Goal: Task Accomplishment & Management: Manage account settings

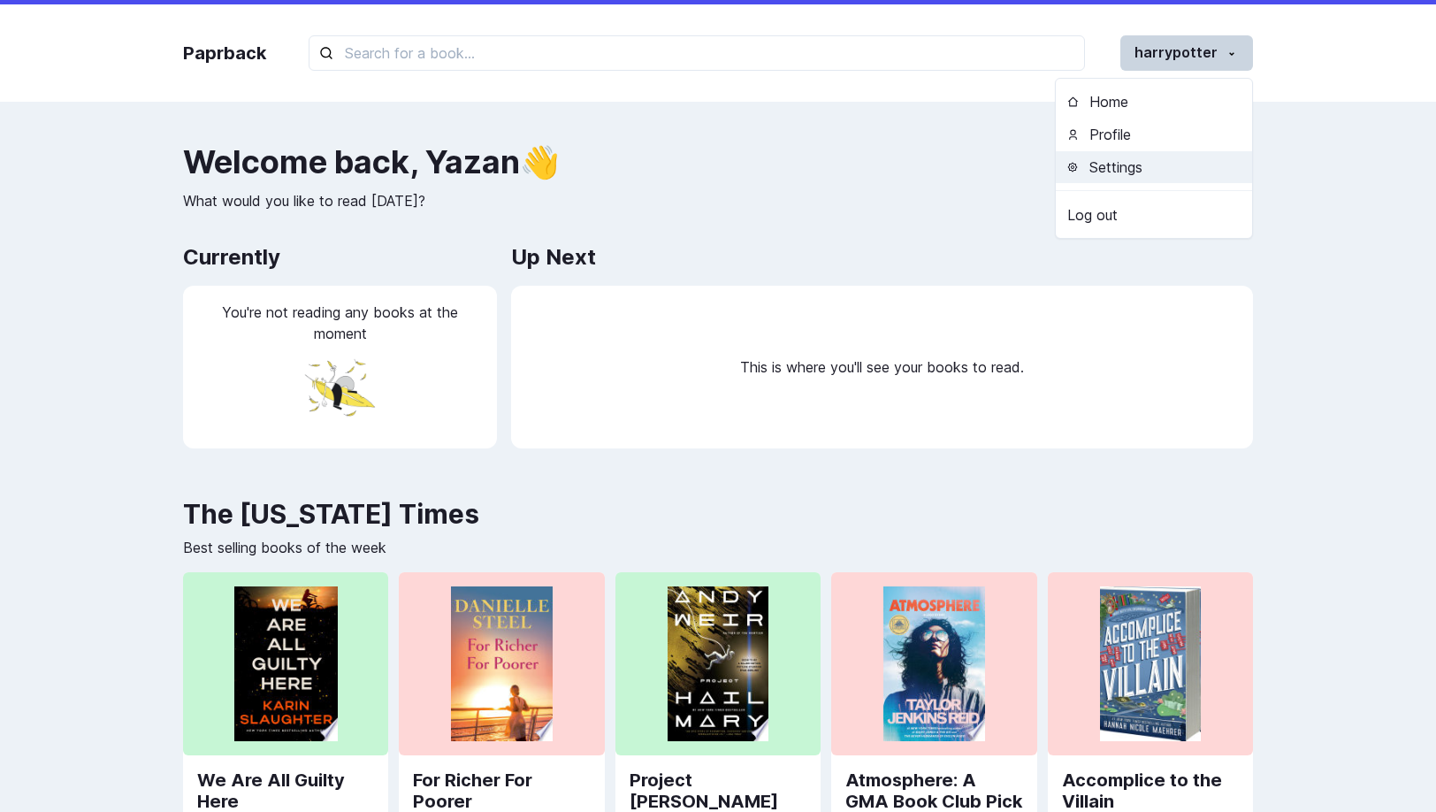
click at [1145, 173] on button "Settings" at bounding box center [1154, 167] width 196 height 33
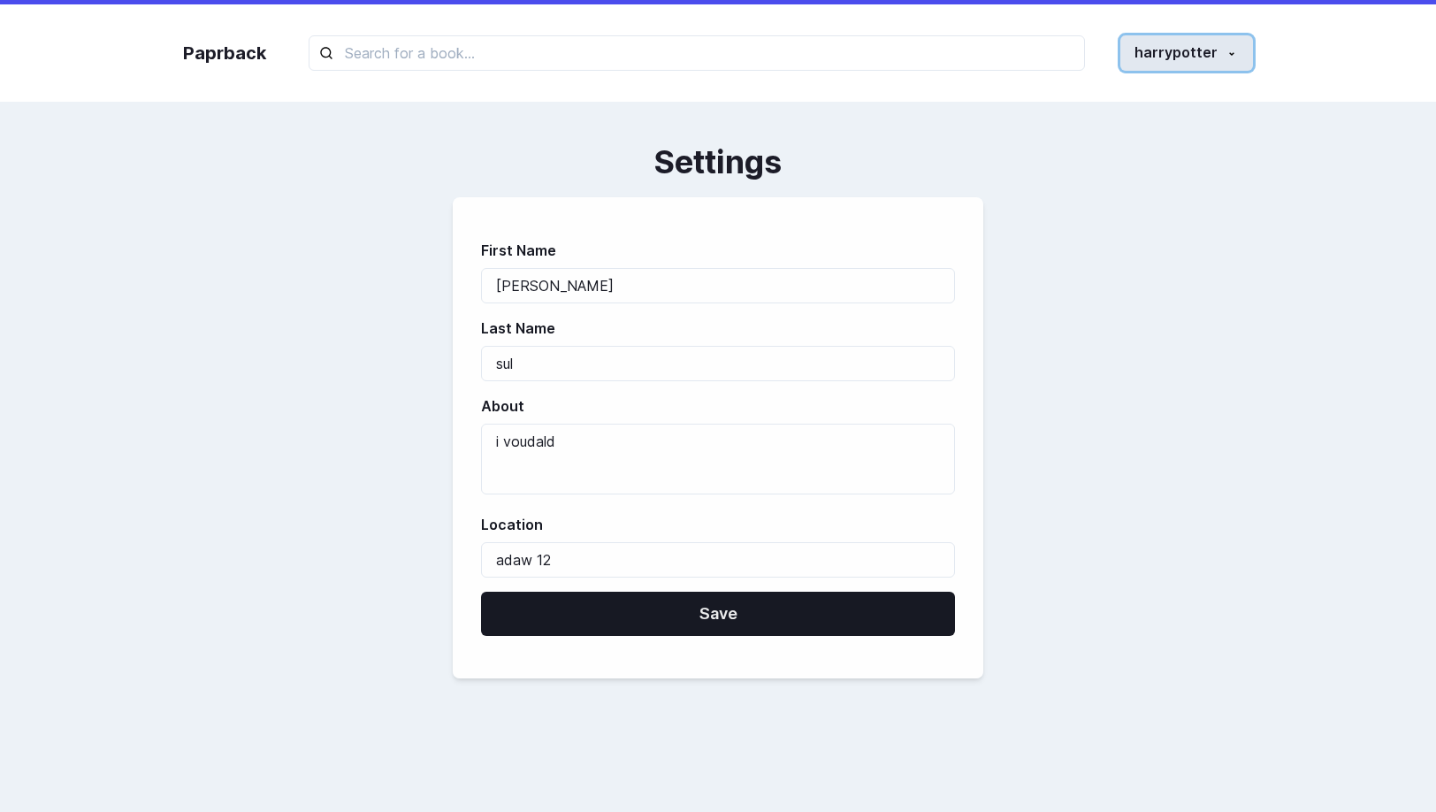
click at [1209, 70] on button "harrypotter" at bounding box center [1187, 52] width 133 height 35
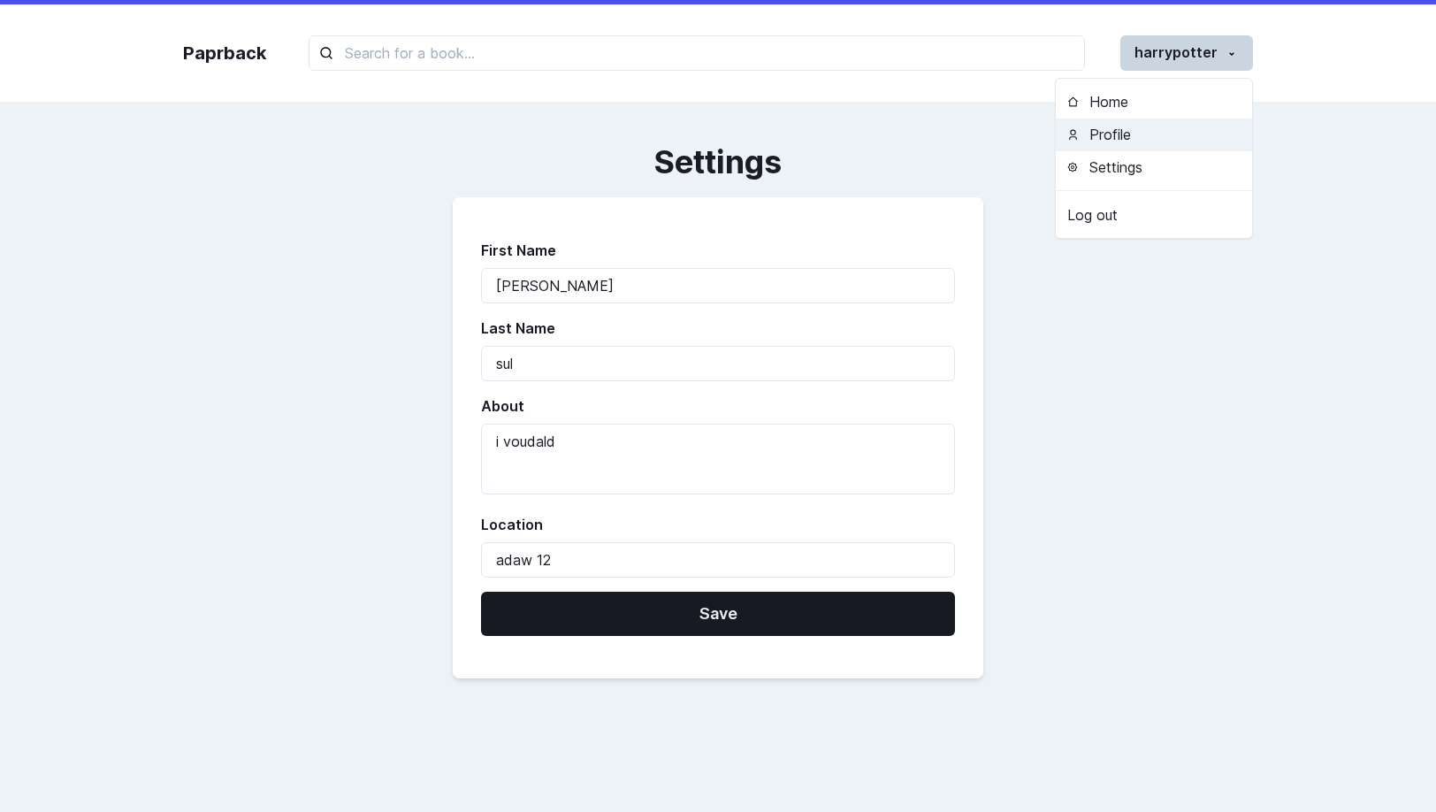
click at [1114, 149] on button "Profile" at bounding box center [1154, 135] width 196 height 33
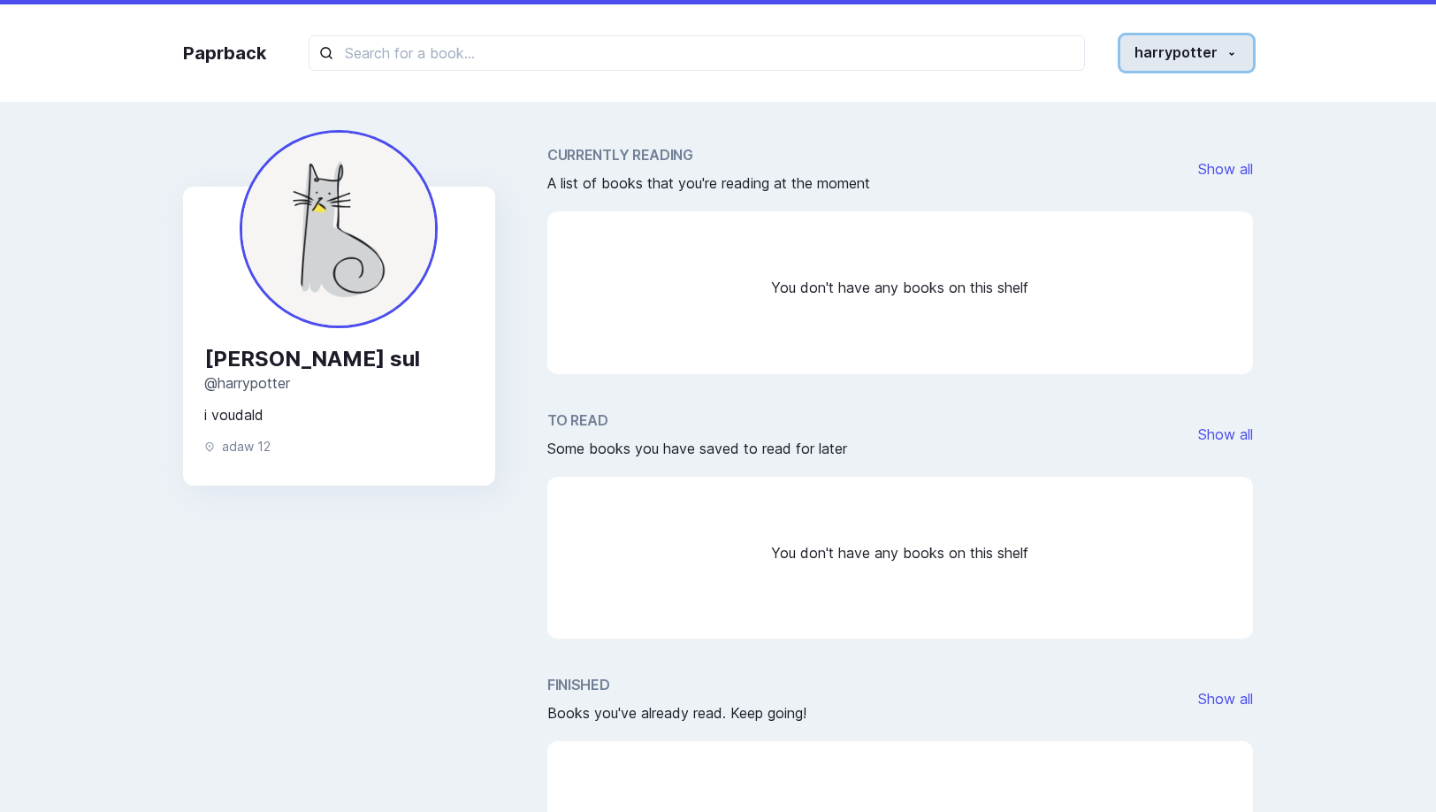
click at [1196, 42] on button "harrypotter" at bounding box center [1187, 52] width 133 height 35
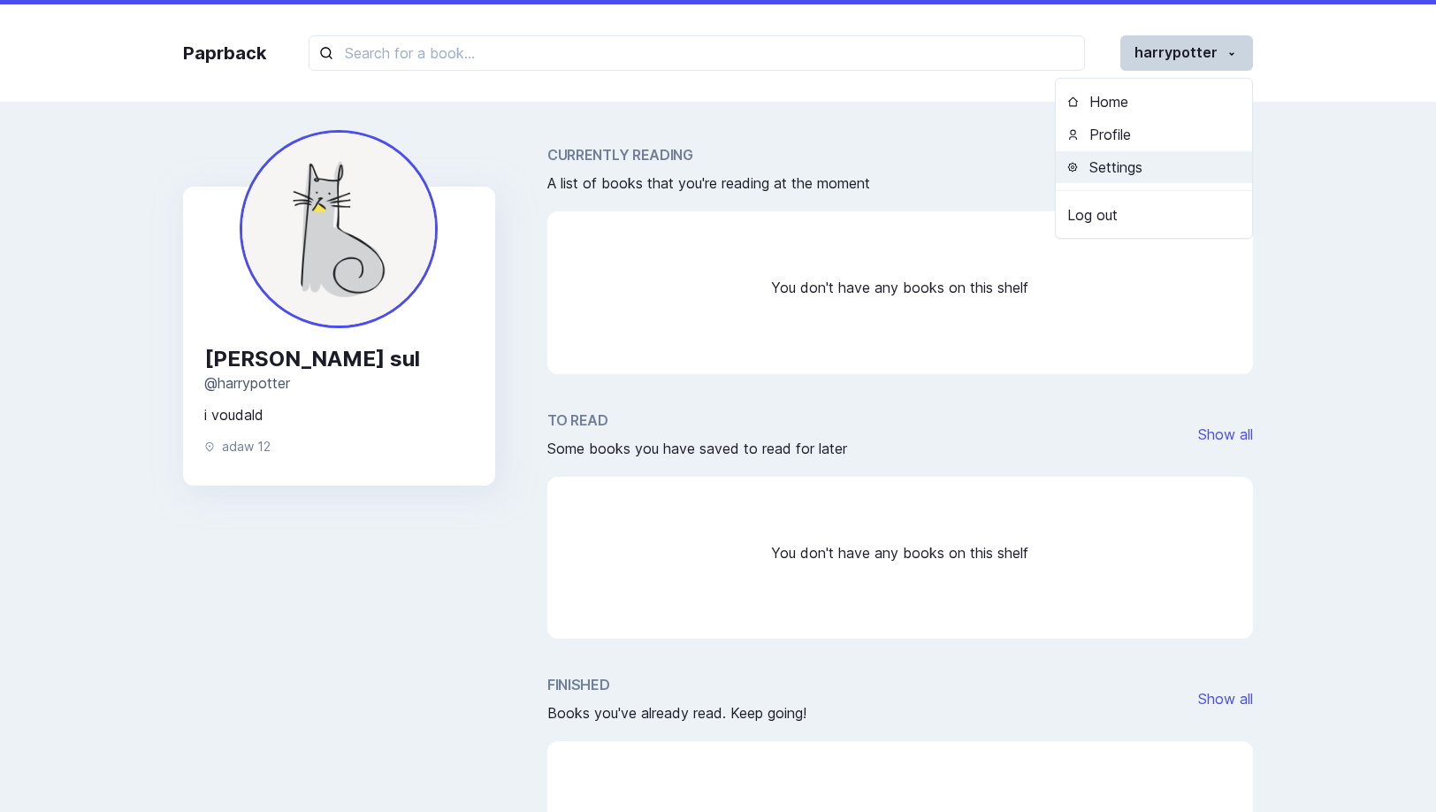
click at [1174, 159] on button "Settings" at bounding box center [1154, 167] width 196 height 33
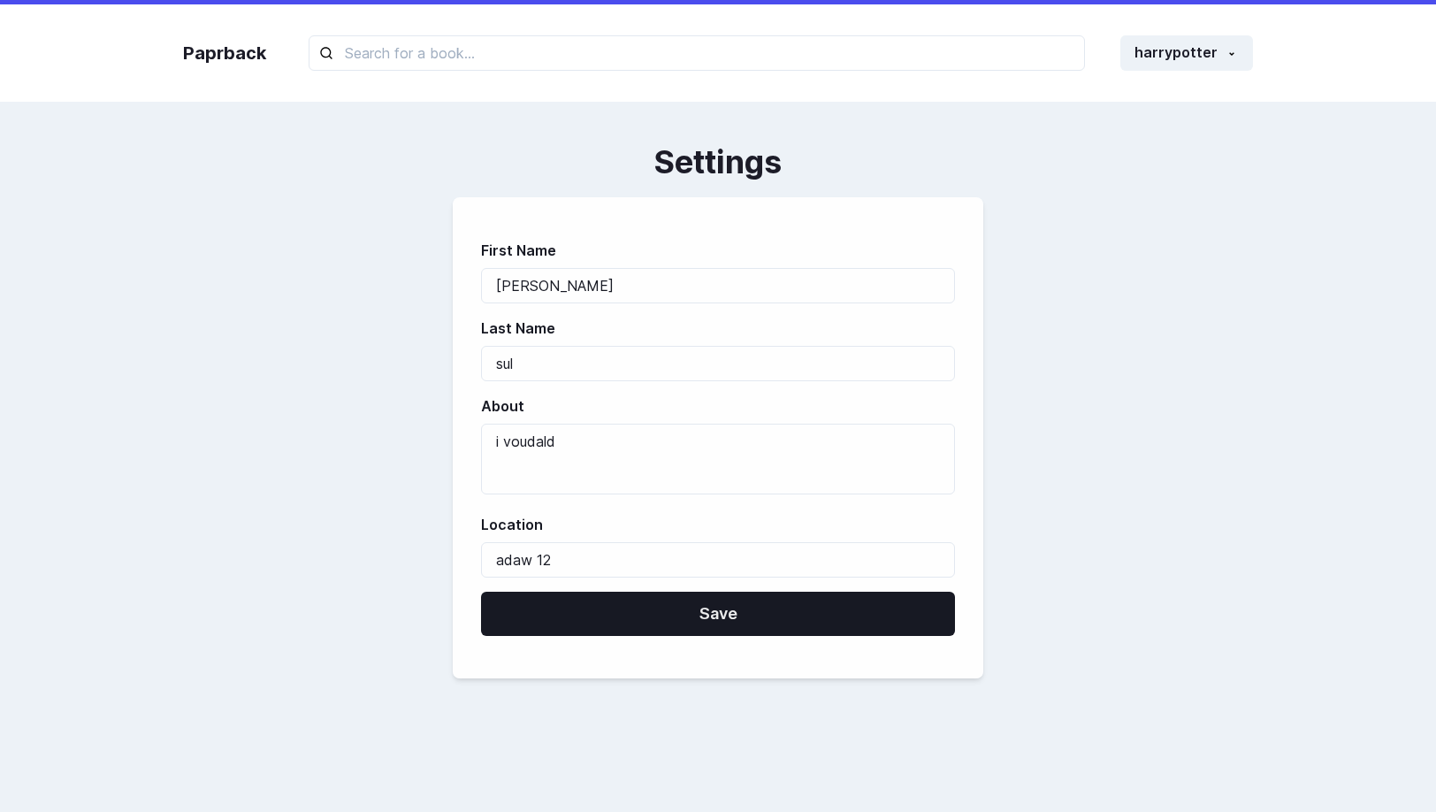
click at [1015, 347] on div "First Name Yazan Last Name sul About i voudald Location adaw 12 Save" at bounding box center [718, 437] width 1070 height 481
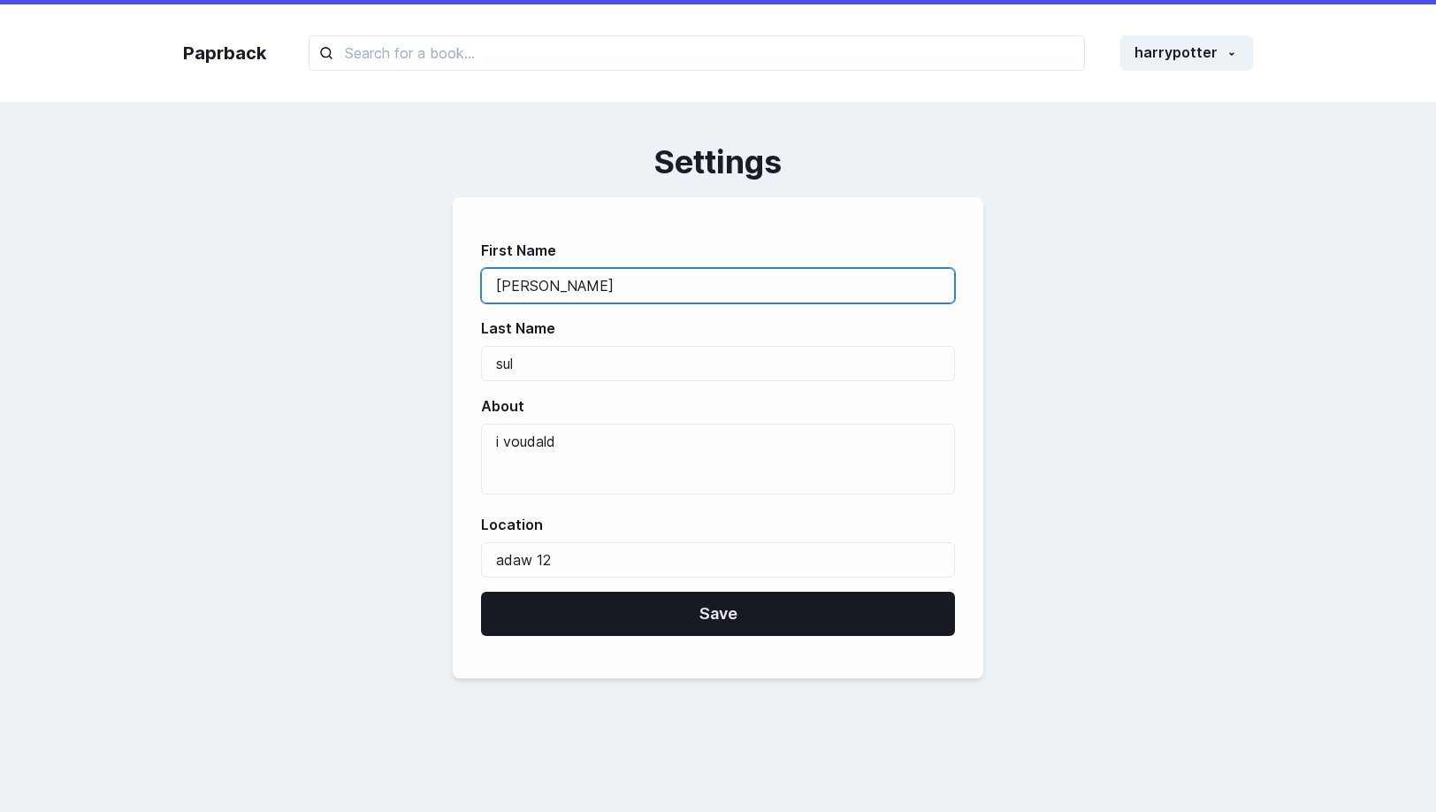
click at [858, 290] on input "[PERSON_NAME]" at bounding box center [718, 285] width 474 height 35
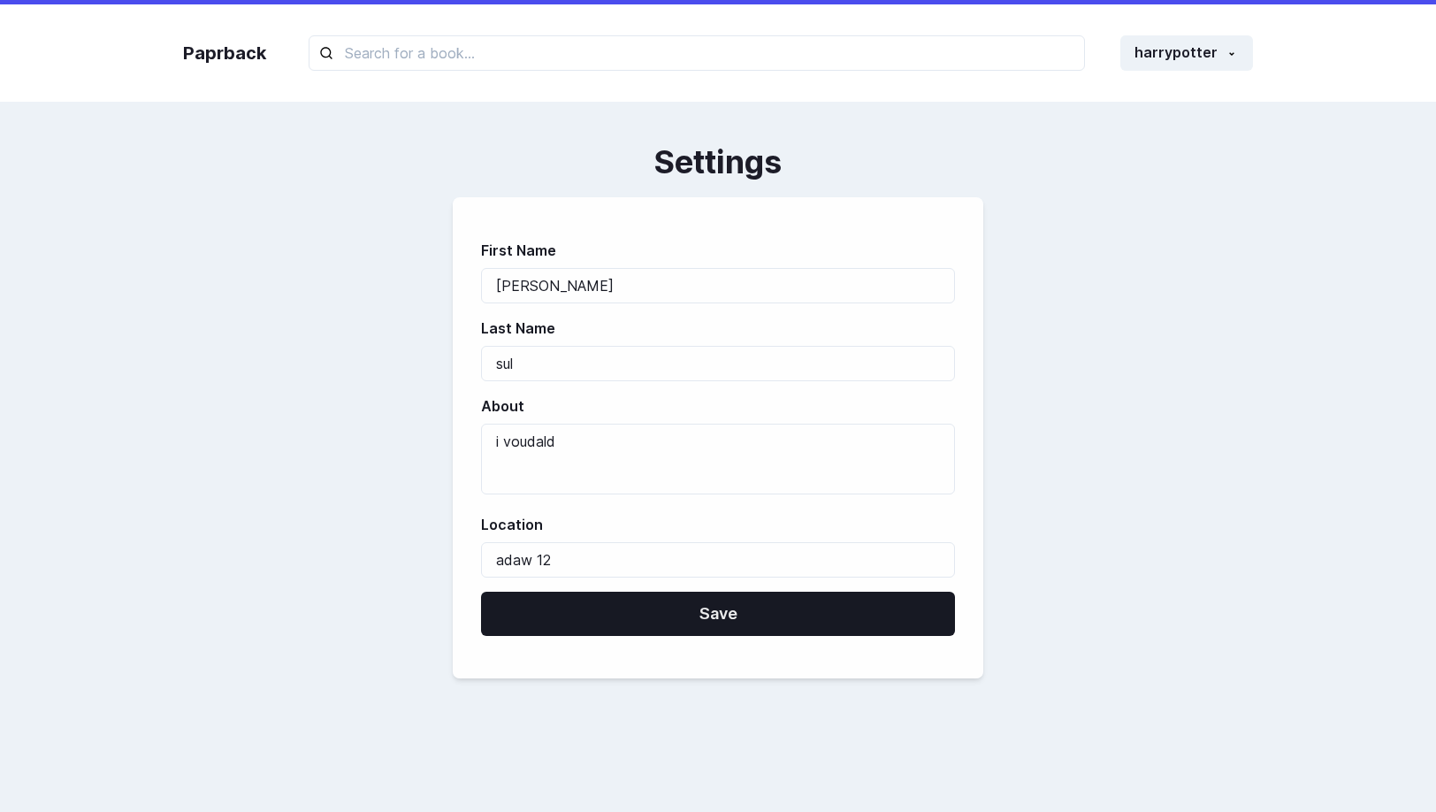
click at [1013, 230] on div "First Name Yazan Last Name sul About i voudald Location adaw 12 Save" at bounding box center [718, 437] width 1070 height 481
click at [1176, 56] on button "harrypotter" at bounding box center [1187, 52] width 133 height 35
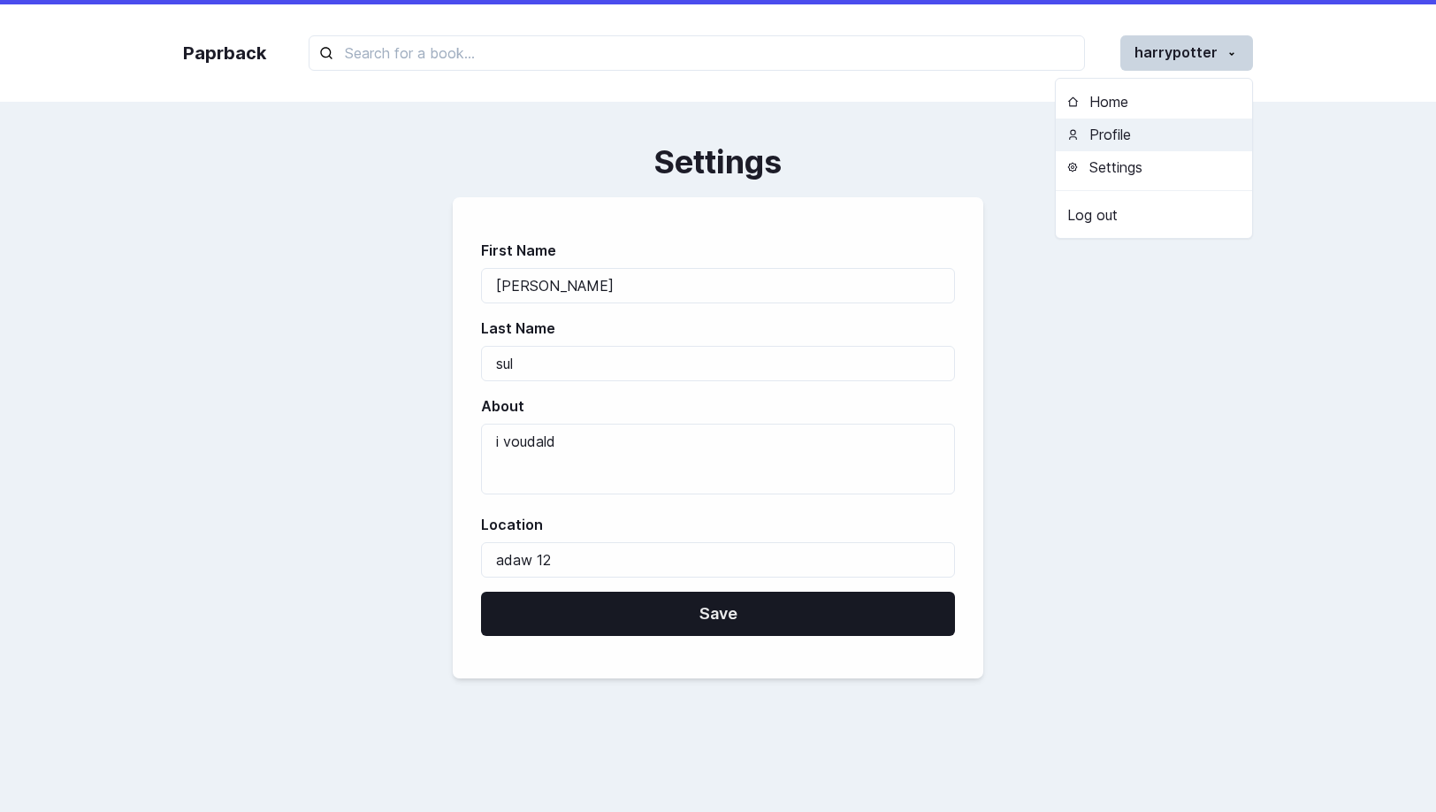
click at [1140, 125] on button "Profile" at bounding box center [1154, 135] width 196 height 33
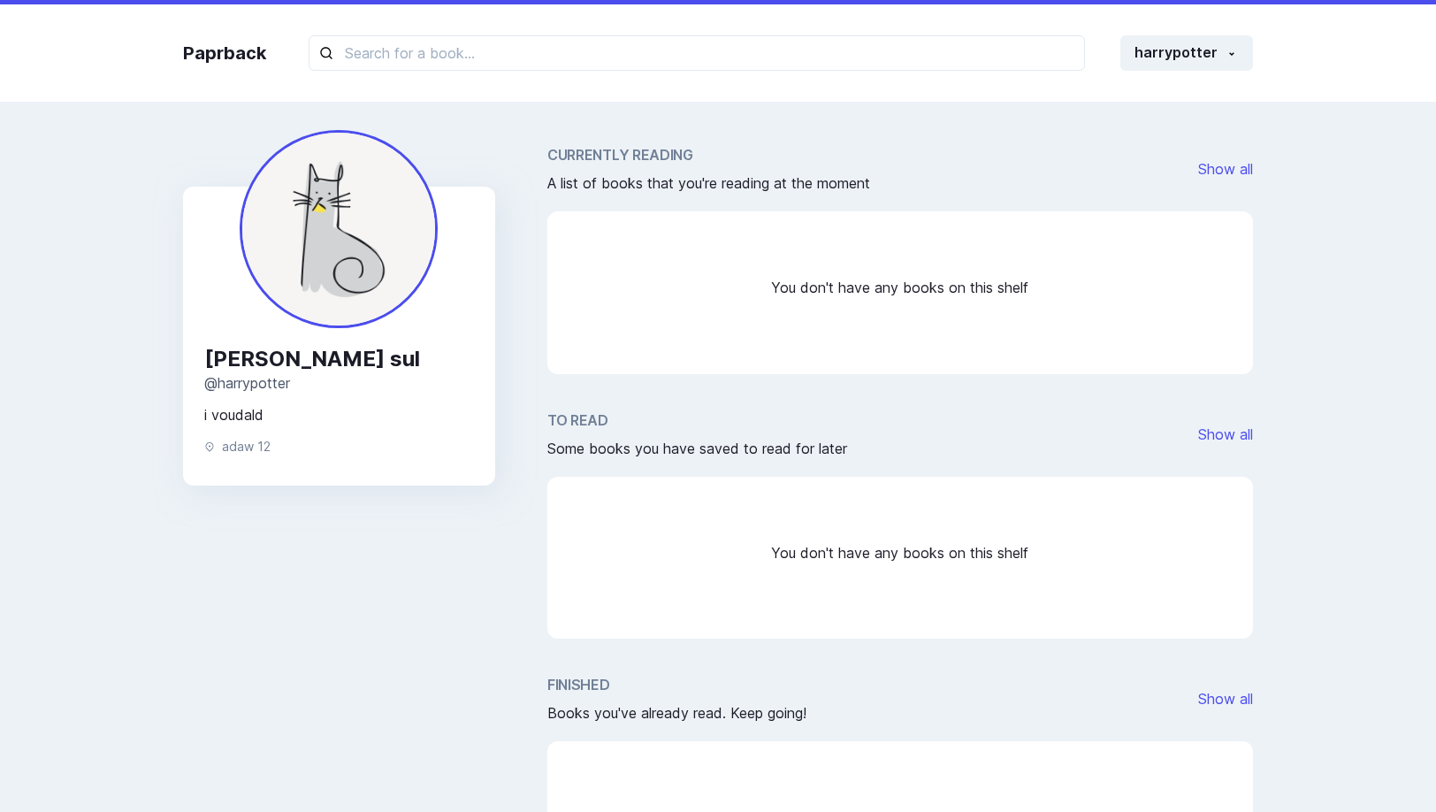
click at [853, 207] on div "Currently Reading A list of books that you're reading at the moment Show all Yo…" at bounding box center [901, 259] width 706 height 230
click at [1292, 190] on div "Paprback harrypotter Home Profile Settings Log out Yazan sul @ harrypotter i vo…" at bounding box center [718, 554] width 1436 height 1108
click at [1078, 124] on div "Yazan sul @ harrypotter i voudald adaw 12 Currently Reading A list of books tha…" at bounding box center [718, 542] width 1122 height 847
click at [1182, 65] on button "harrypotter" at bounding box center [1187, 52] width 133 height 35
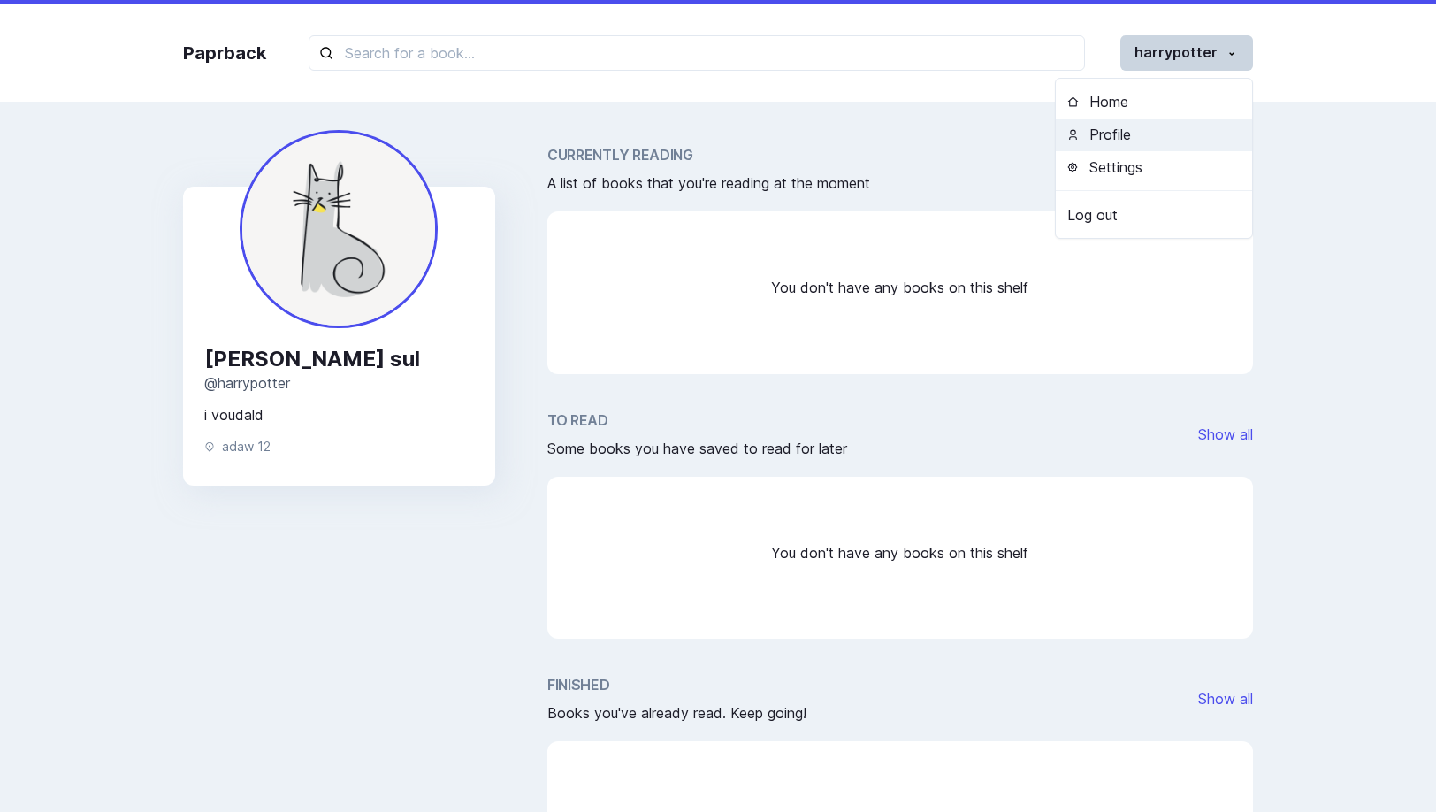
click at [1163, 138] on button "Profile" at bounding box center [1154, 135] width 196 height 33
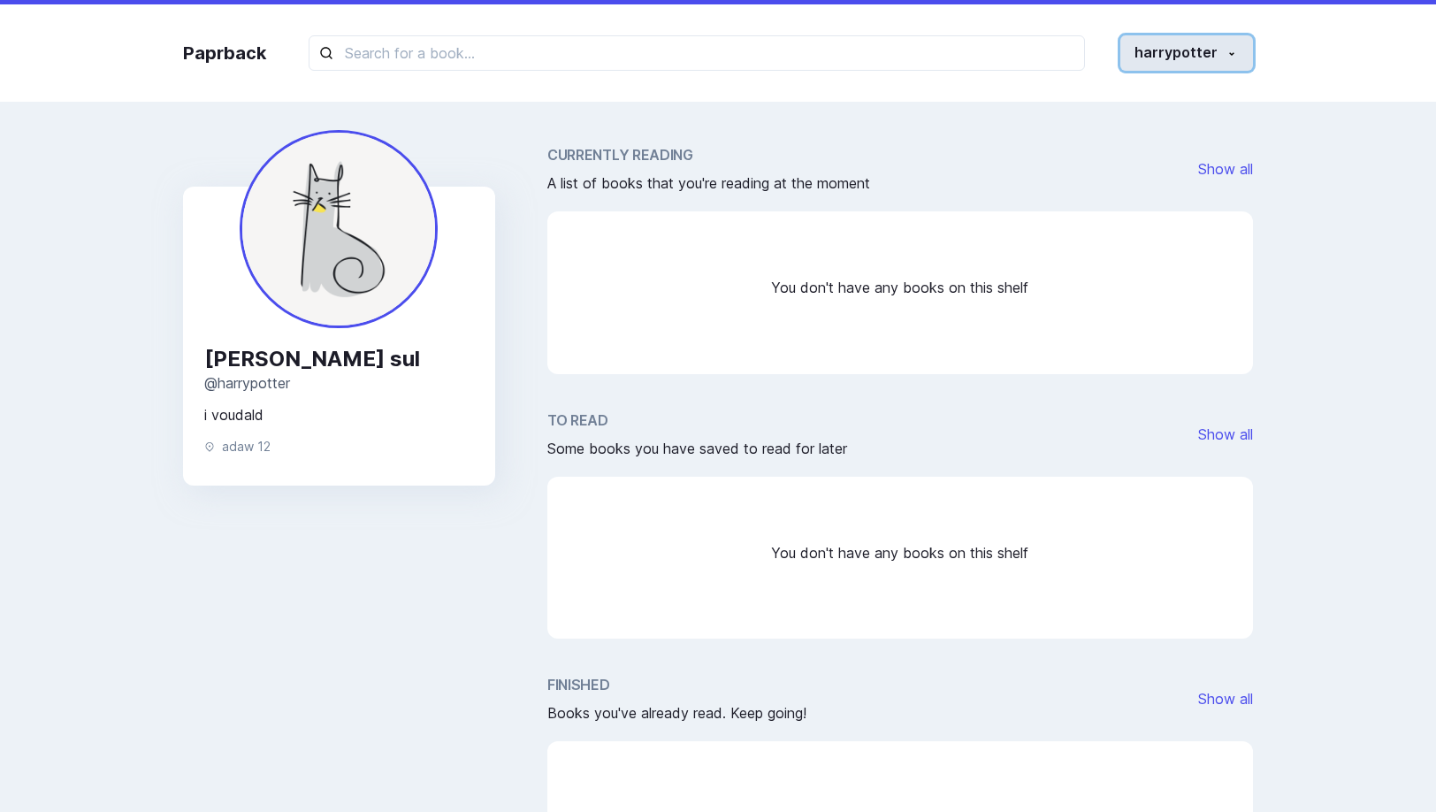
click at [1164, 55] on button "harrypotter" at bounding box center [1187, 52] width 133 height 35
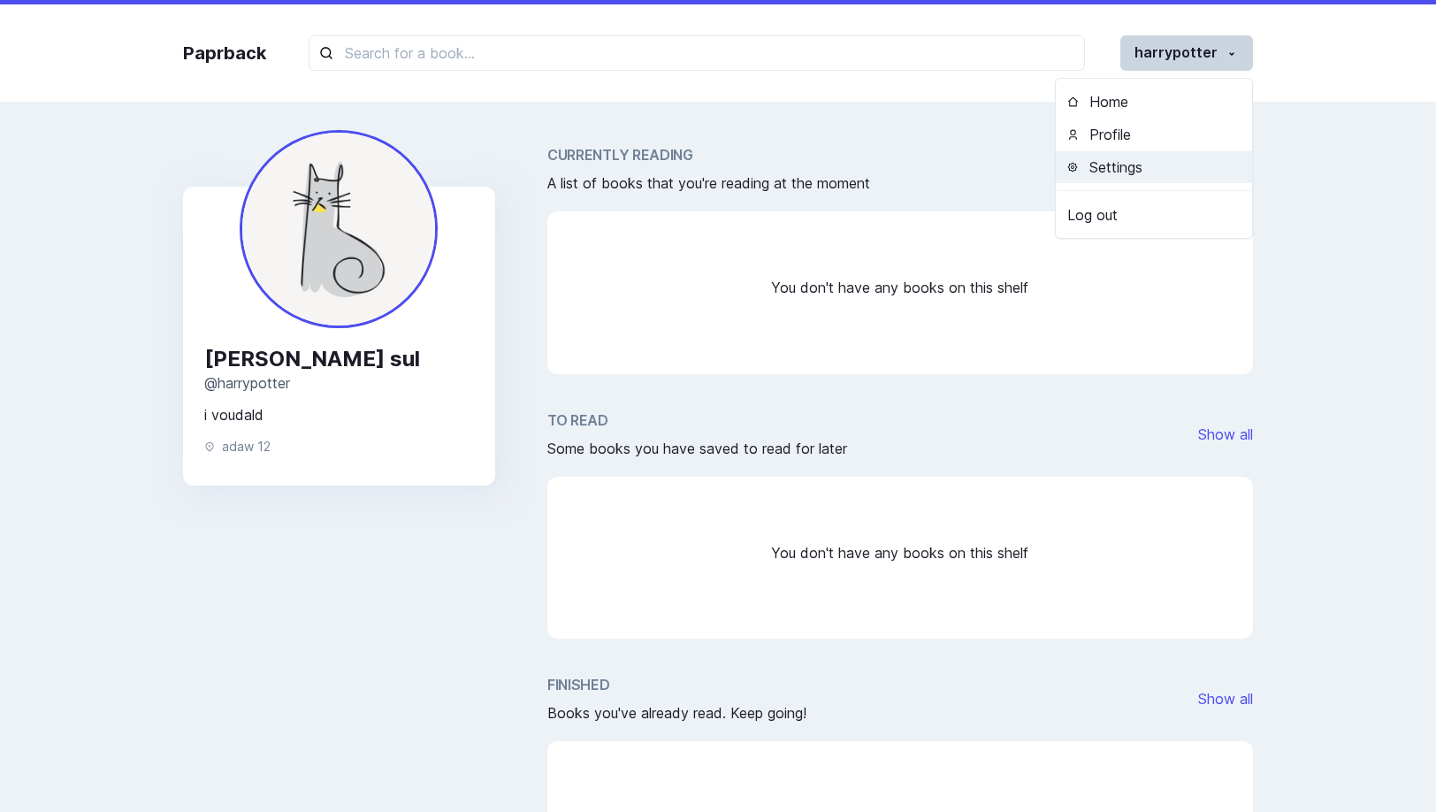
click at [1175, 158] on button "Settings" at bounding box center [1154, 167] width 196 height 33
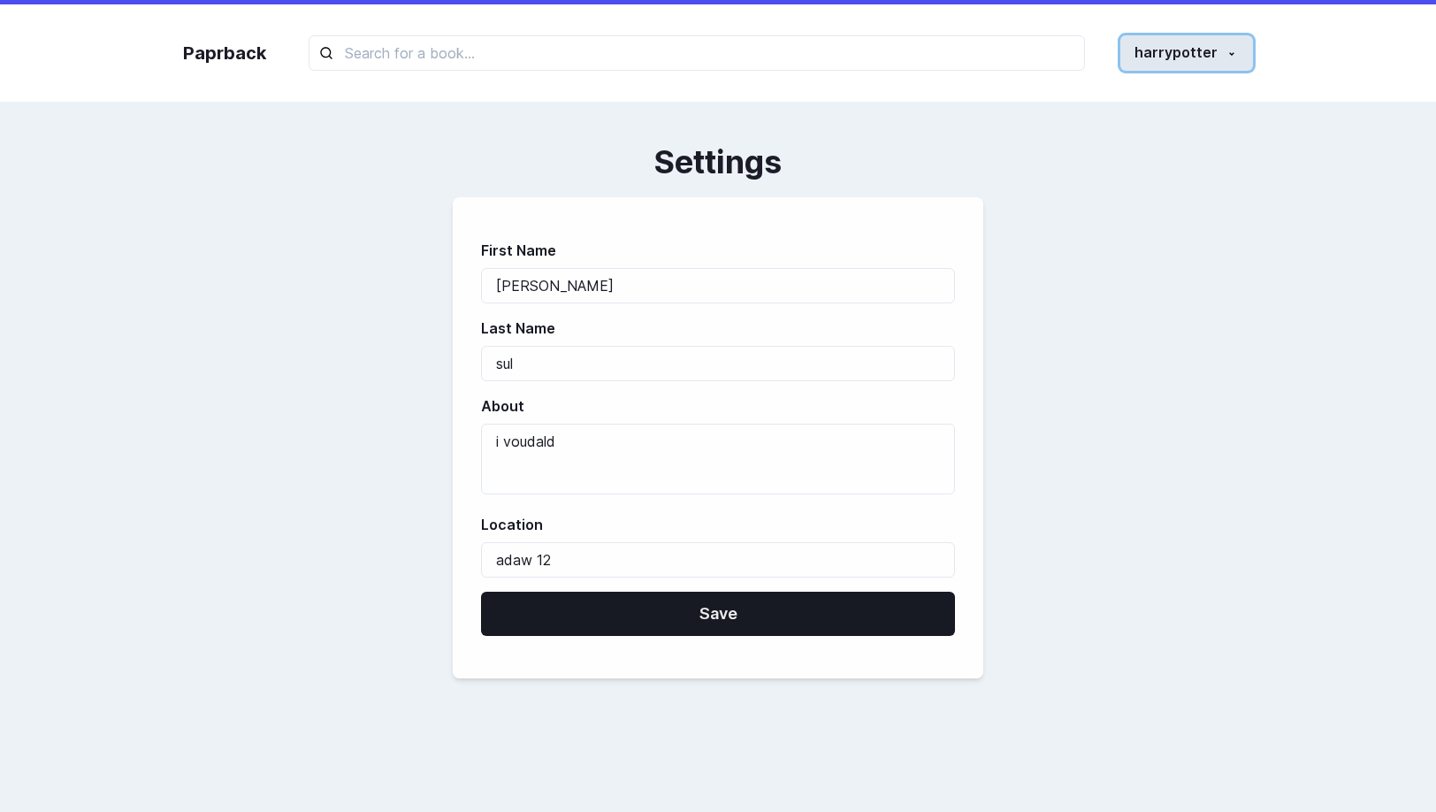
click at [1172, 44] on button "harrypotter" at bounding box center [1187, 52] width 133 height 35
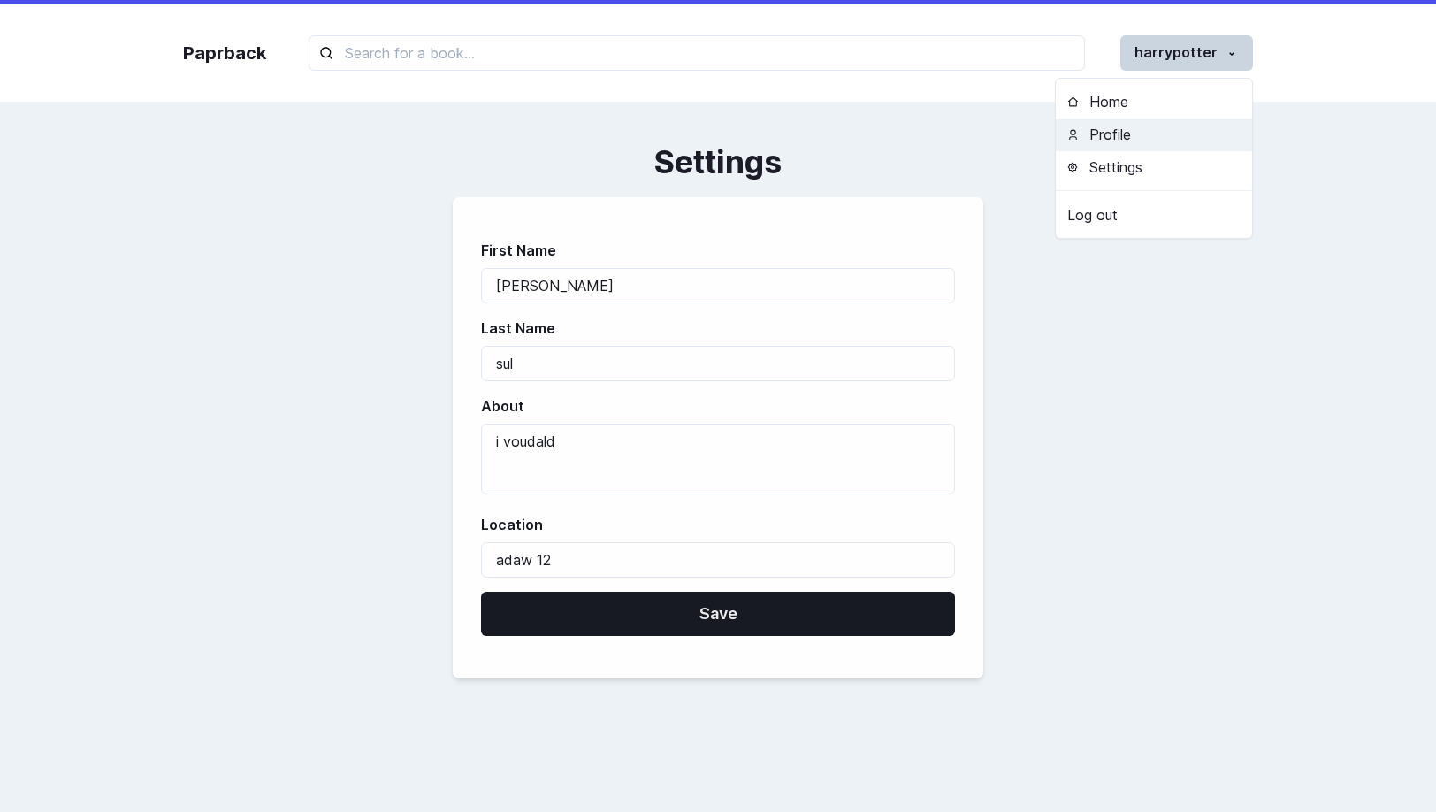
click at [1136, 140] on button "Profile" at bounding box center [1154, 135] width 196 height 33
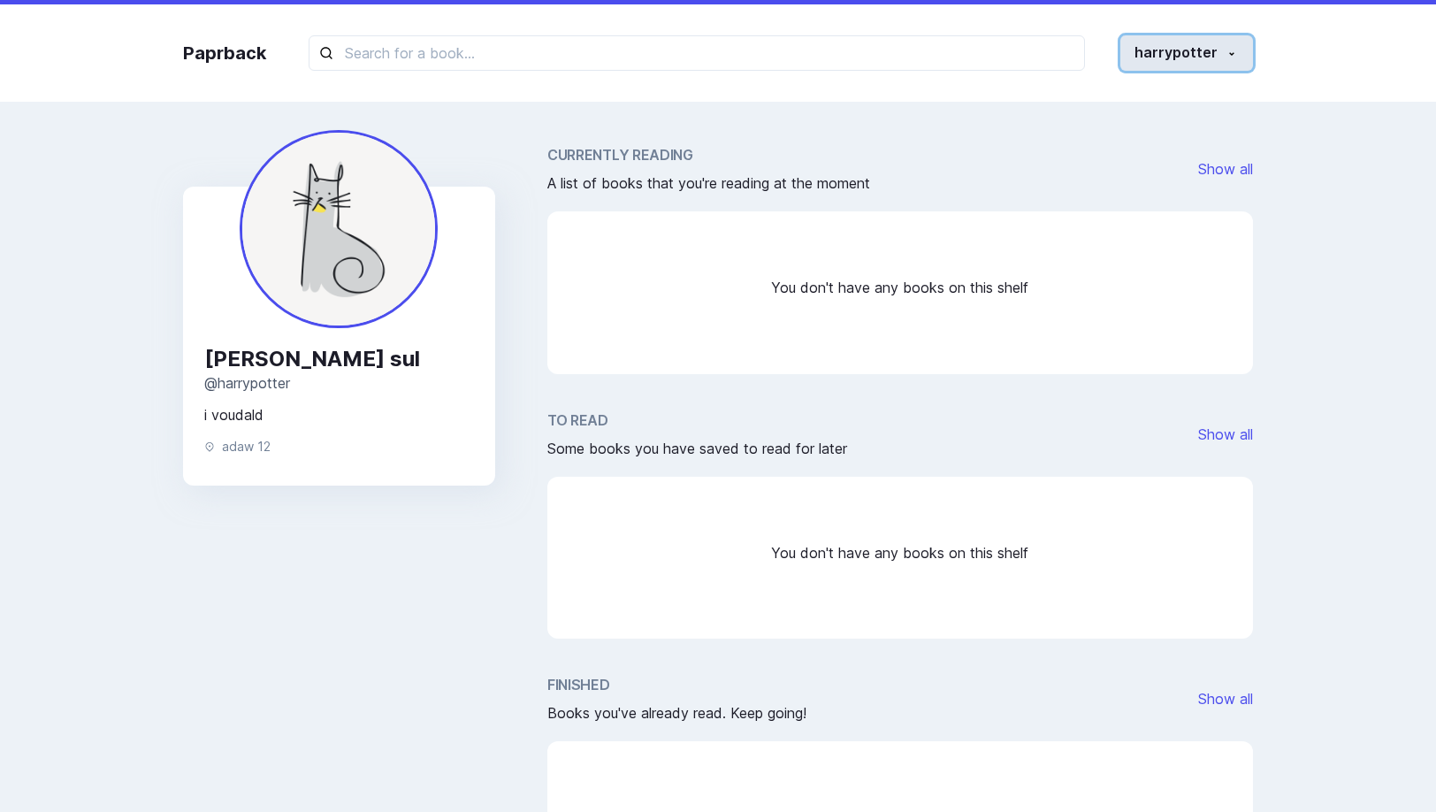
click at [1202, 58] on button "harrypotter" at bounding box center [1187, 52] width 133 height 35
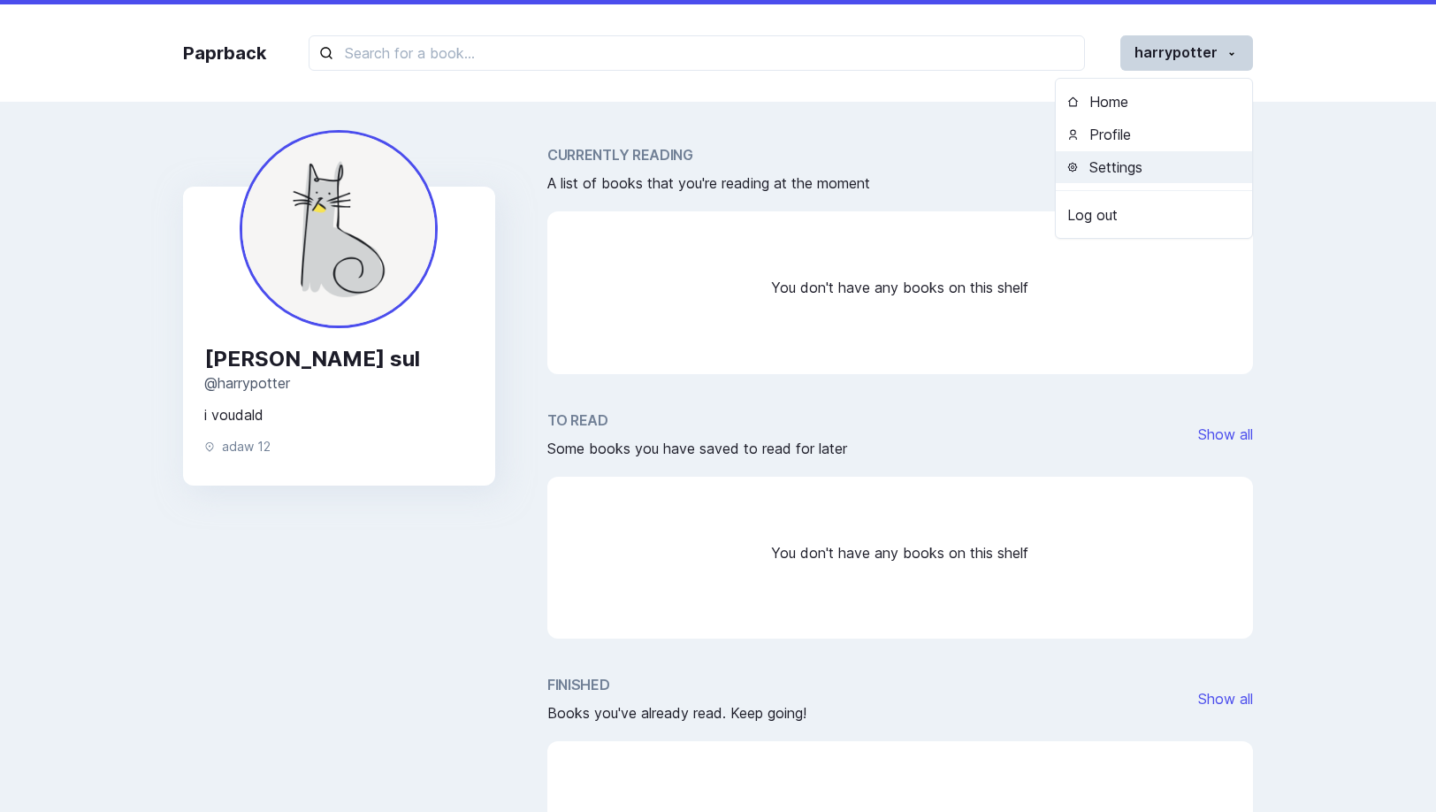
click at [1128, 180] on button "Settings" at bounding box center [1154, 167] width 196 height 33
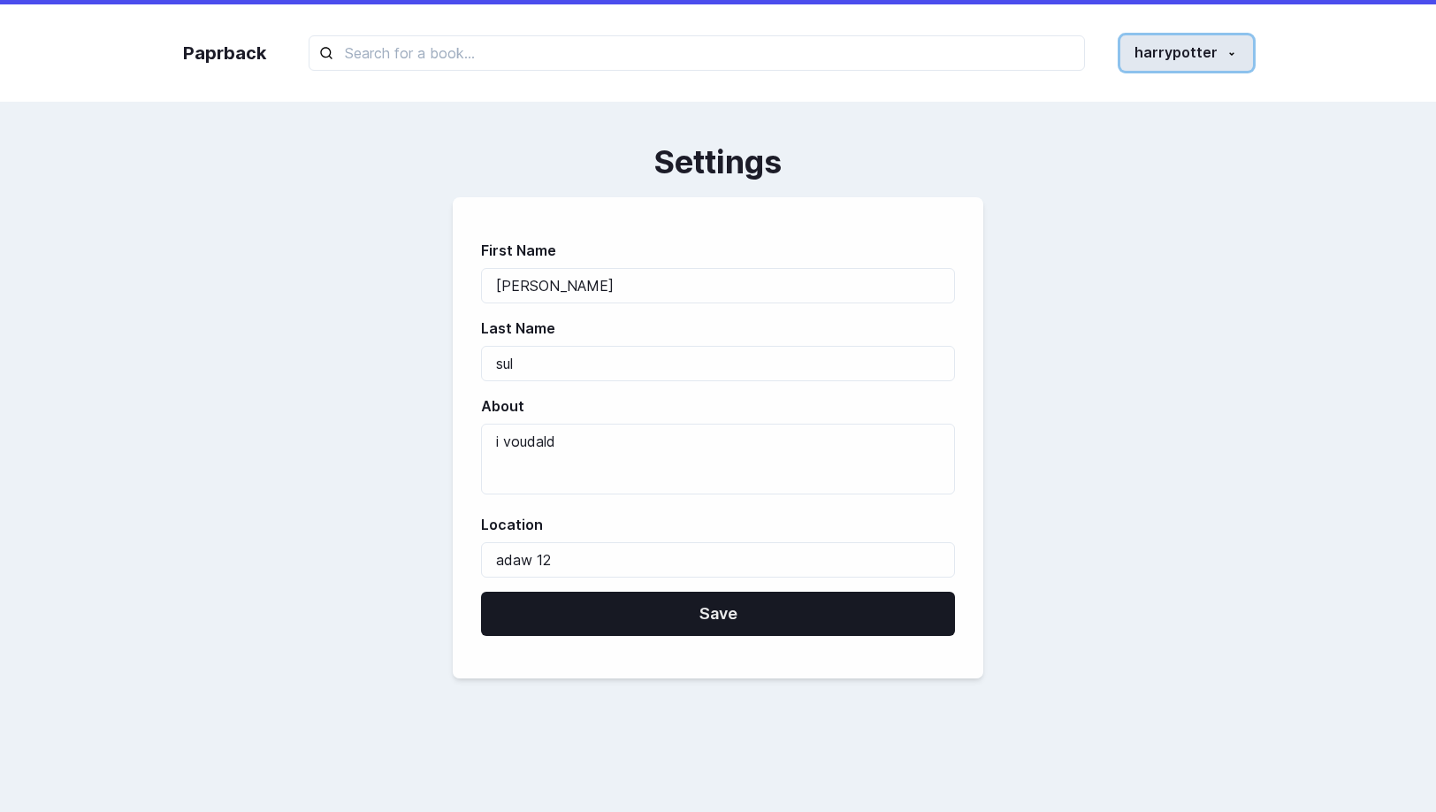
click at [1206, 59] on button "harrypotter" at bounding box center [1187, 52] width 133 height 35
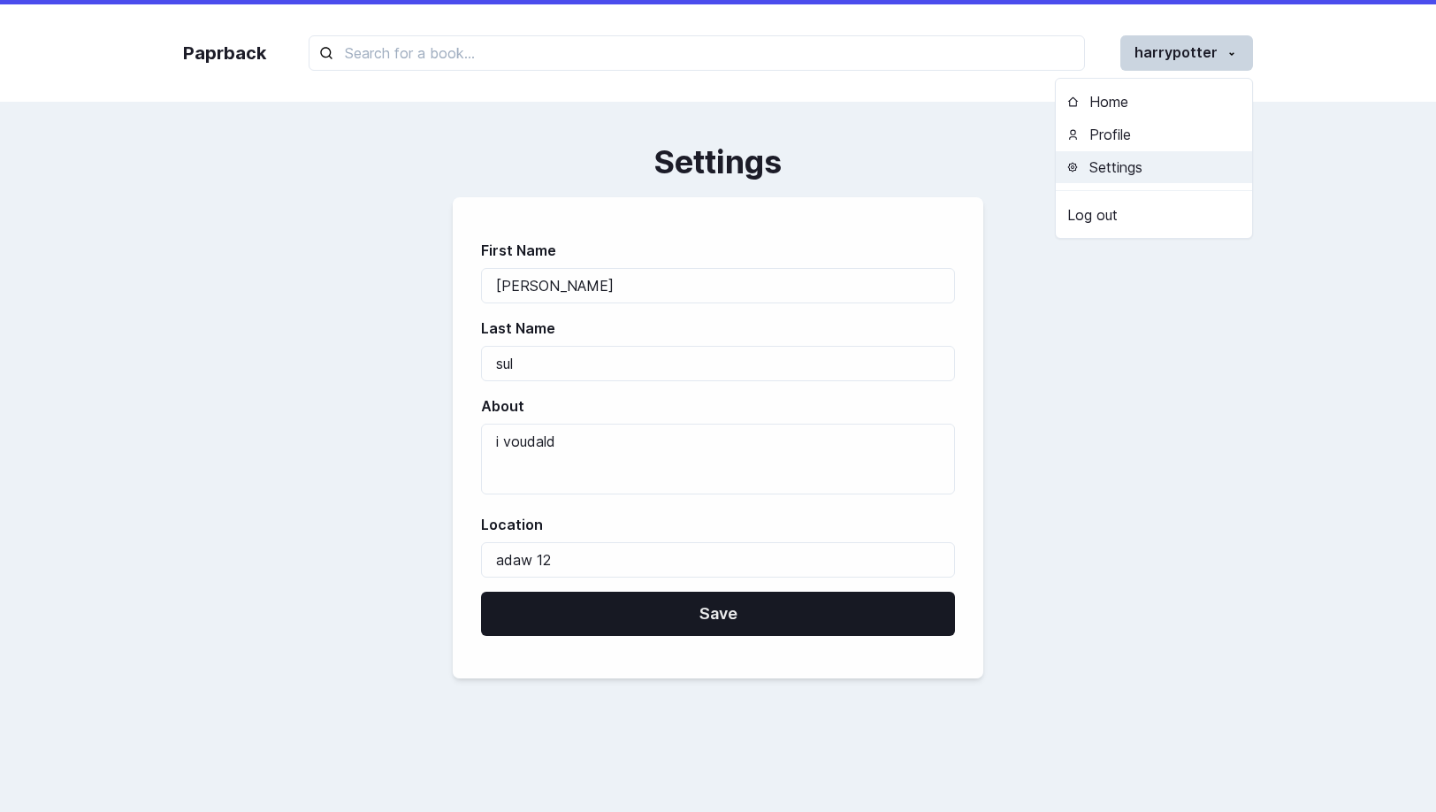
click at [1194, 164] on button "Settings" at bounding box center [1154, 167] width 196 height 33
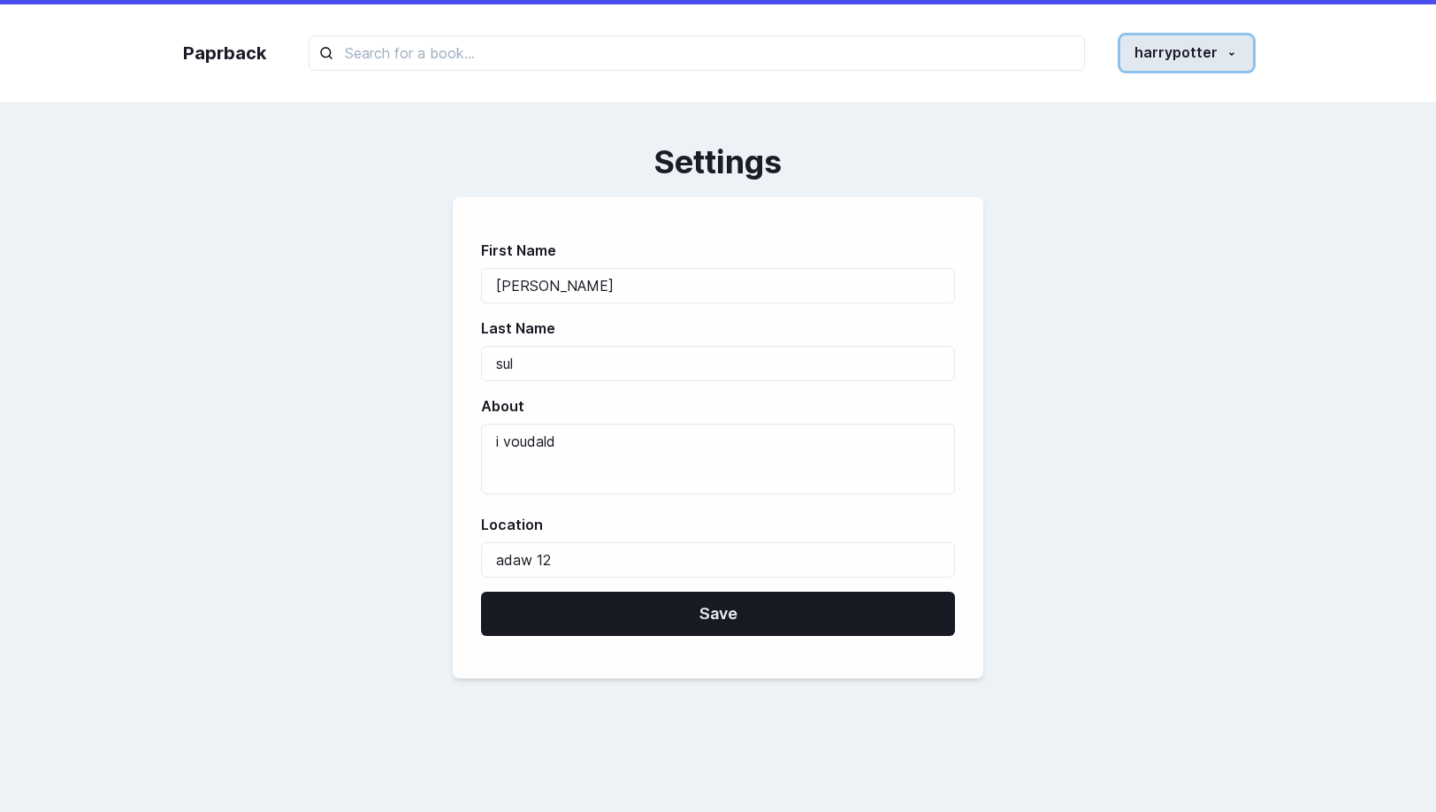
click at [1187, 55] on button "harrypotter" at bounding box center [1187, 52] width 133 height 35
click at [1175, 55] on button "harrypotter" at bounding box center [1187, 52] width 133 height 35
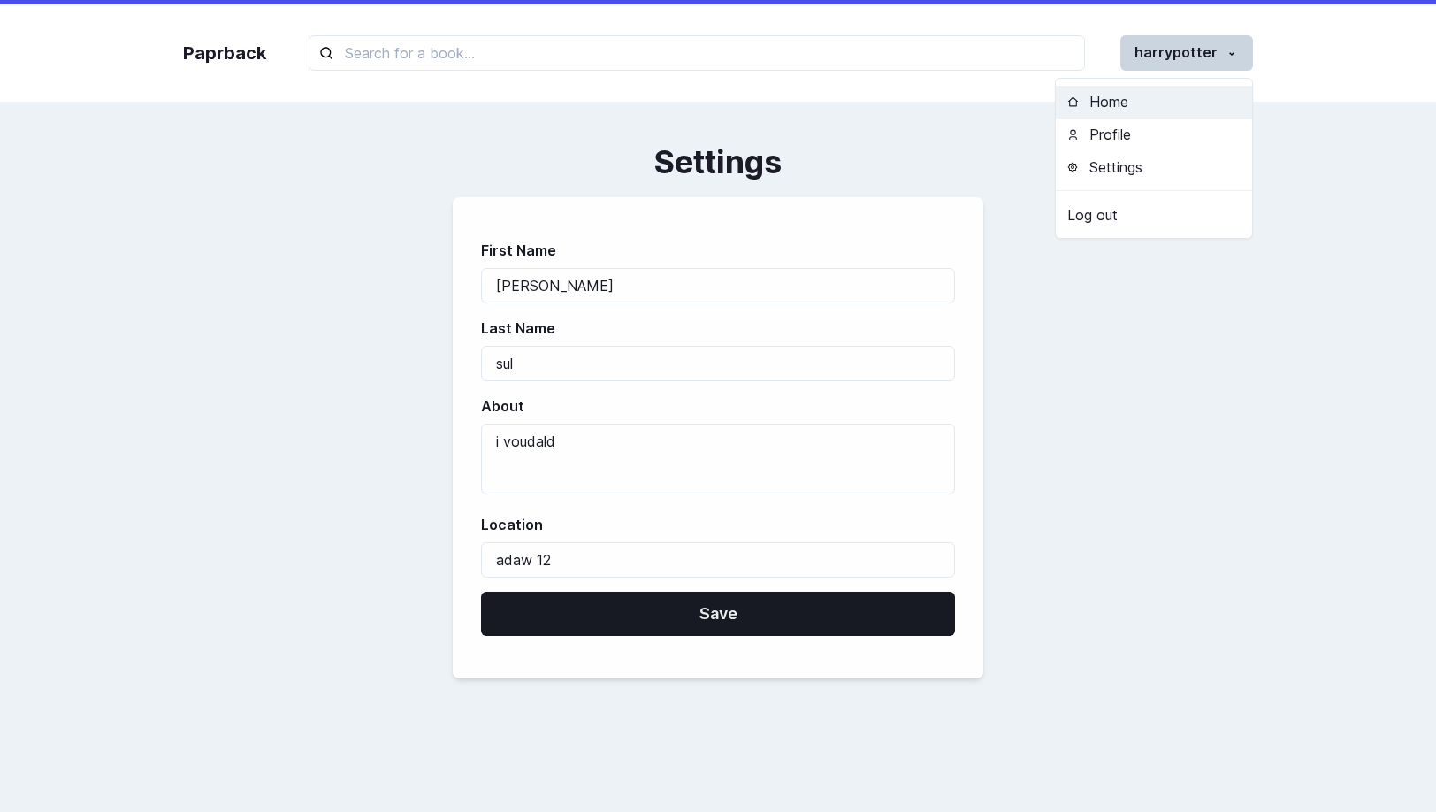
click at [1194, 93] on button "Home" at bounding box center [1154, 102] width 196 height 33
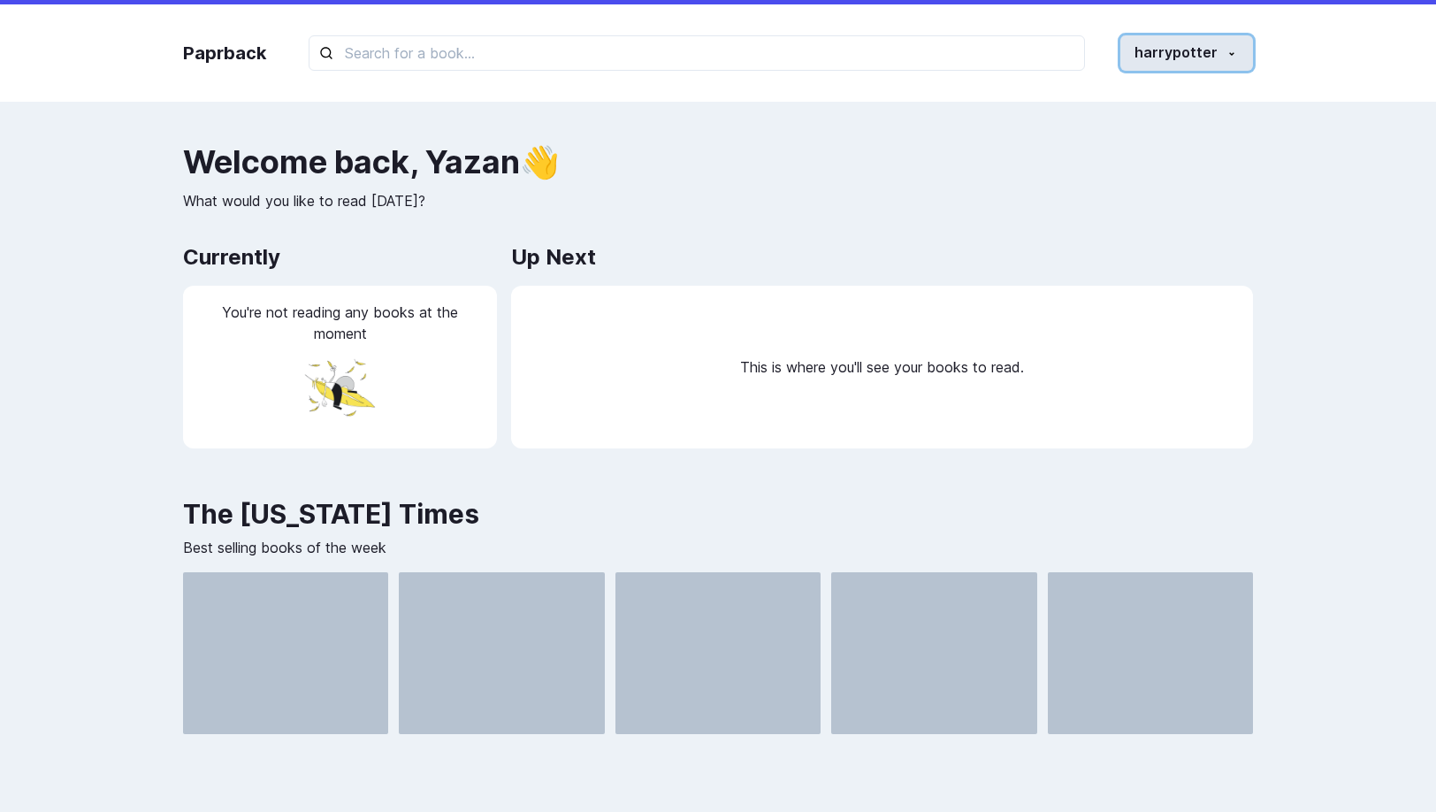
click at [1191, 53] on button "harrypotter" at bounding box center [1187, 52] width 133 height 35
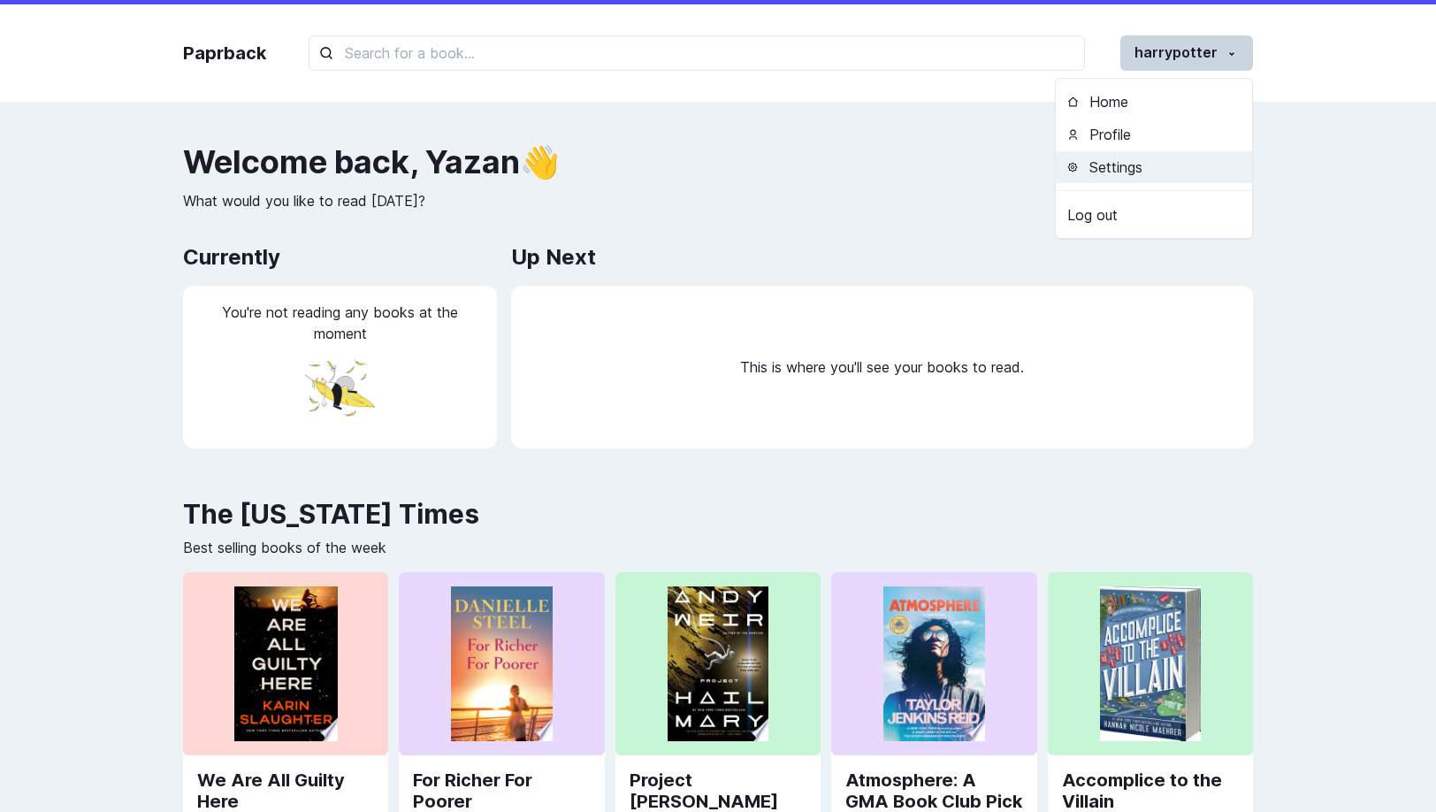
click at [1112, 159] on button "Settings" at bounding box center [1154, 167] width 196 height 33
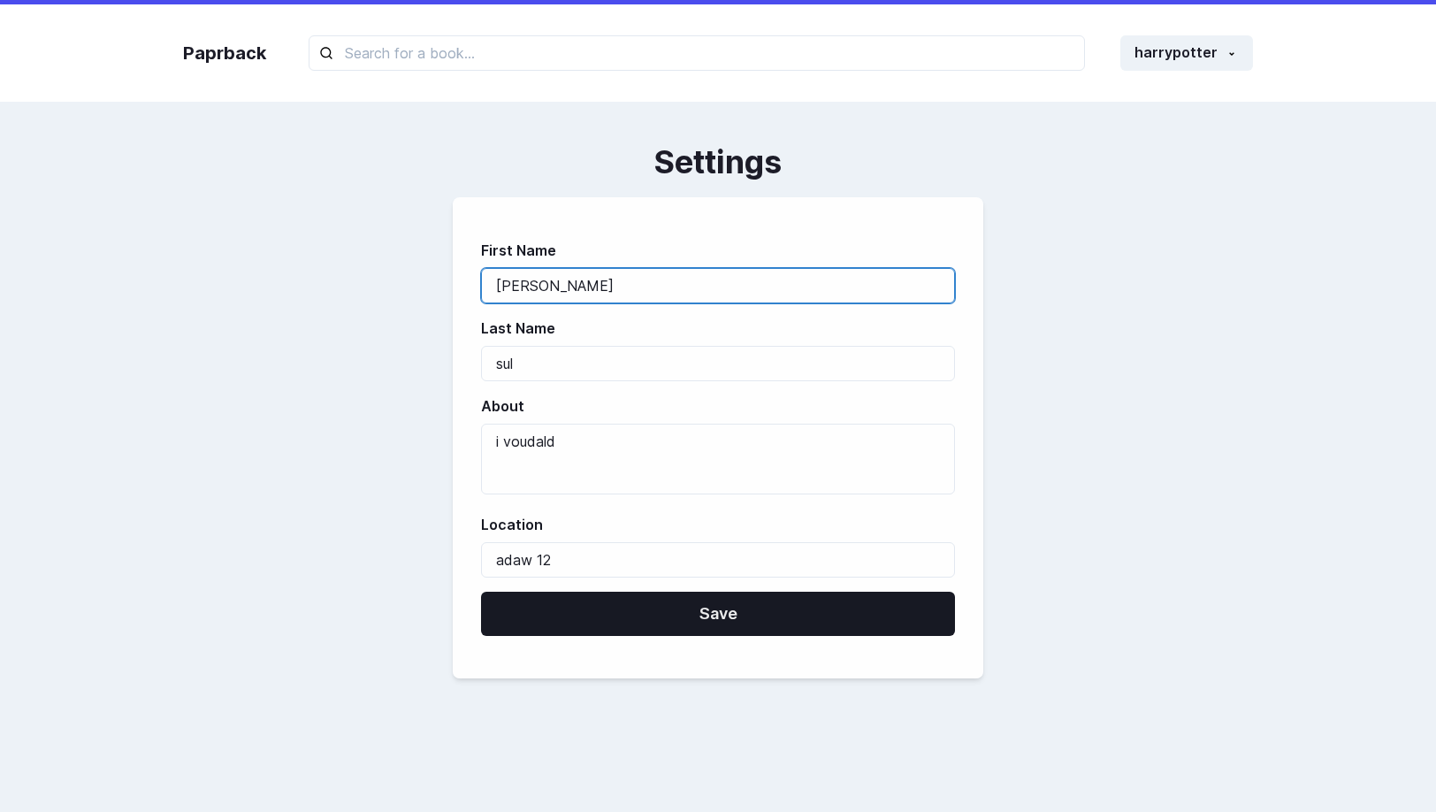
click at [777, 285] on input "[PERSON_NAME]" at bounding box center [718, 285] width 474 height 35
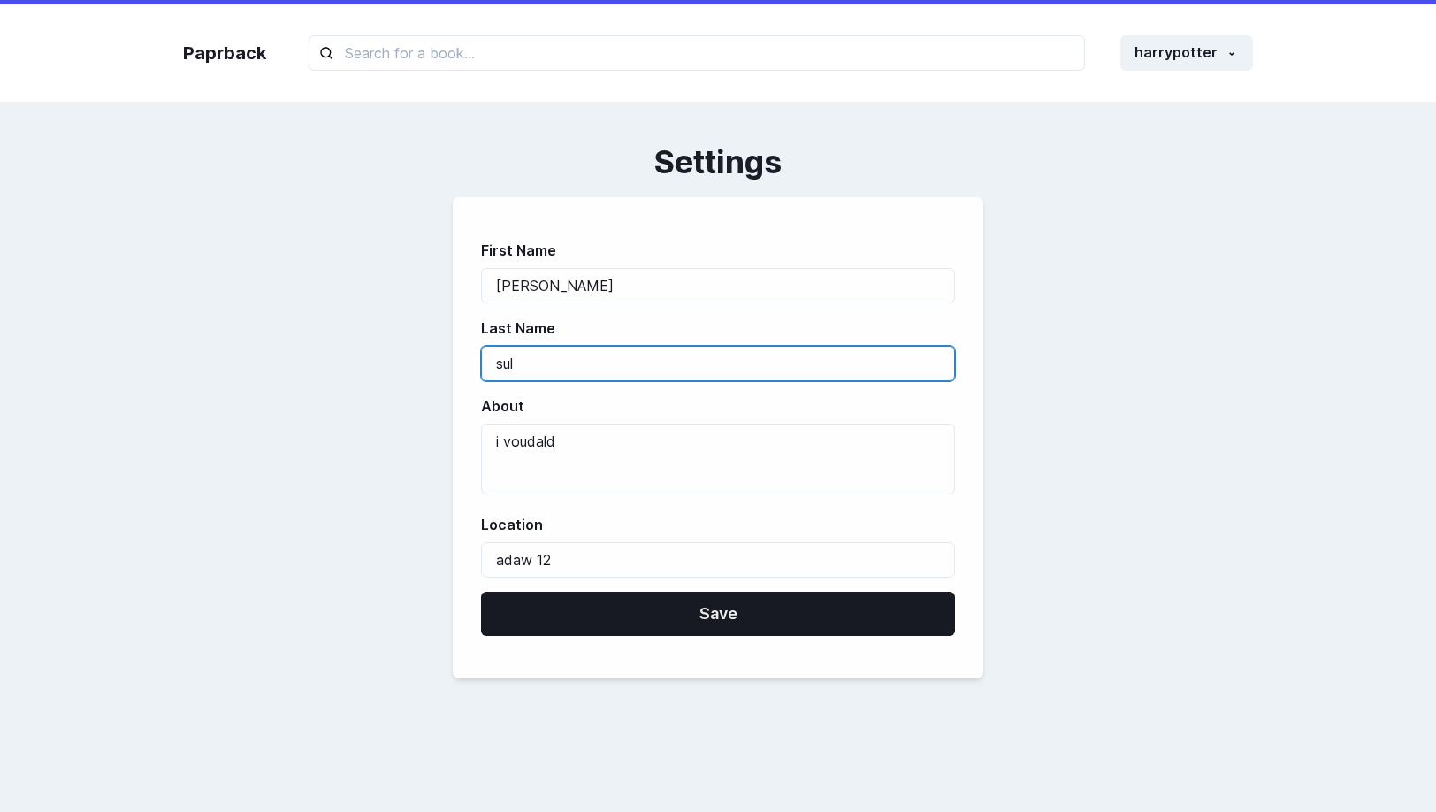
click at [685, 363] on input "sul" at bounding box center [718, 363] width 474 height 35
type input "sula"
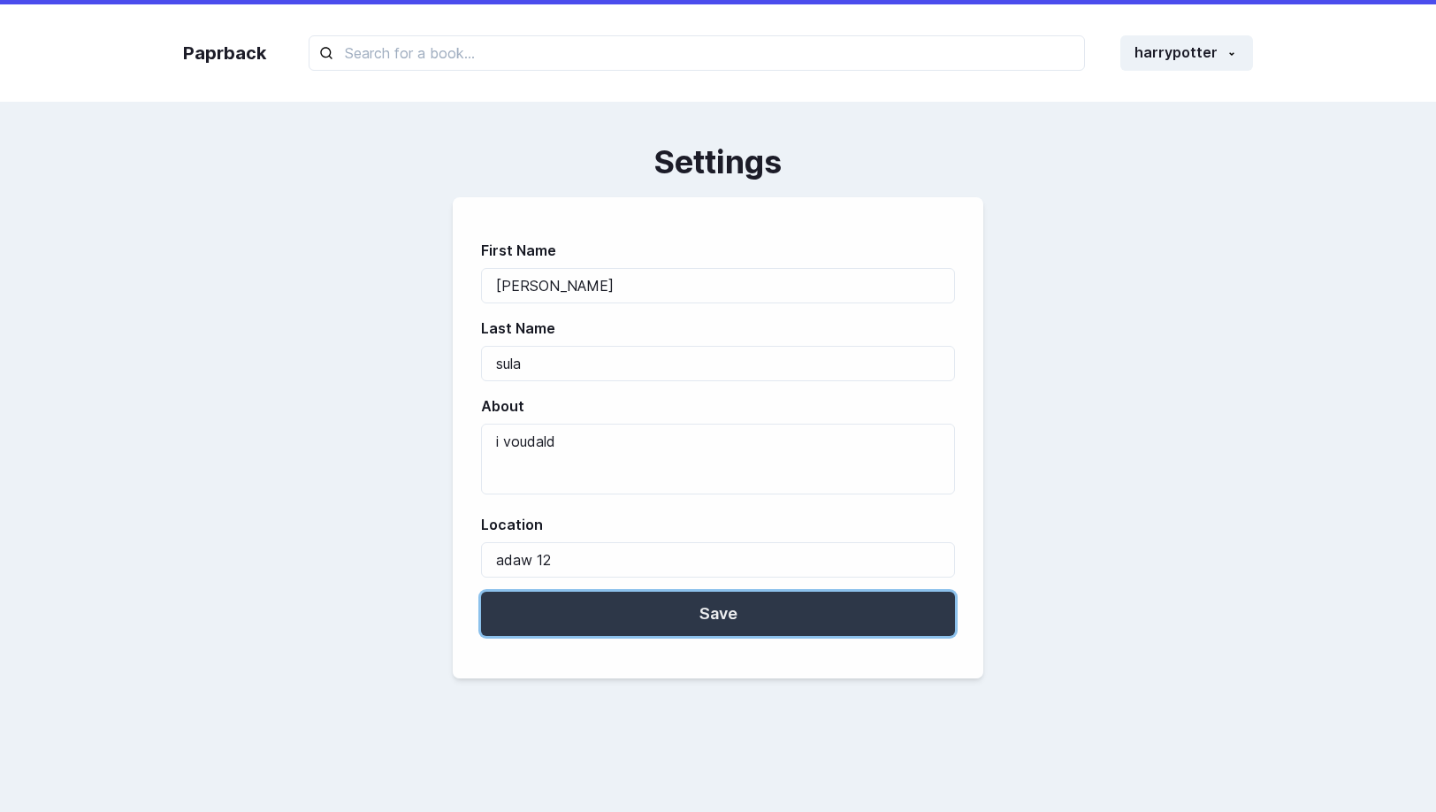
click at [680, 609] on button "Save" at bounding box center [718, 614] width 474 height 44
click at [699, 615] on button "Save" at bounding box center [718, 614] width 474 height 44
click at [646, 602] on button "Save" at bounding box center [718, 614] width 474 height 44
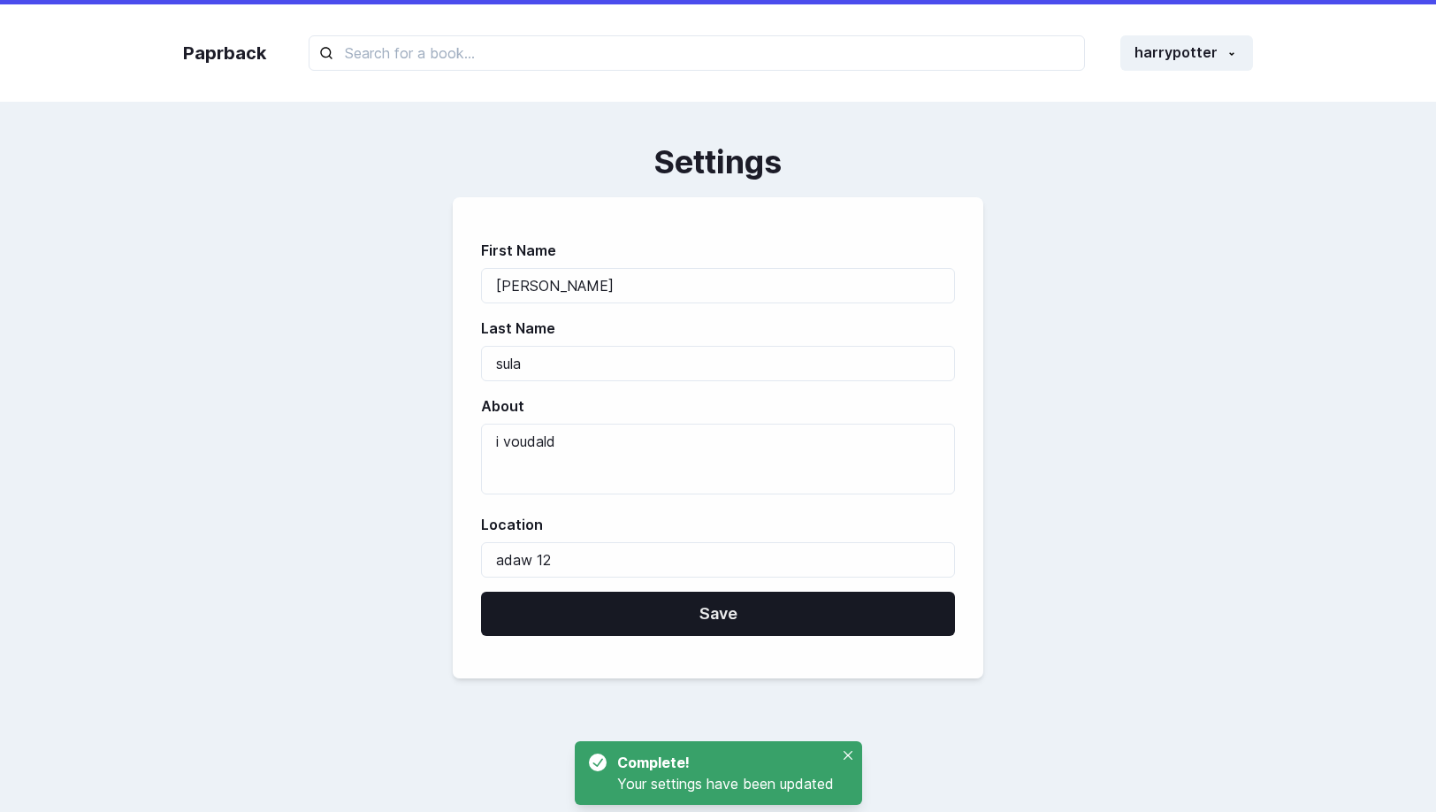
click at [1129, 531] on div "First Name [PERSON_NAME] Last Name [PERSON_NAME] About i voudald Location adaw …" at bounding box center [718, 437] width 1070 height 481
click at [856, 754] on button "Close" at bounding box center [848, 755] width 21 height 21
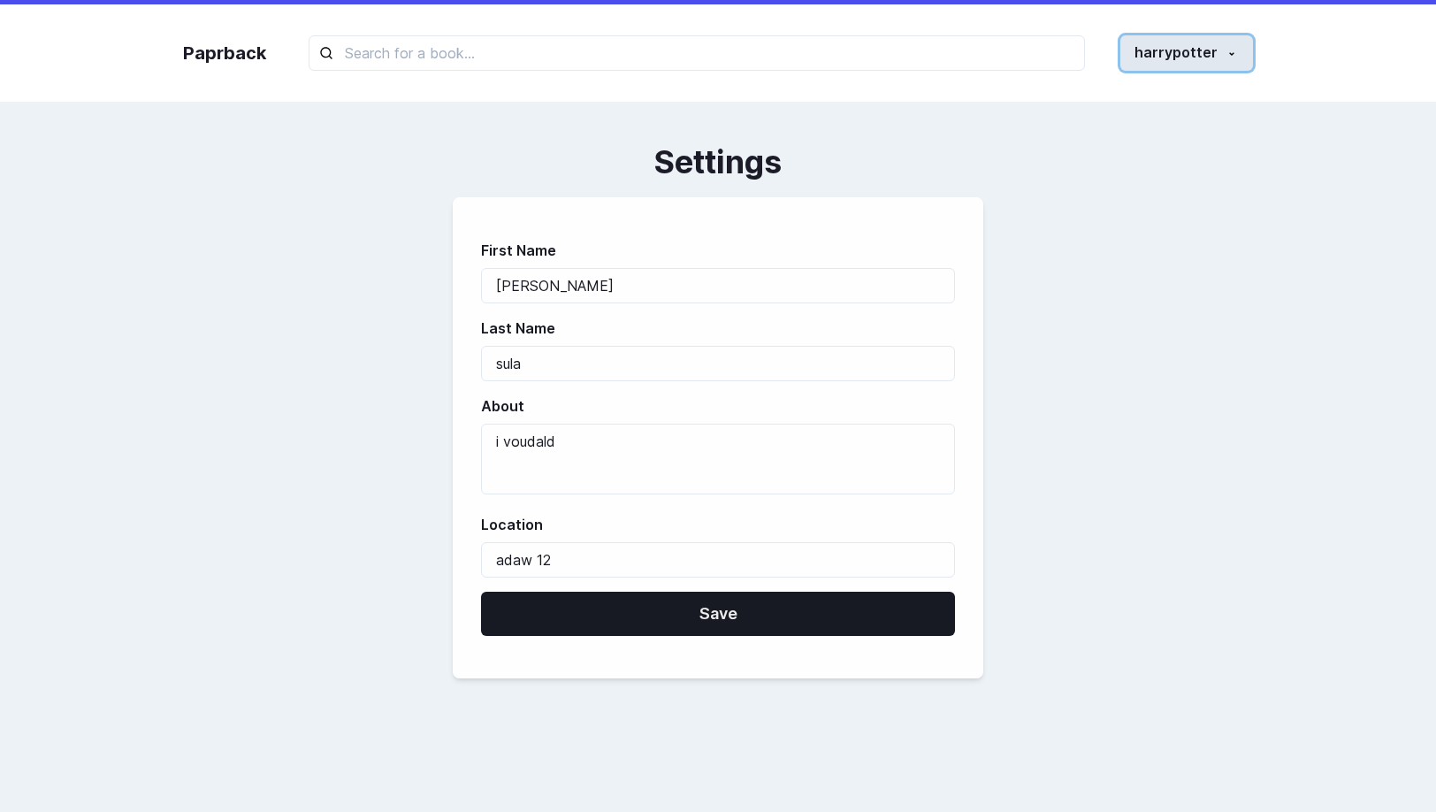
click at [1234, 61] on button "harrypotter" at bounding box center [1187, 52] width 133 height 35
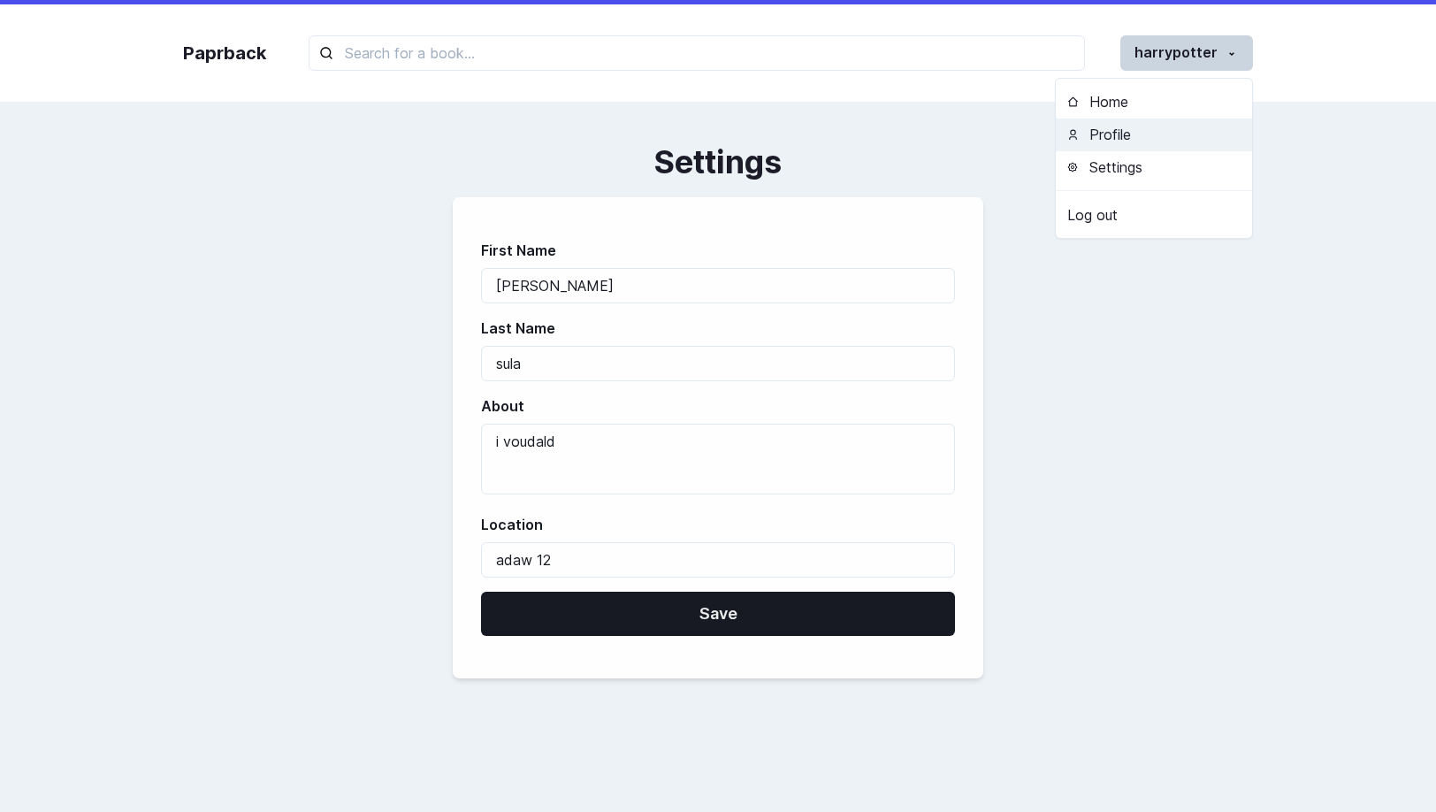
click at [1158, 123] on button "Profile" at bounding box center [1154, 135] width 196 height 33
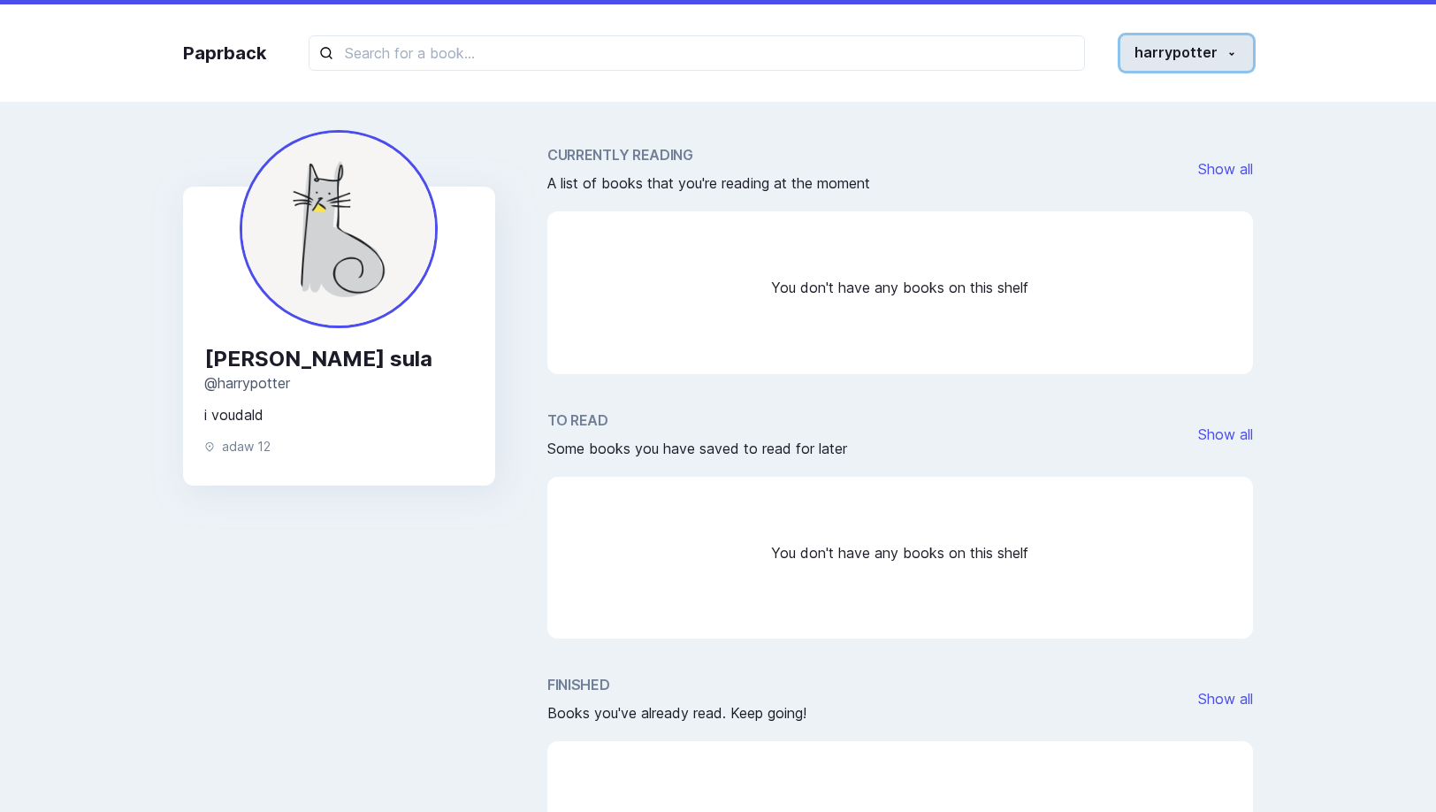
click at [1184, 38] on button "harrypotter" at bounding box center [1187, 52] width 133 height 35
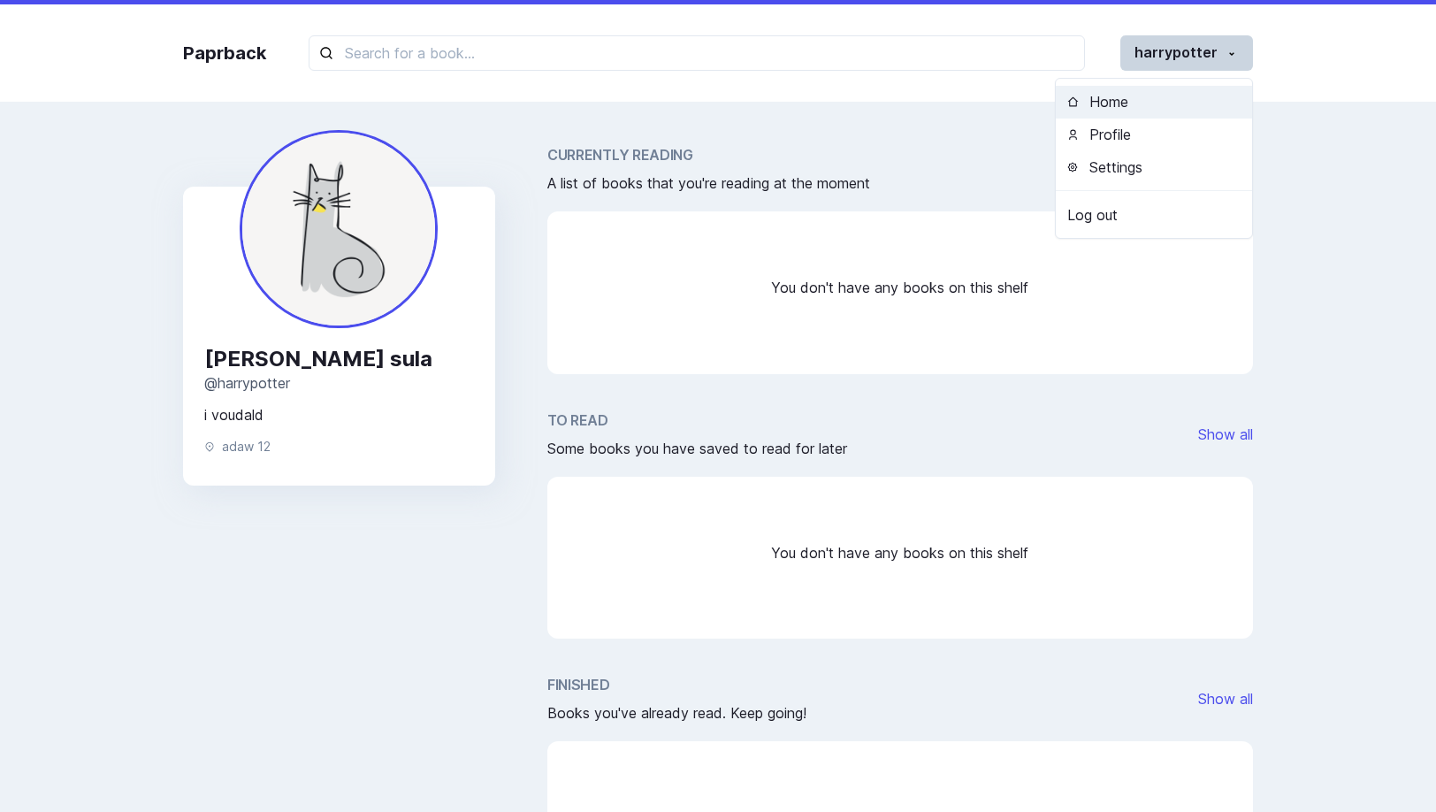
click at [1148, 94] on button "Home" at bounding box center [1154, 102] width 196 height 33
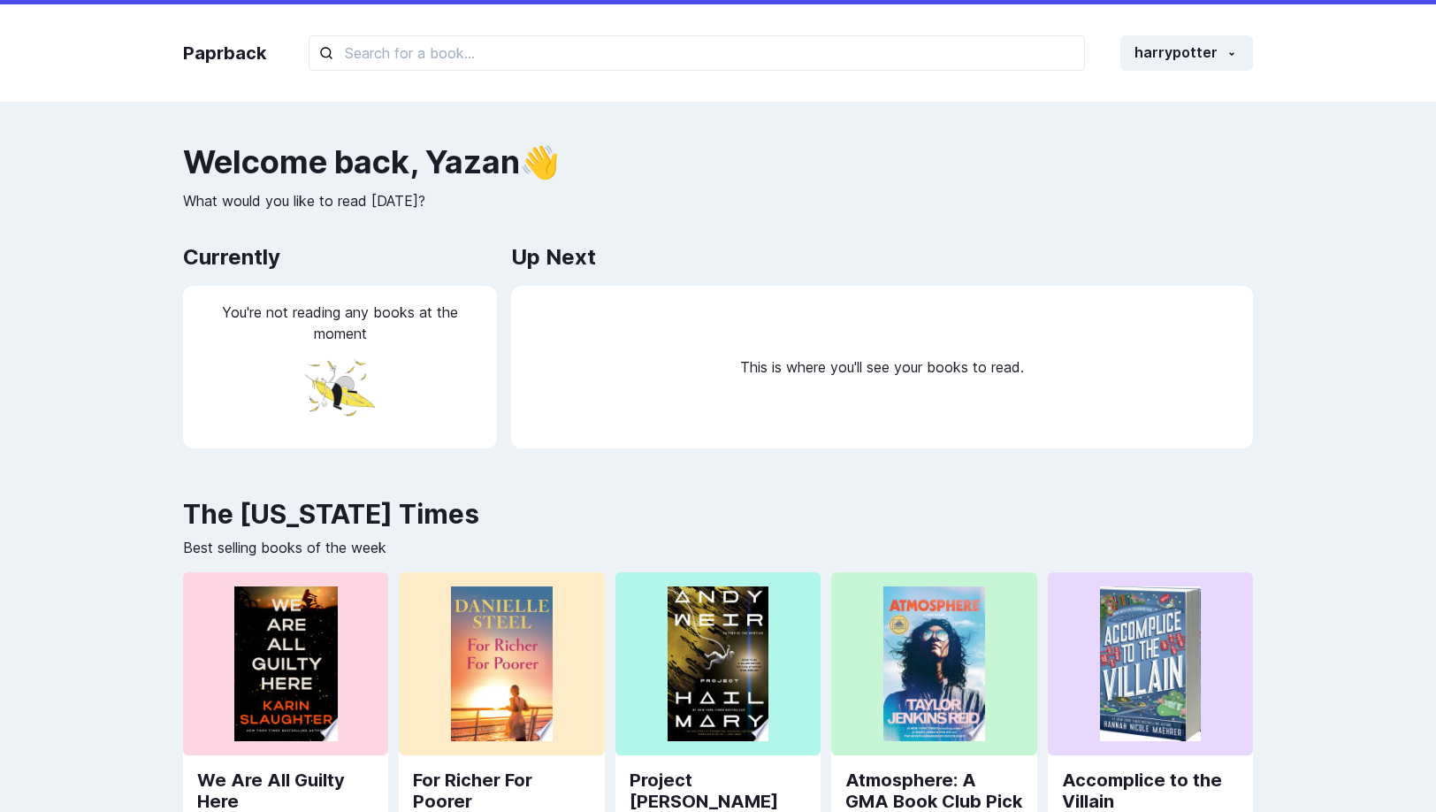
click at [1179, 30] on div "Paprback harrypotter Home Profile Settings Log out" at bounding box center [718, 52] width 1106 height 97
click at [1175, 58] on button "harrypotter" at bounding box center [1187, 52] width 133 height 35
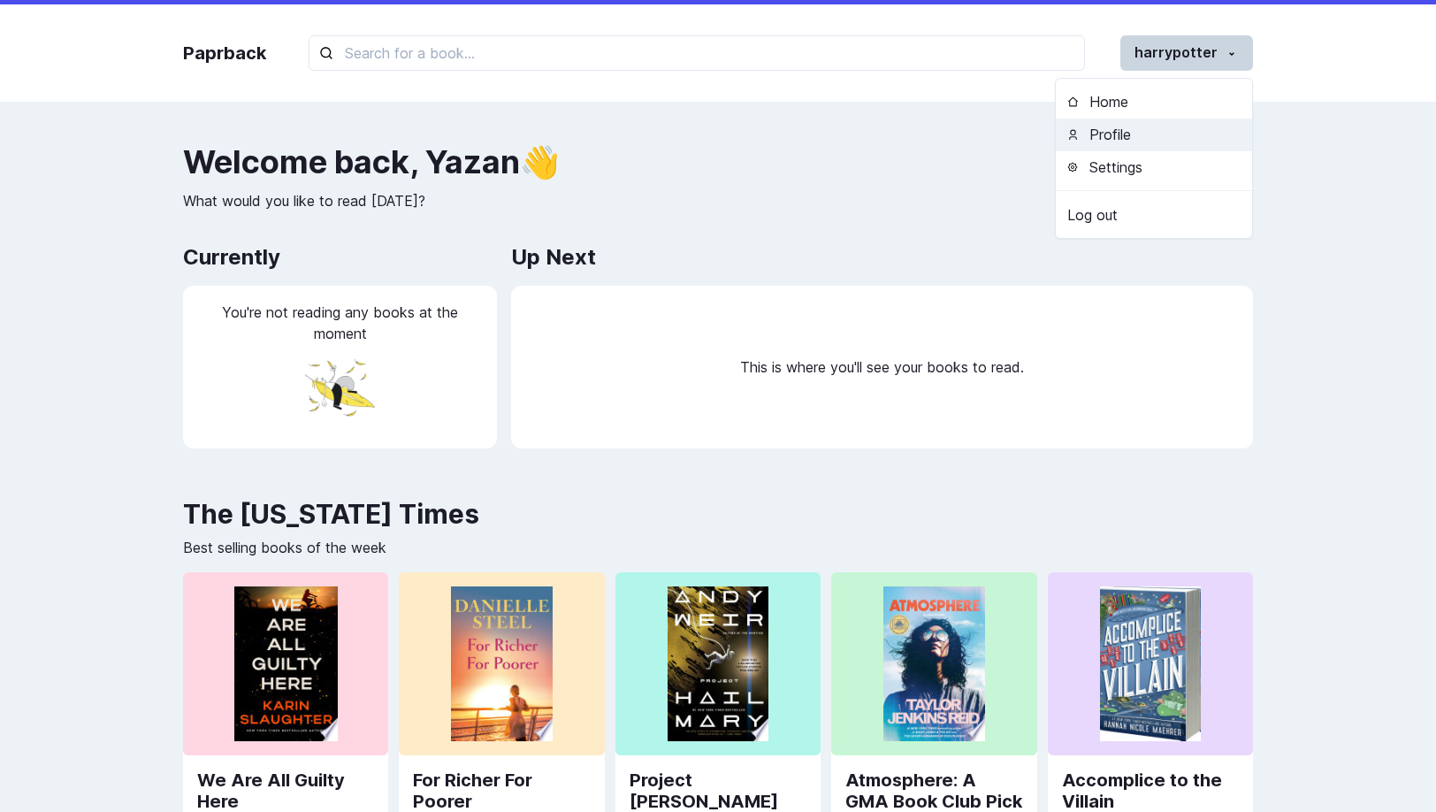
click at [1123, 142] on button "Profile" at bounding box center [1154, 135] width 196 height 33
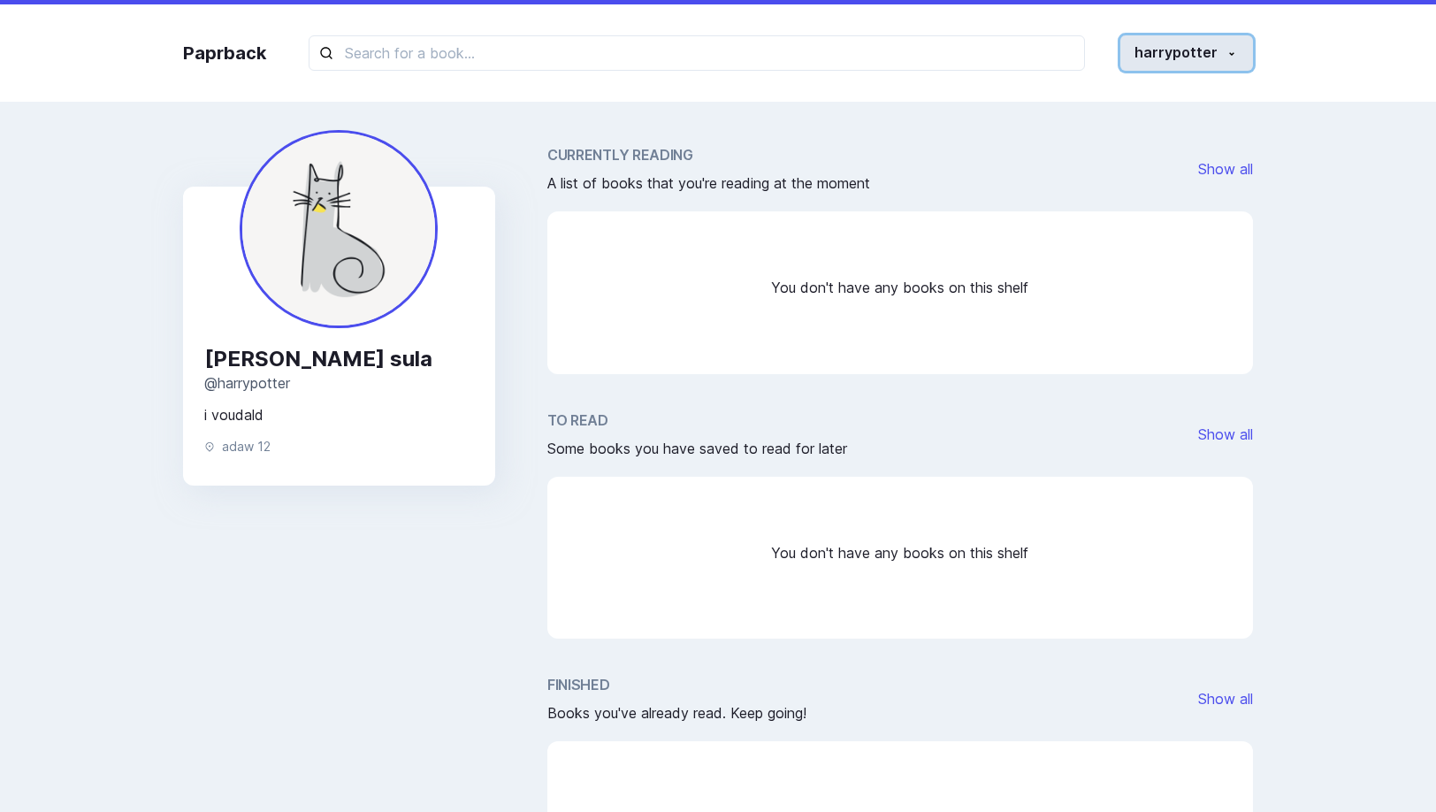
click at [1210, 65] on button "harrypotter" at bounding box center [1187, 52] width 133 height 35
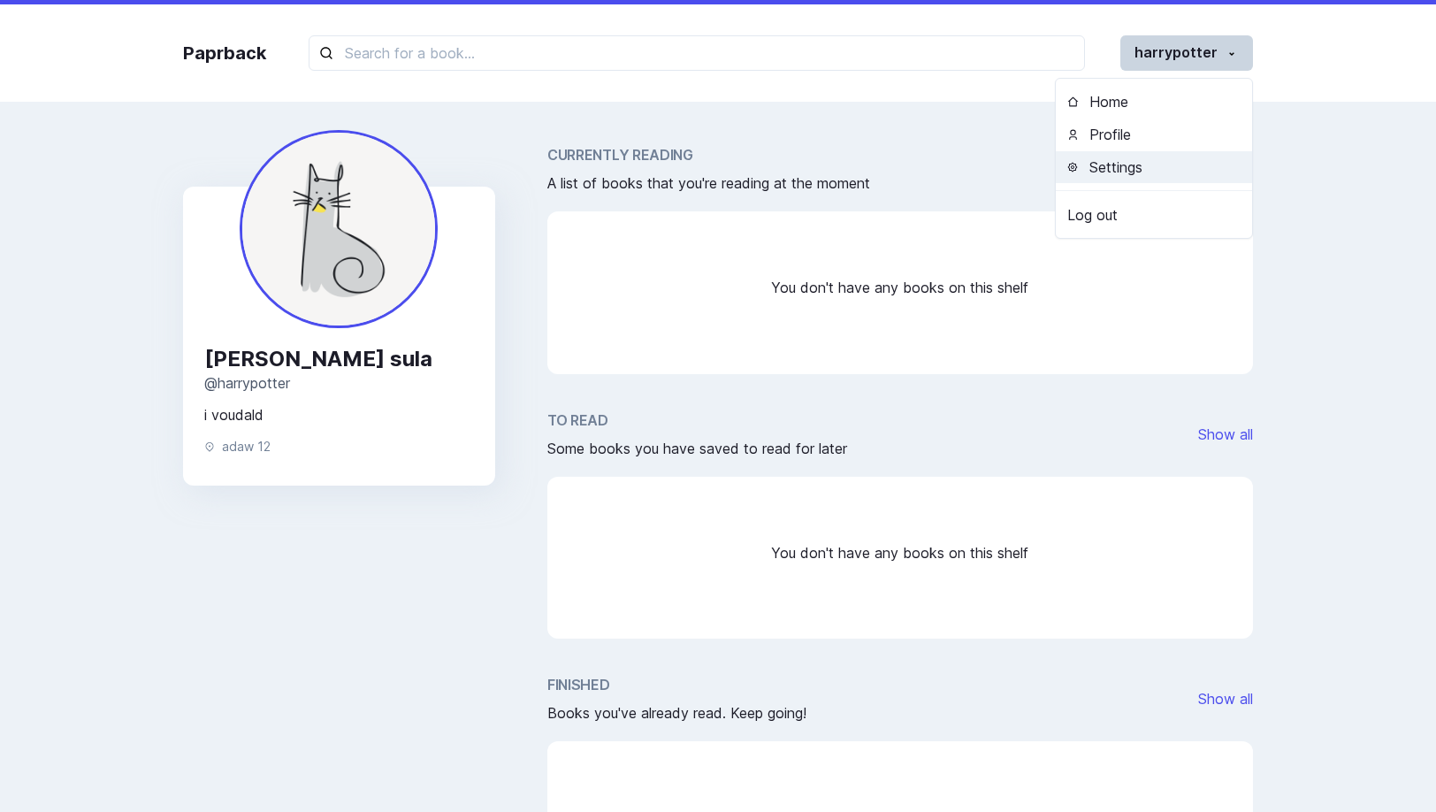
click at [1122, 167] on button "Settings" at bounding box center [1154, 167] width 196 height 33
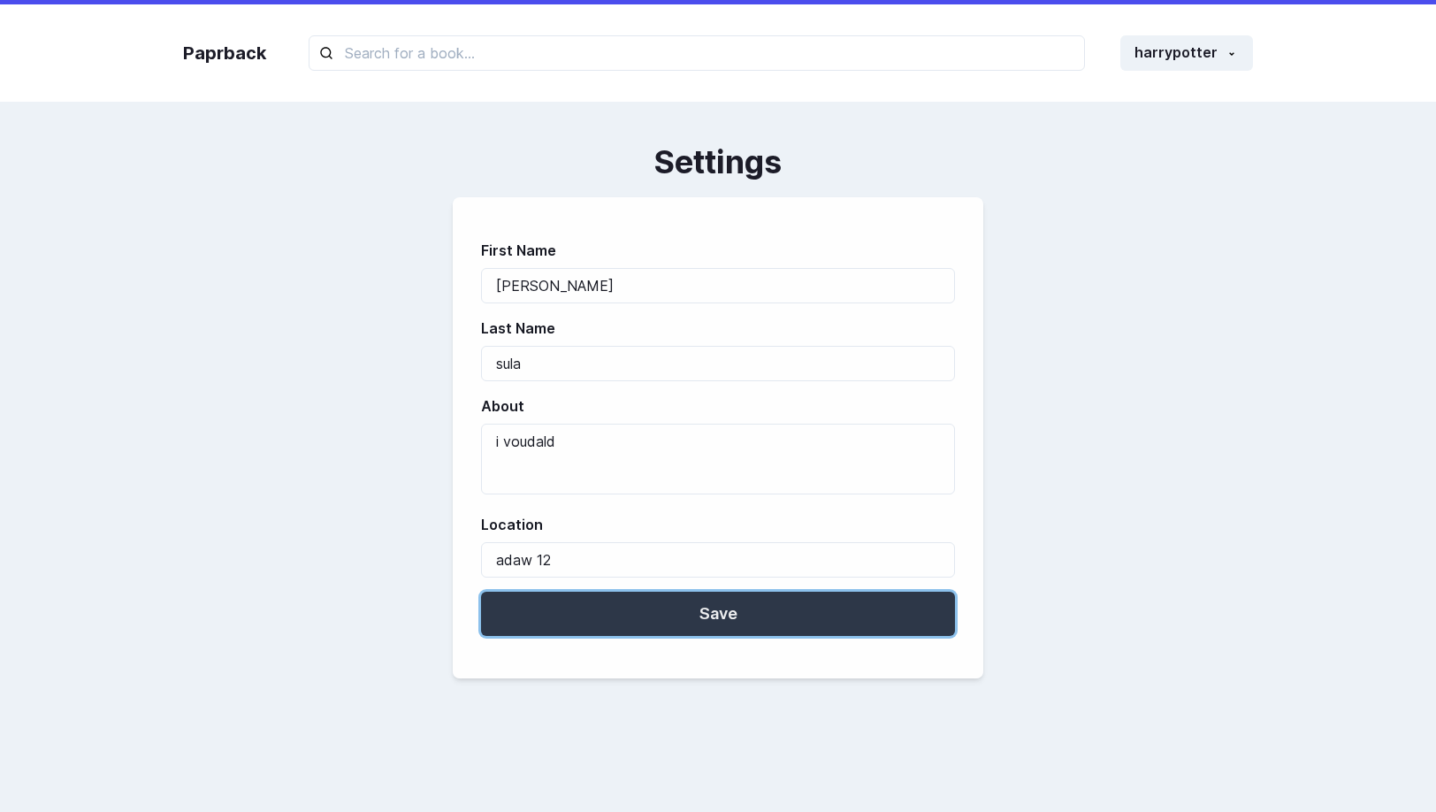
click at [698, 606] on button "Save" at bounding box center [718, 614] width 474 height 44
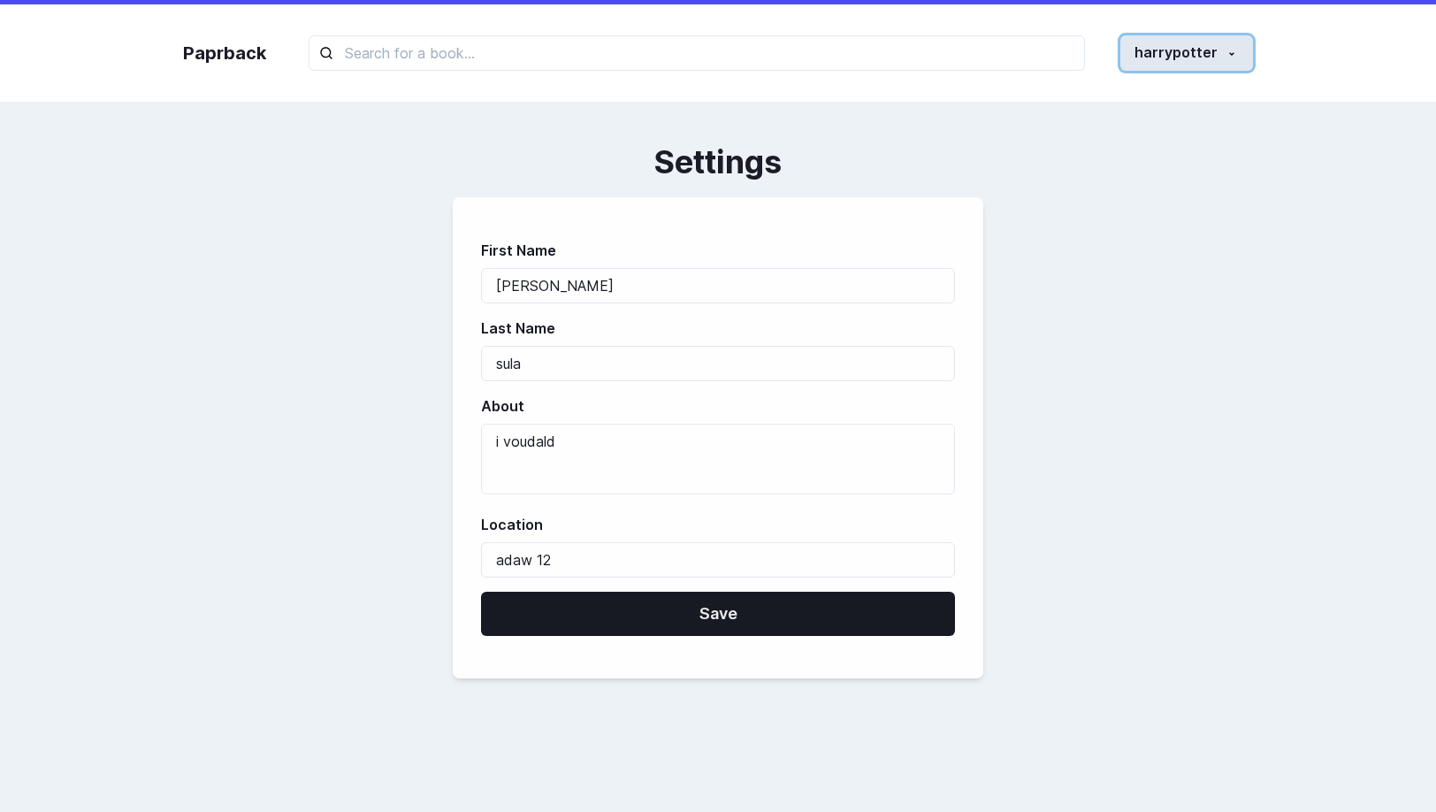
click at [1149, 57] on button "harrypotter" at bounding box center [1187, 52] width 133 height 35
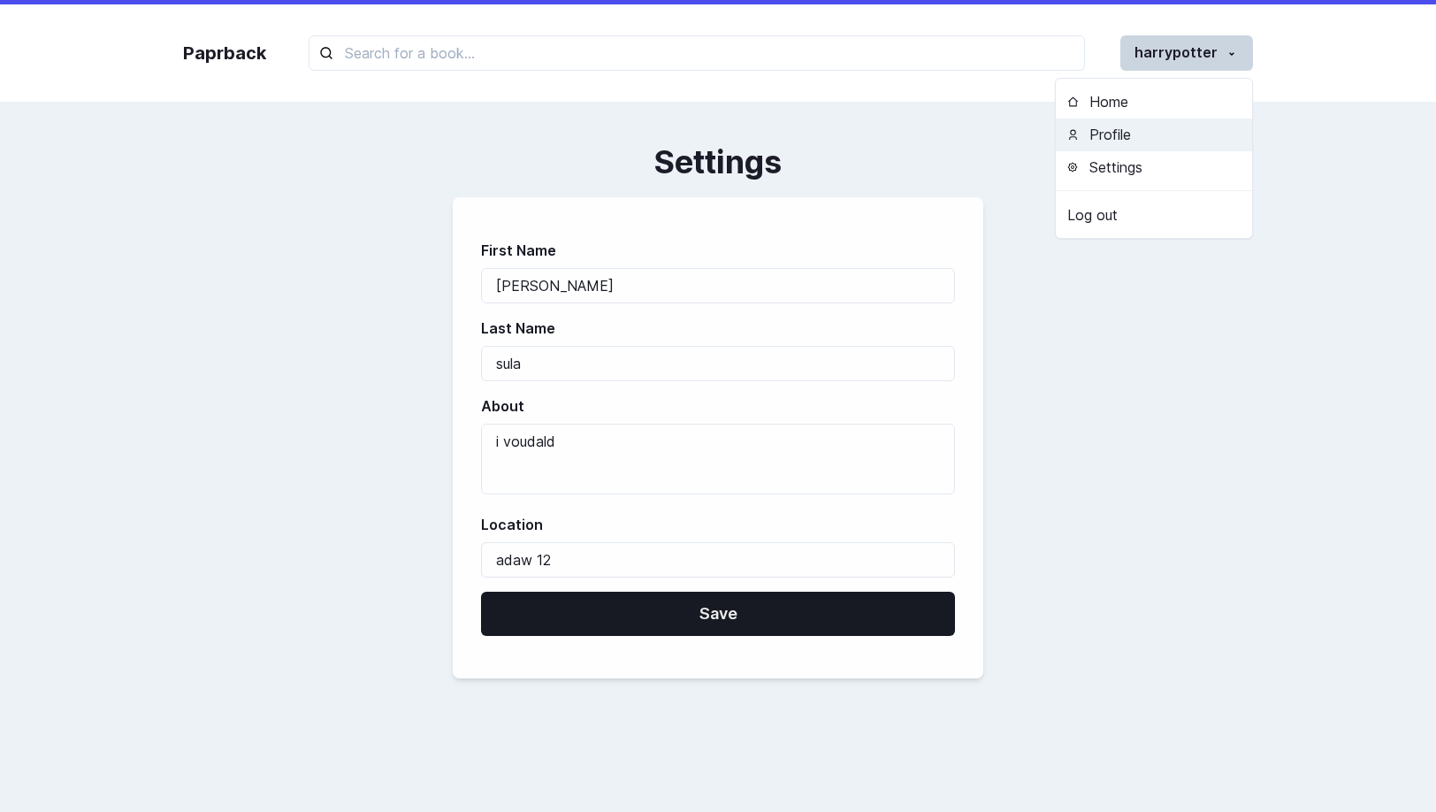
click at [1148, 147] on button "Profile" at bounding box center [1154, 135] width 196 height 33
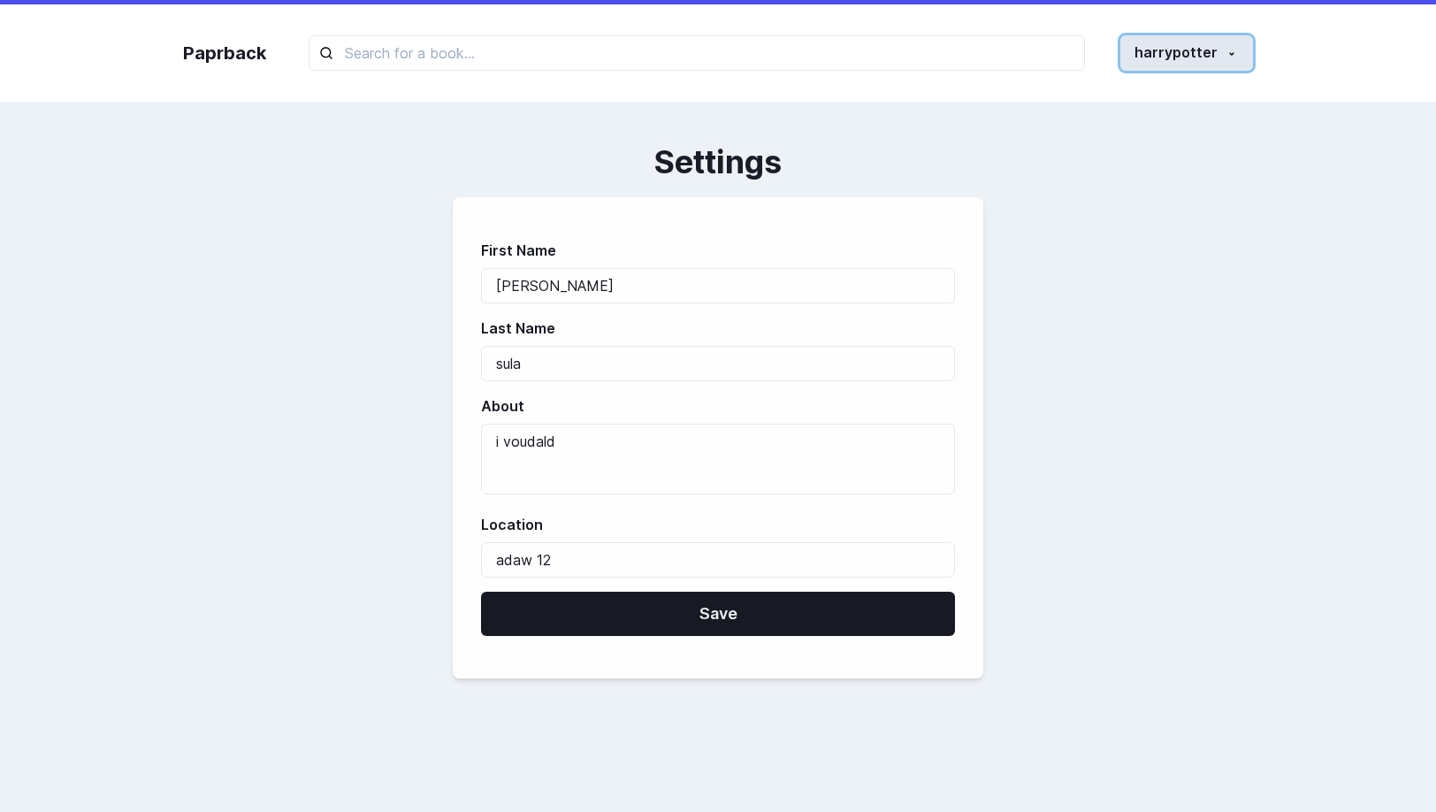
click at [1208, 58] on button "harrypotter" at bounding box center [1187, 52] width 133 height 35
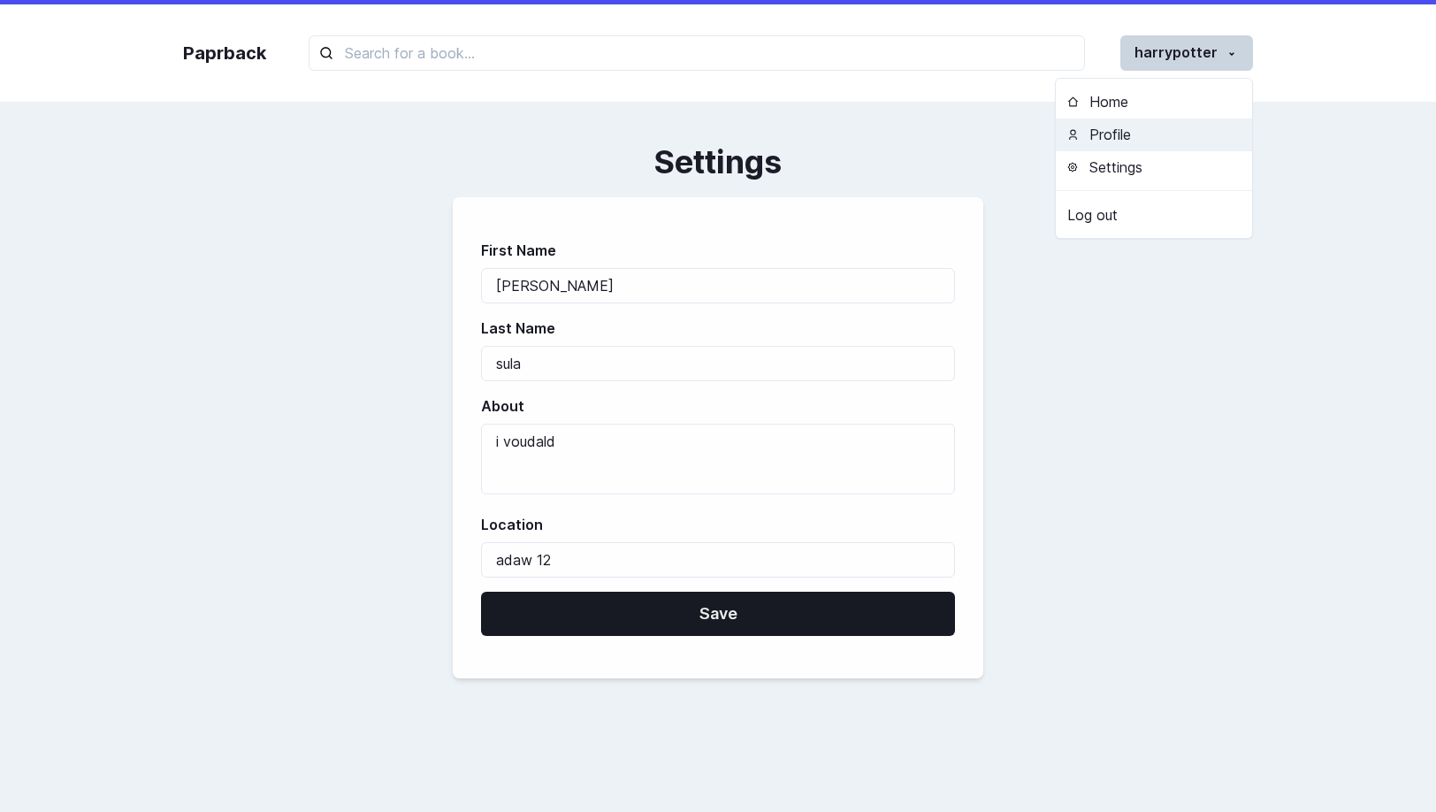
click at [1186, 142] on button "Profile" at bounding box center [1154, 135] width 196 height 33
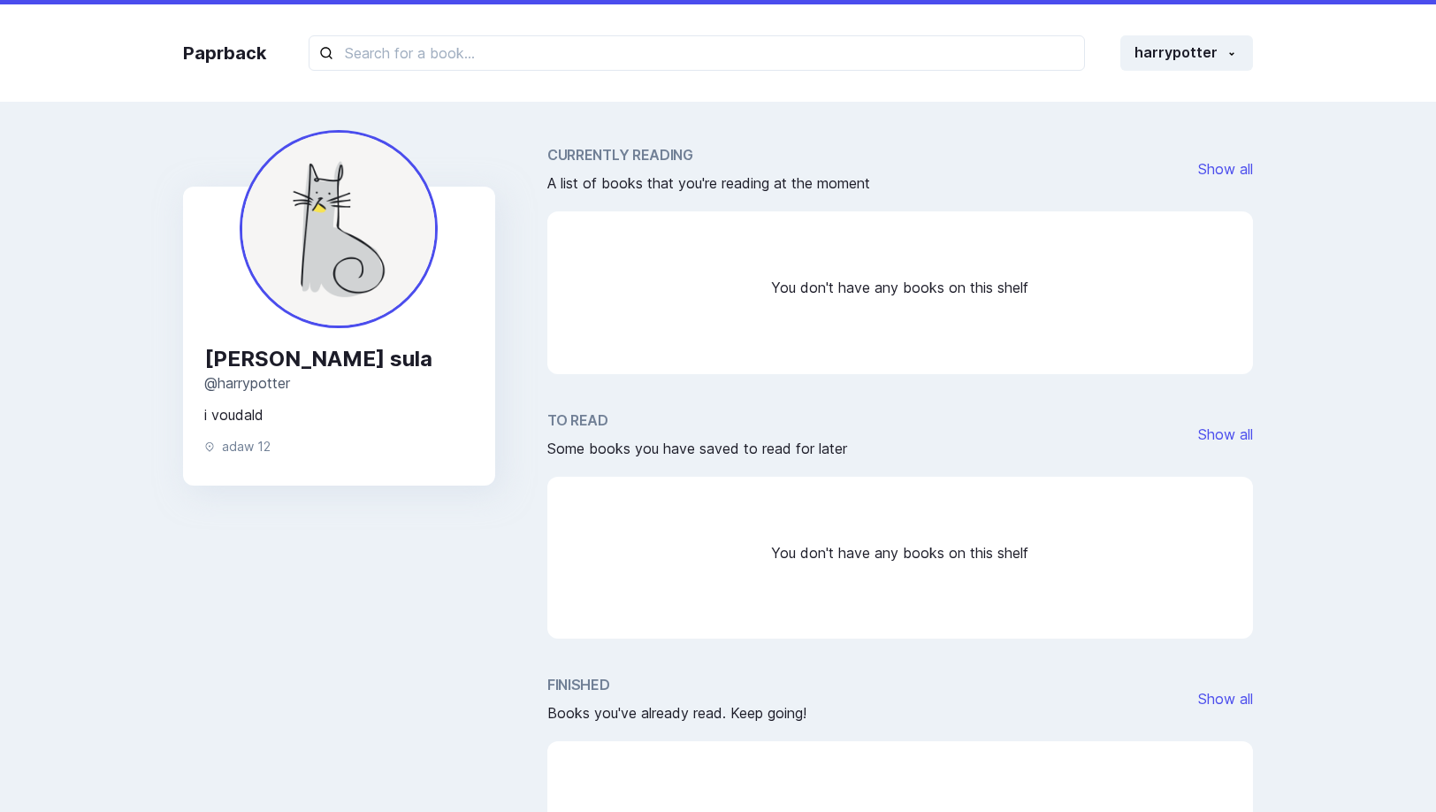
click at [1141, 380] on div "Currently Reading A list of books that you're reading at the moment Show all Yo…" at bounding box center [901, 524] width 706 height 760
click at [1177, 59] on button "harrypotter" at bounding box center [1187, 52] width 133 height 35
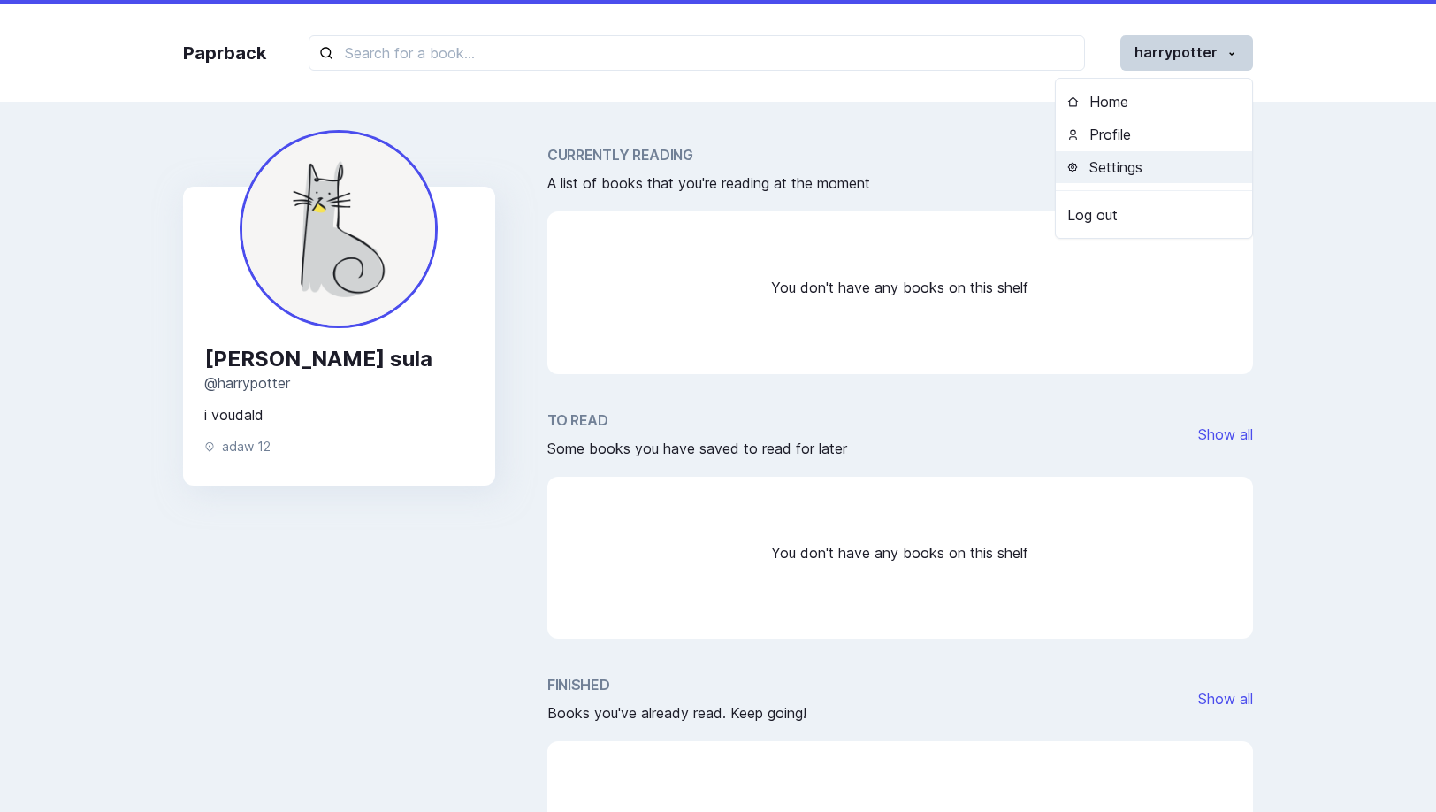
click at [1160, 154] on button "Settings" at bounding box center [1154, 167] width 196 height 33
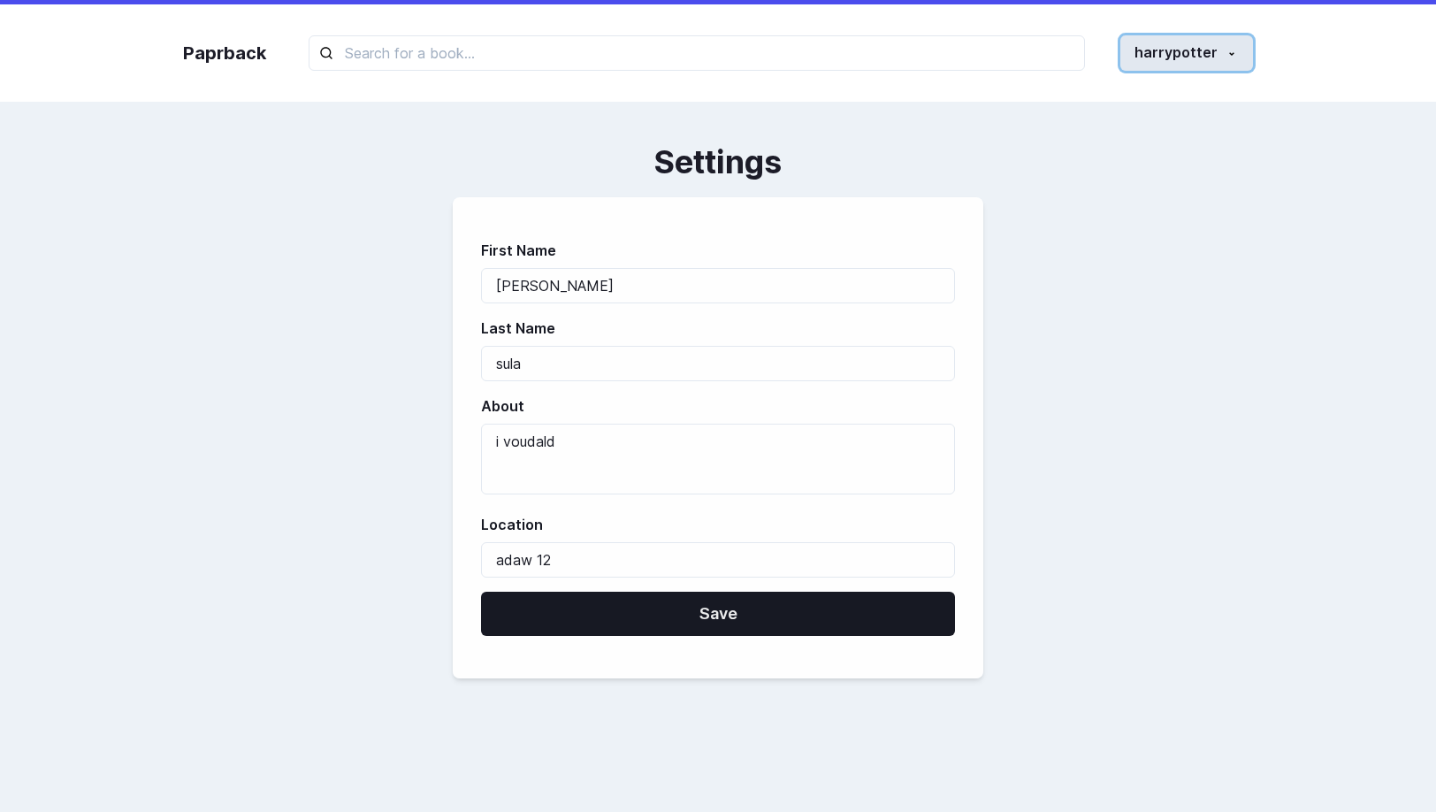
click at [1180, 50] on button "harrypotter" at bounding box center [1187, 52] width 133 height 35
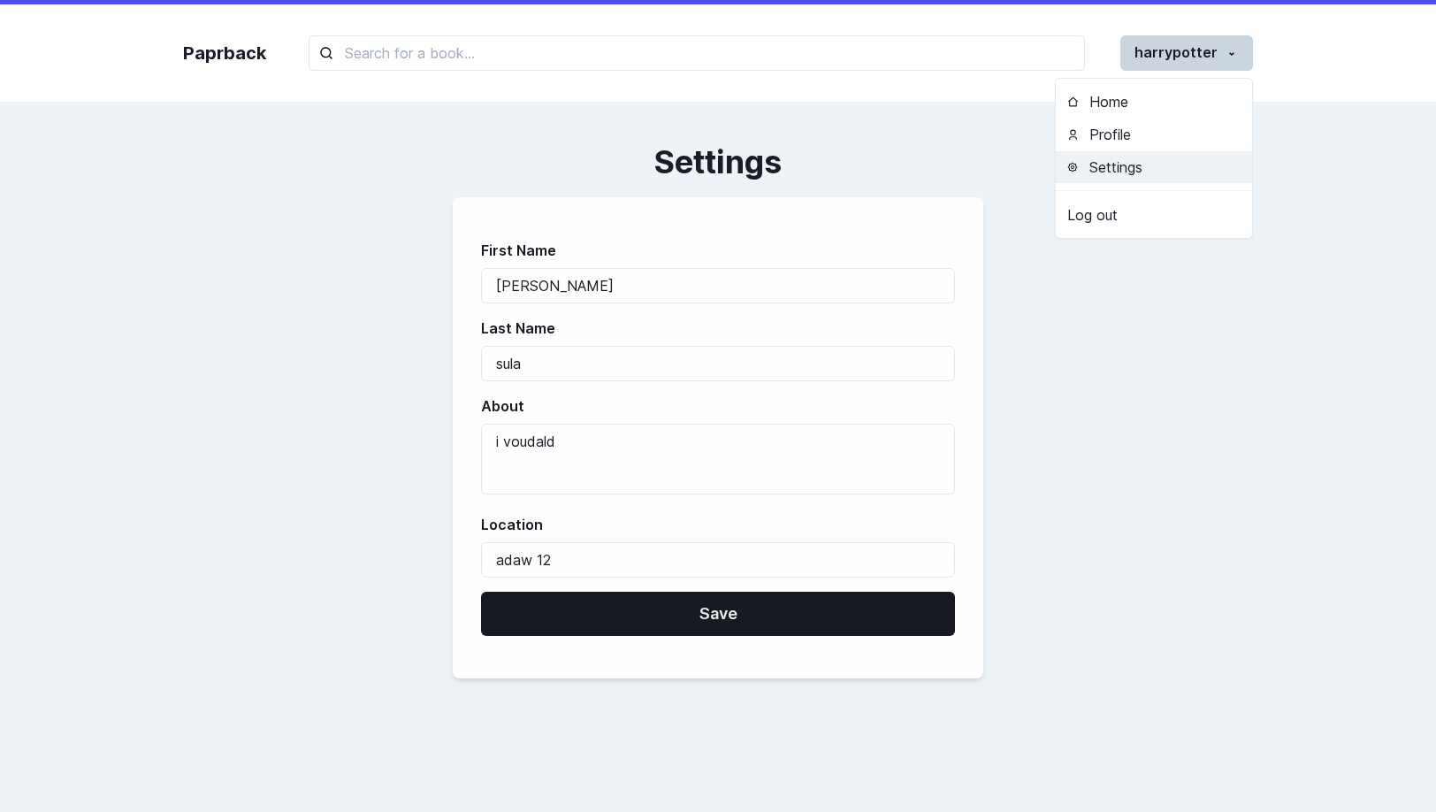
click at [1176, 174] on button "Settings" at bounding box center [1154, 167] width 196 height 33
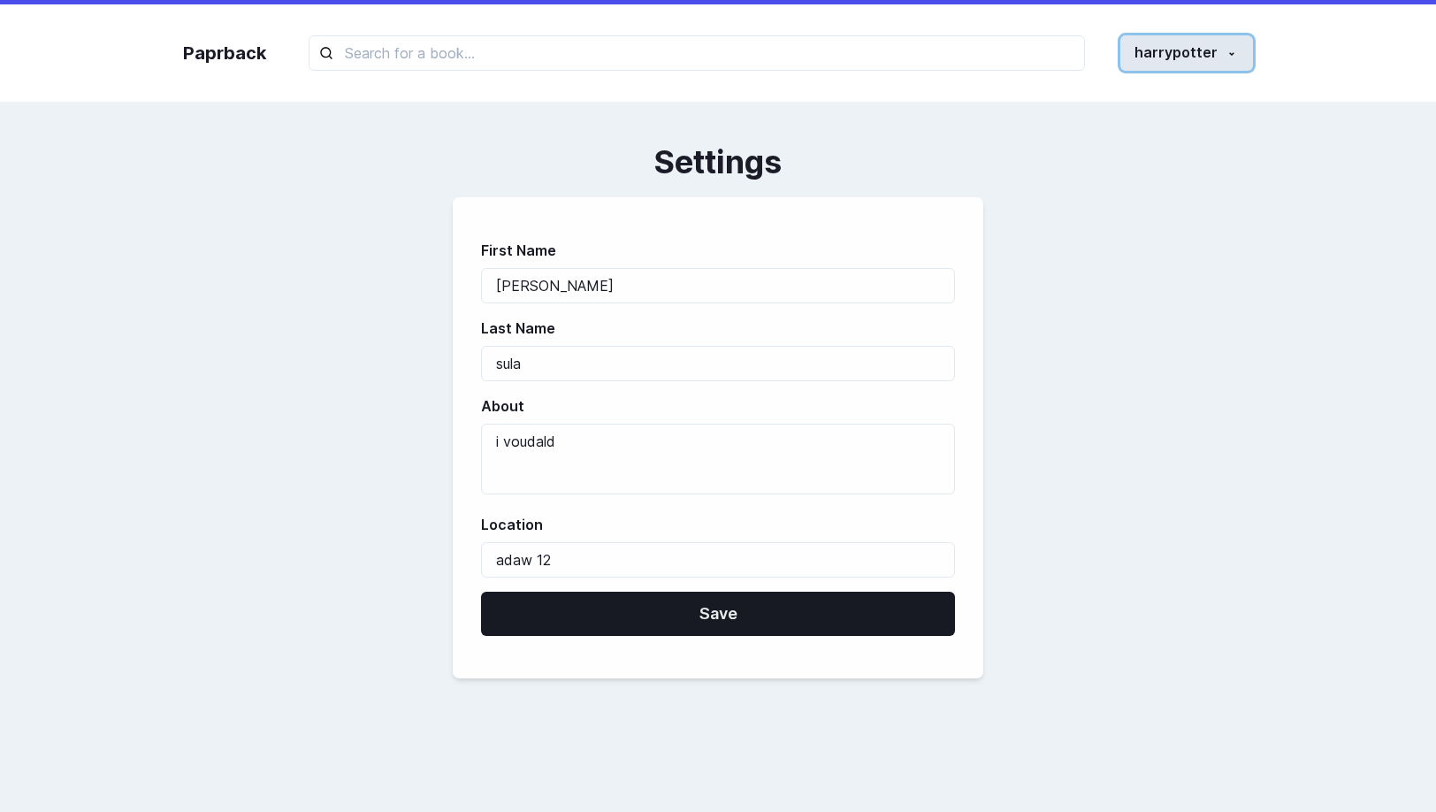
click at [1170, 50] on button "harrypotter" at bounding box center [1187, 52] width 133 height 35
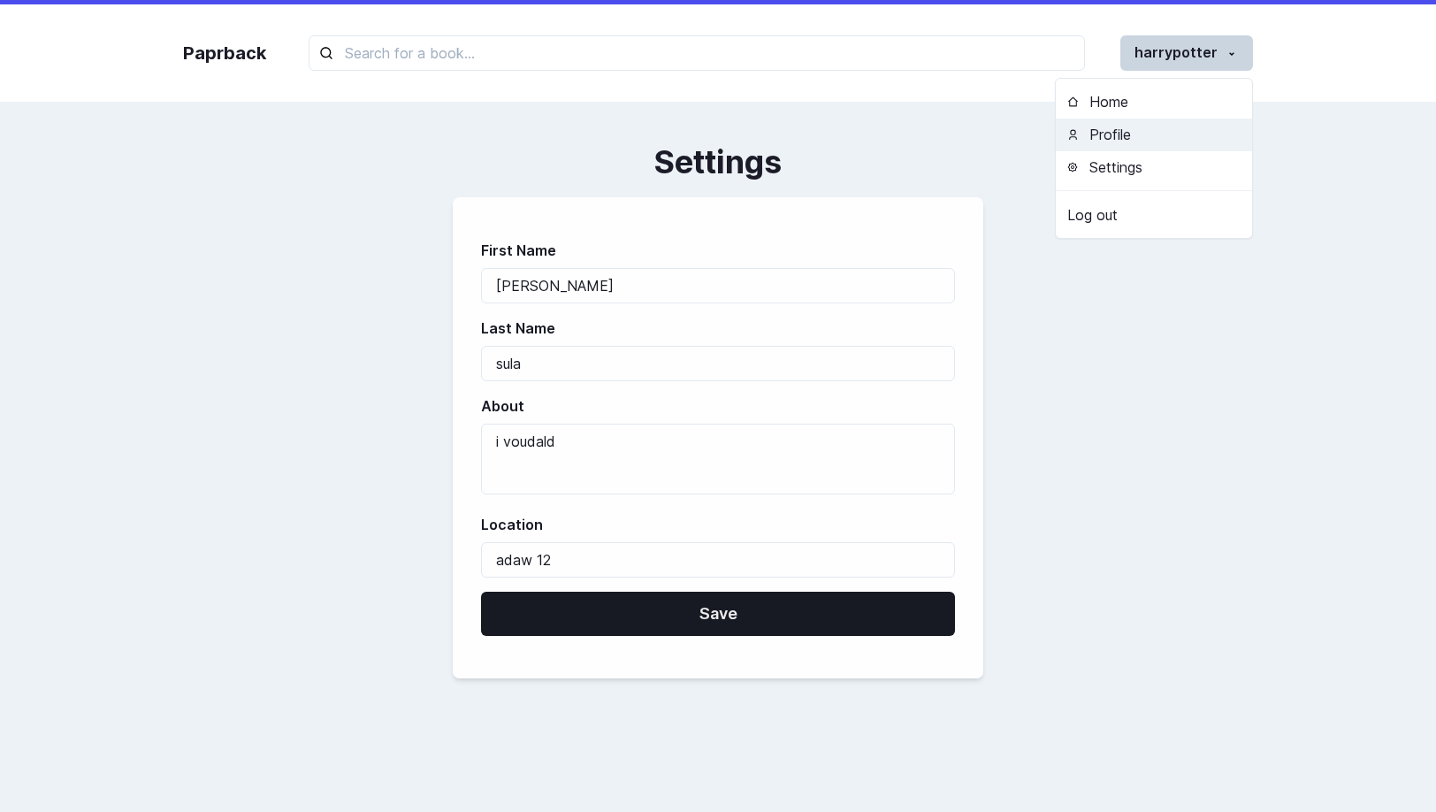
click at [1159, 136] on button "Profile" at bounding box center [1154, 135] width 196 height 33
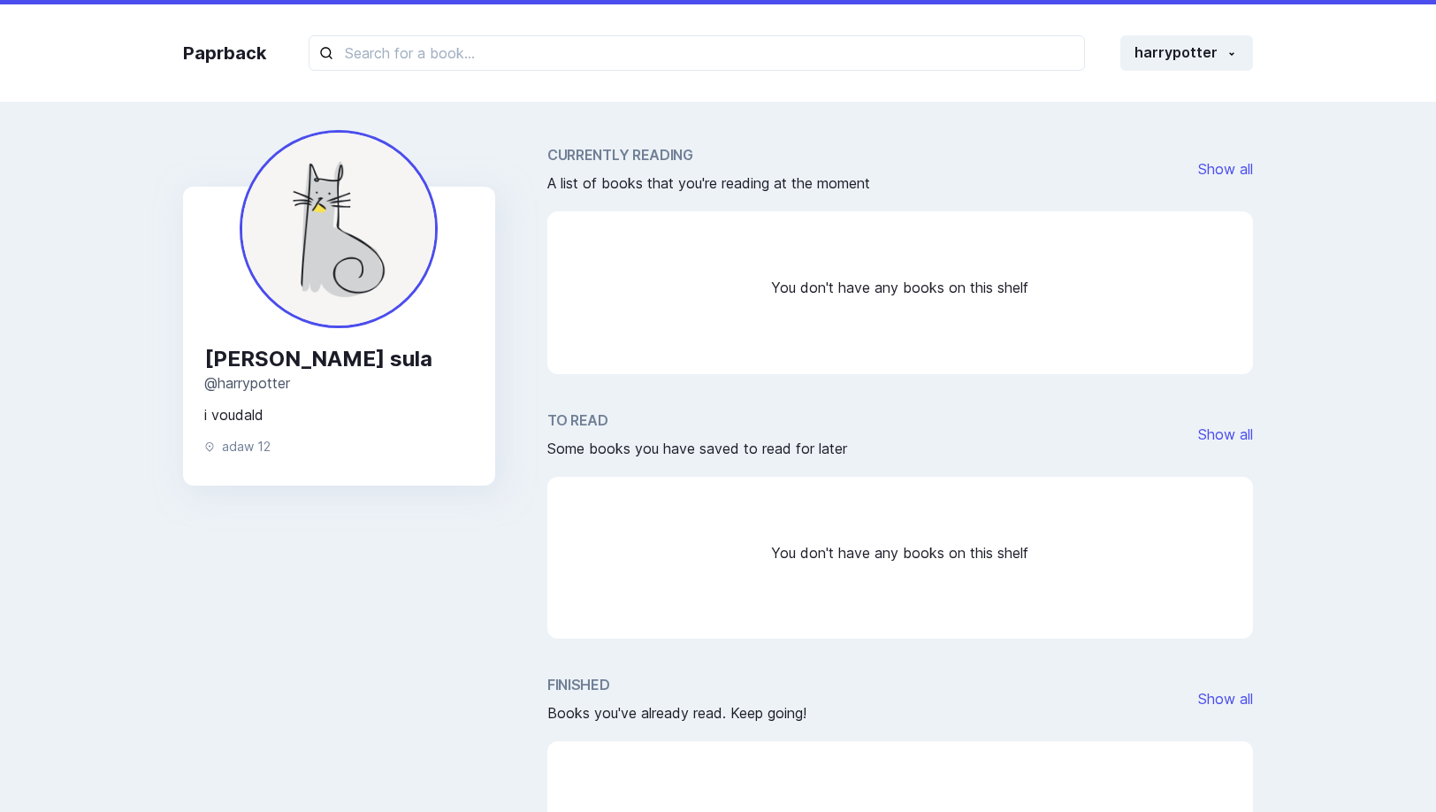
click at [1073, 451] on div "To Read Some books you have saved to read for later Show all" at bounding box center [901, 435] width 706 height 50
click at [1207, 62] on button "harrypotter" at bounding box center [1187, 52] width 133 height 35
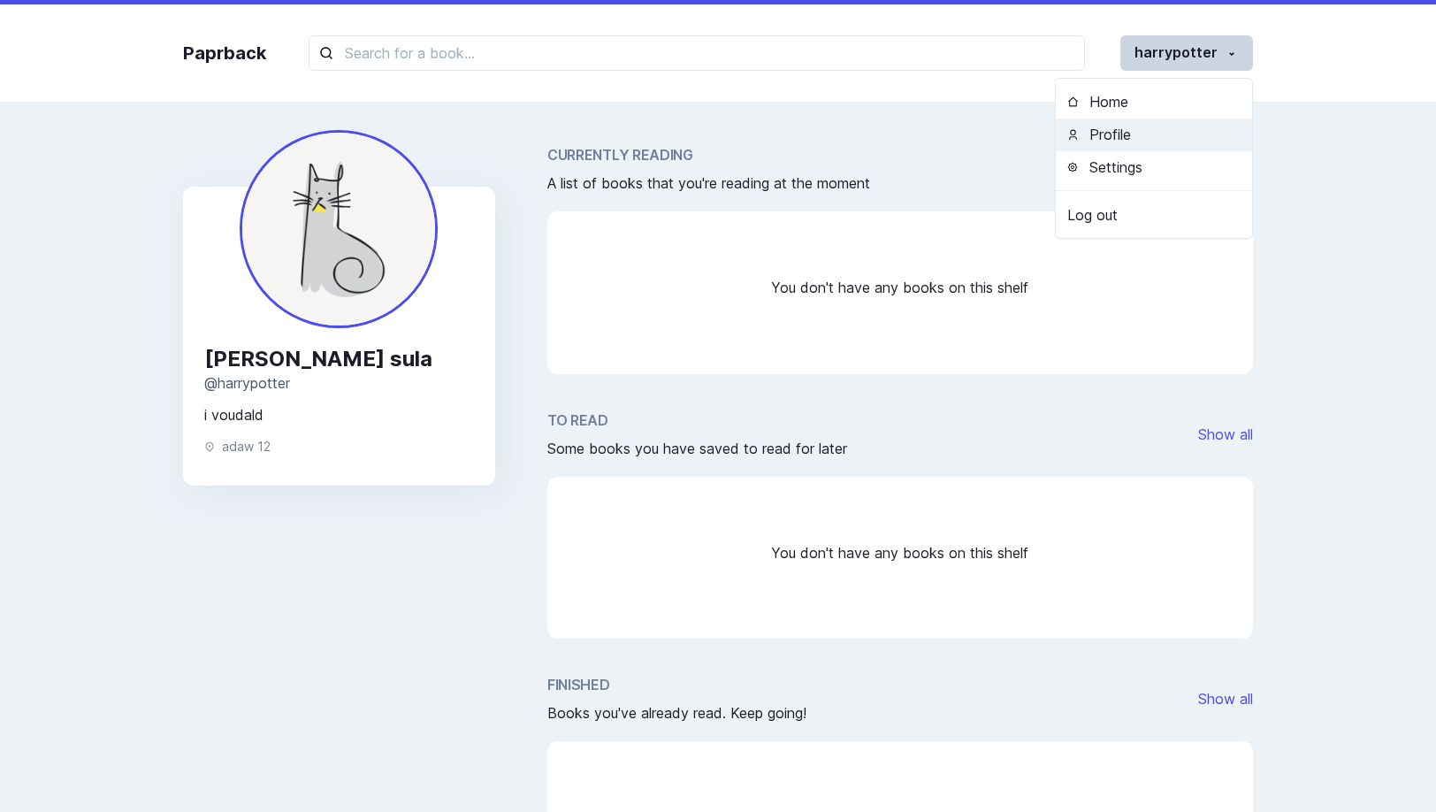
click at [1179, 126] on button "Profile" at bounding box center [1154, 135] width 196 height 33
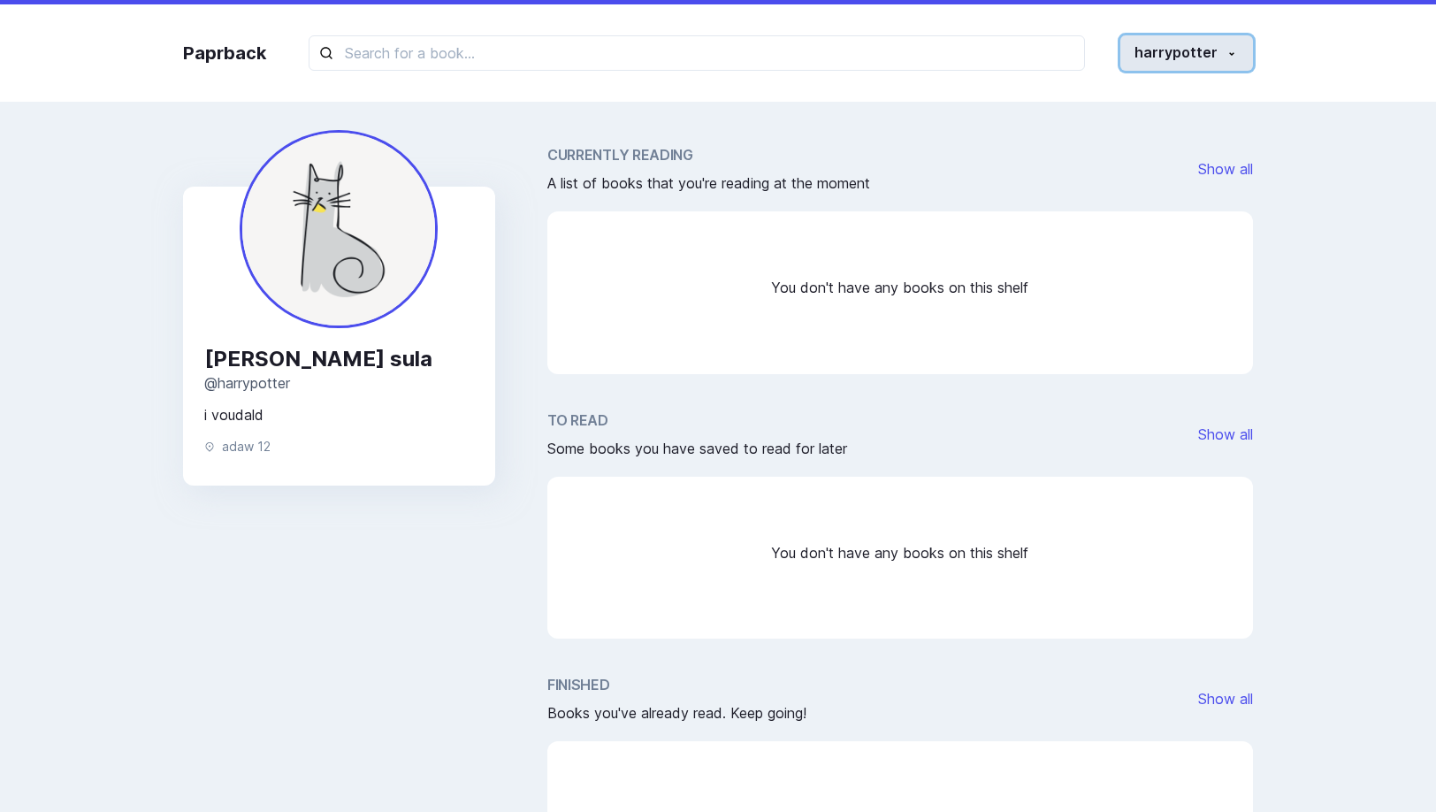
click at [1202, 45] on button "harrypotter" at bounding box center [1187, 52] width 133 height 35
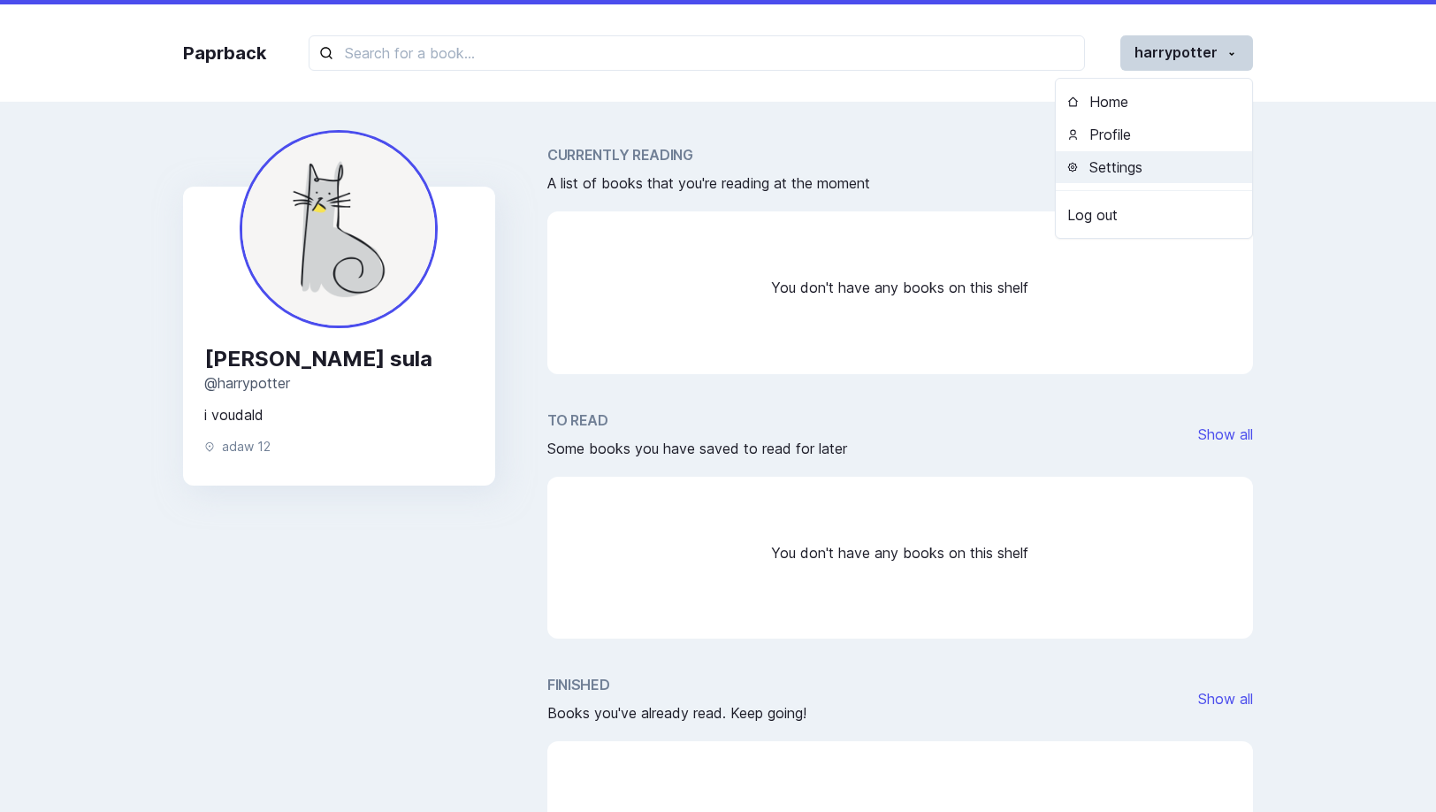
click at [1167, 180] on button "Settings" at bounding box center [1154, 167] width 196 height 33
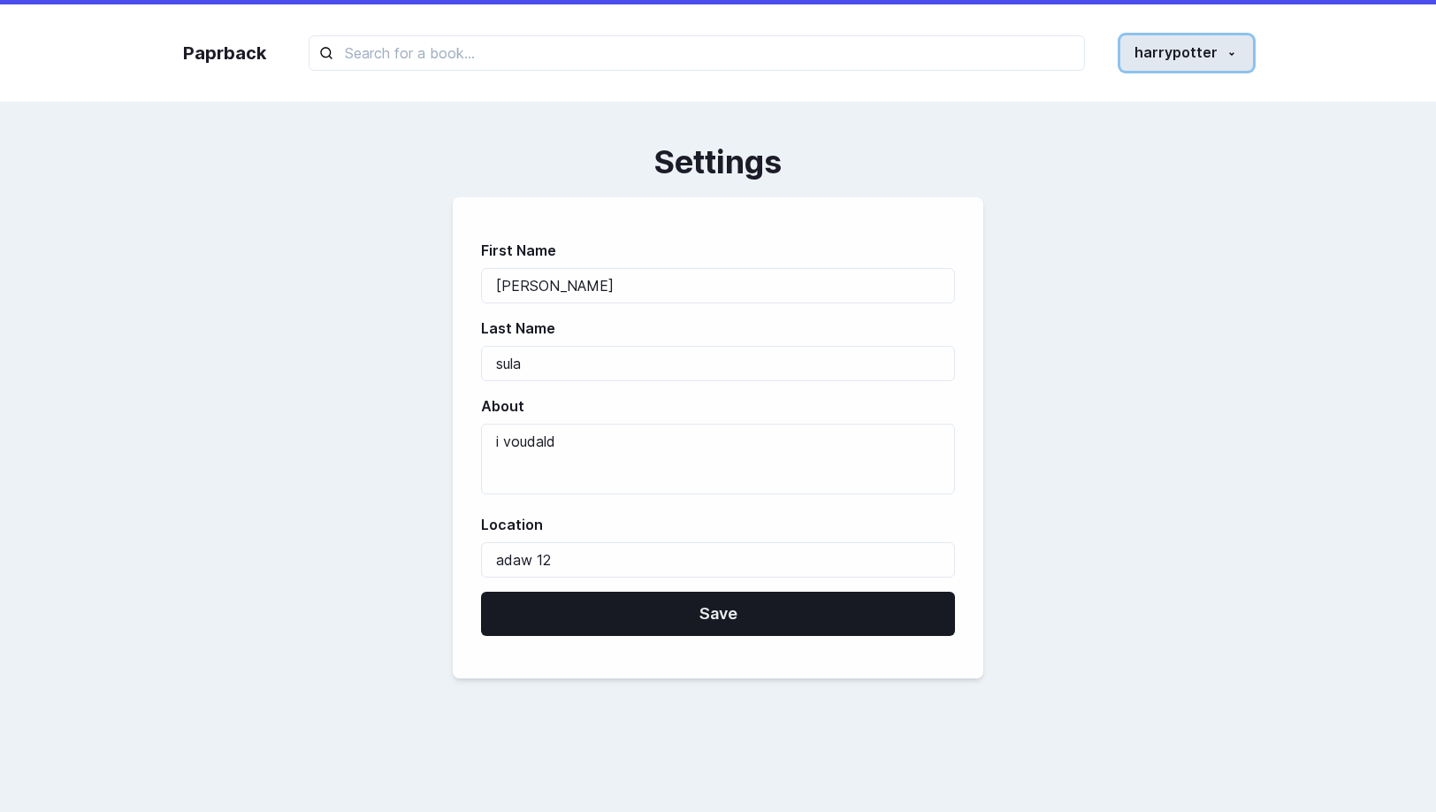
click at [1191, 62] on button "harrypotter" at bounding box center [1187, 52] width 133 height 35
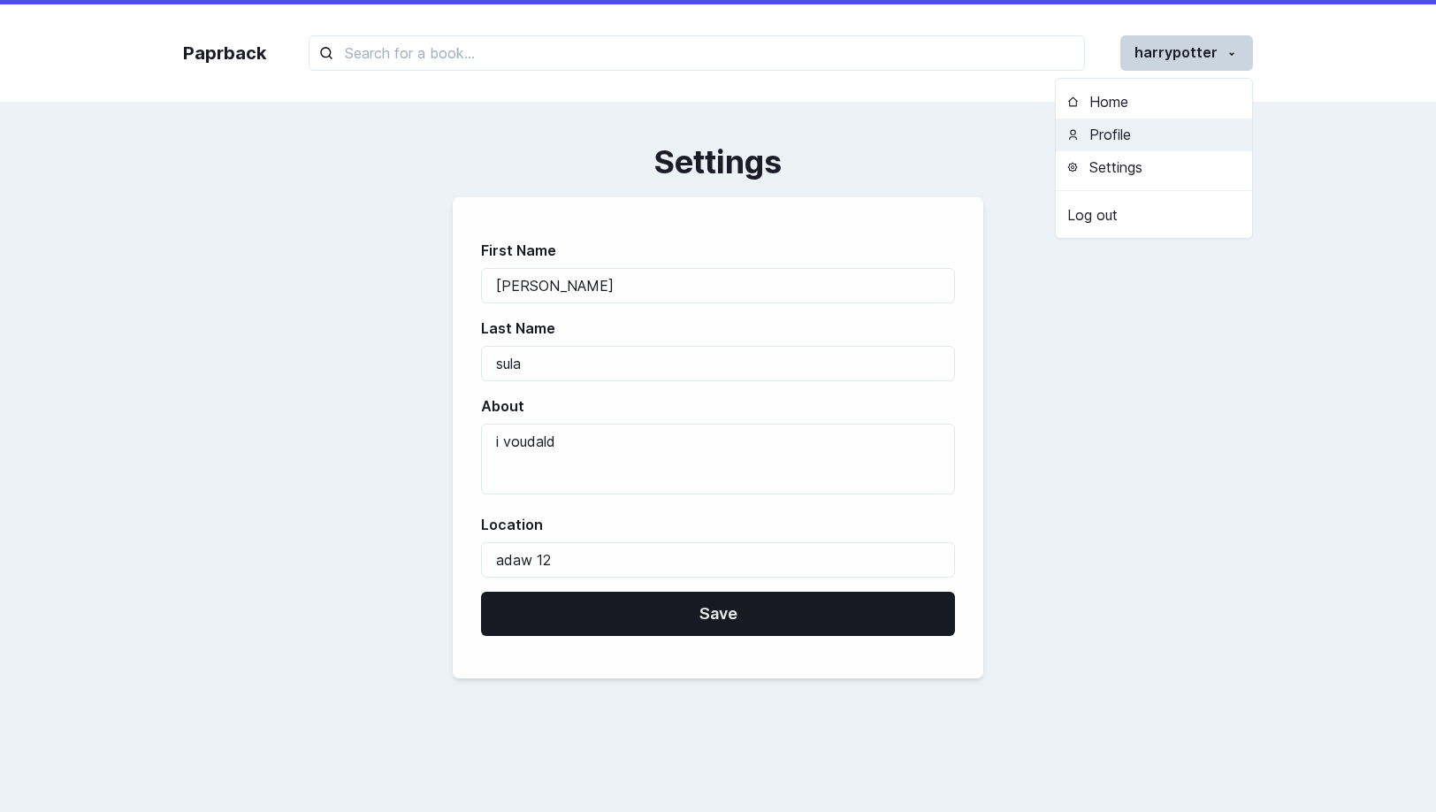
click at [1143, 145] on button "Profile" at bounding box center [1154, 135] width 196 height 33
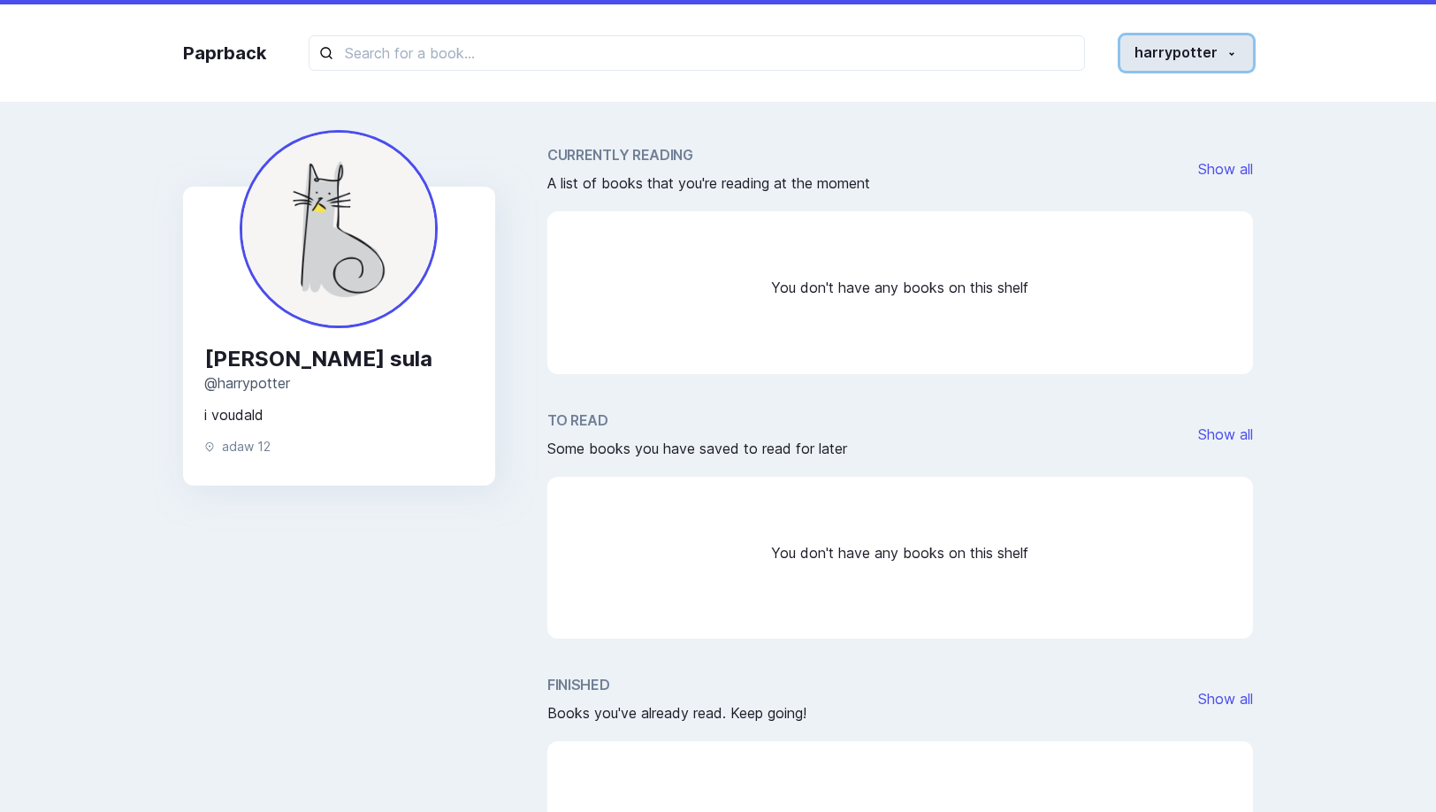
click at [1206, 52] on button "harrypotter" at bounding box center [1187, 52] width 133 height 35
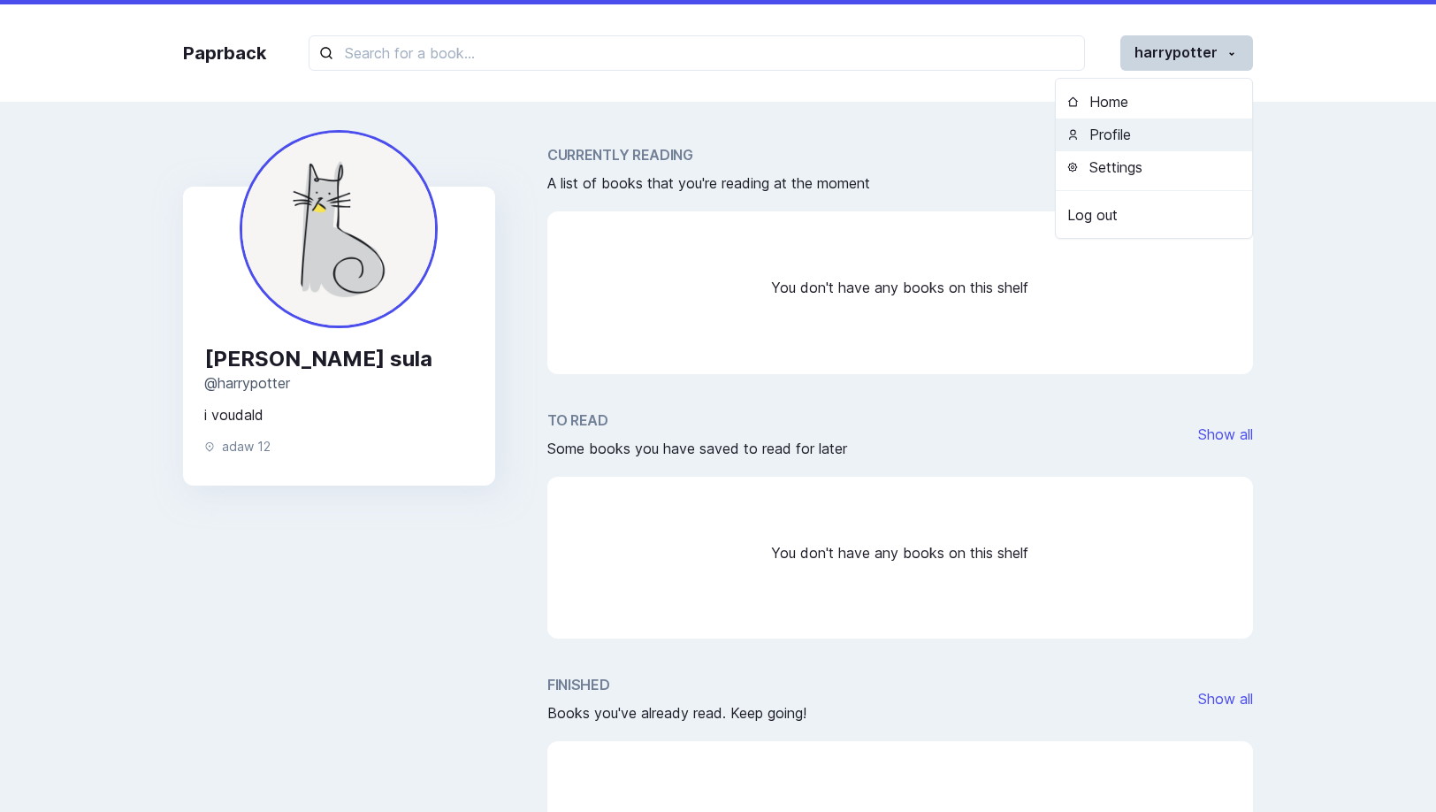
click at [1158, 136] on button "Profile" at bounding box center [1154, 135] width 196 height 33
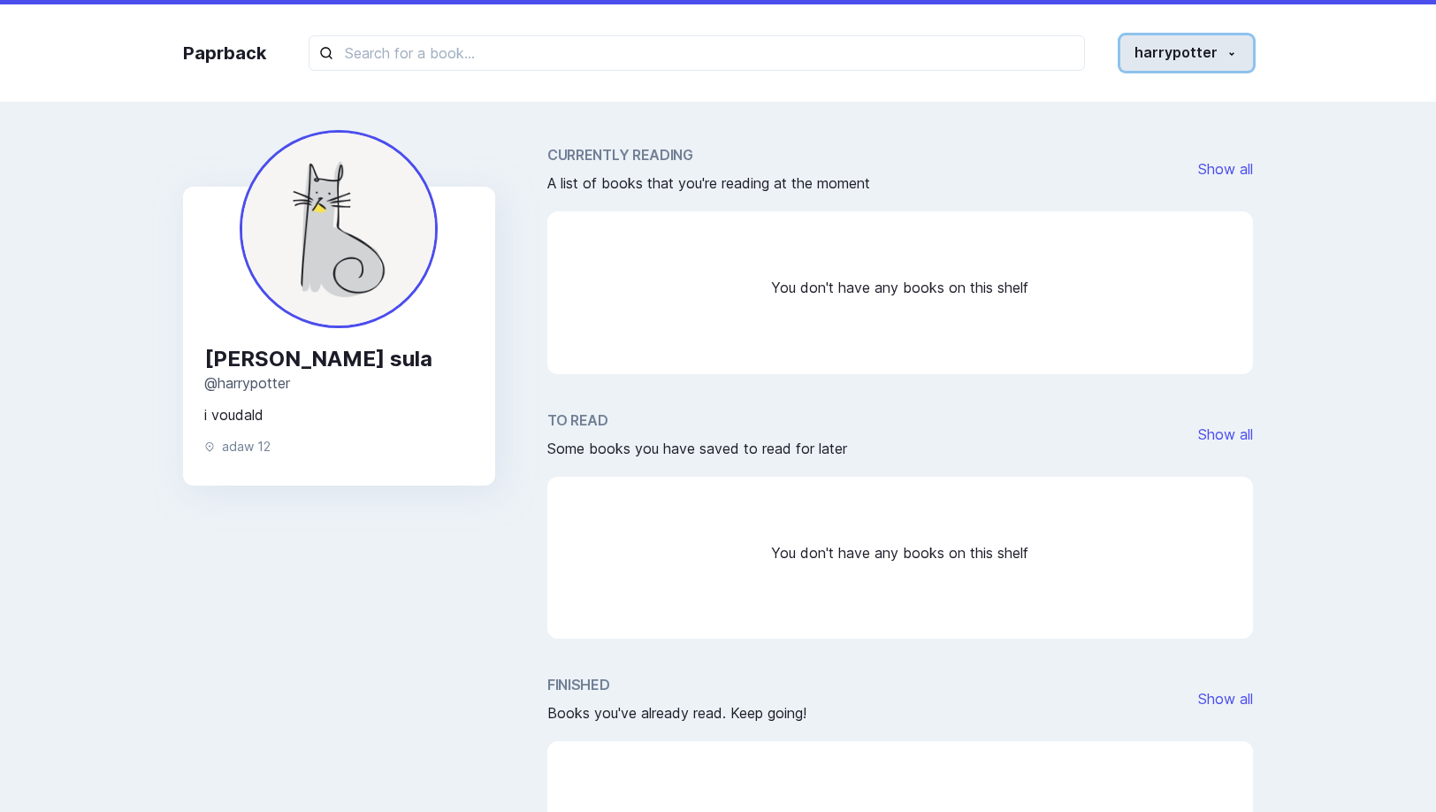
click at [1183, 64] on button "harrypotter" at bounding box center [1187, 52] width 133 height 35
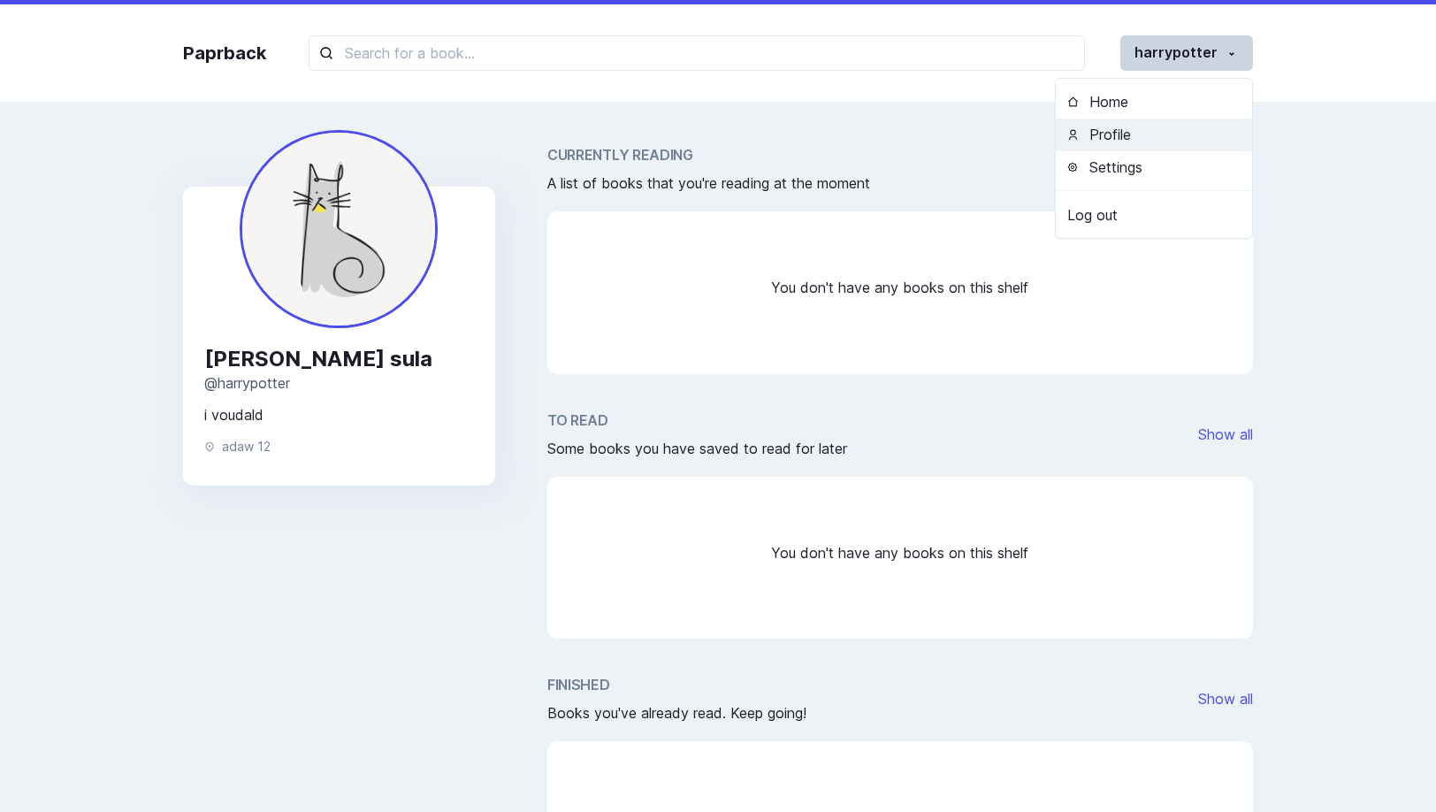
click at [1129, 126] on button "Profile" at bounding box center [1154, 135] width 196 height 33
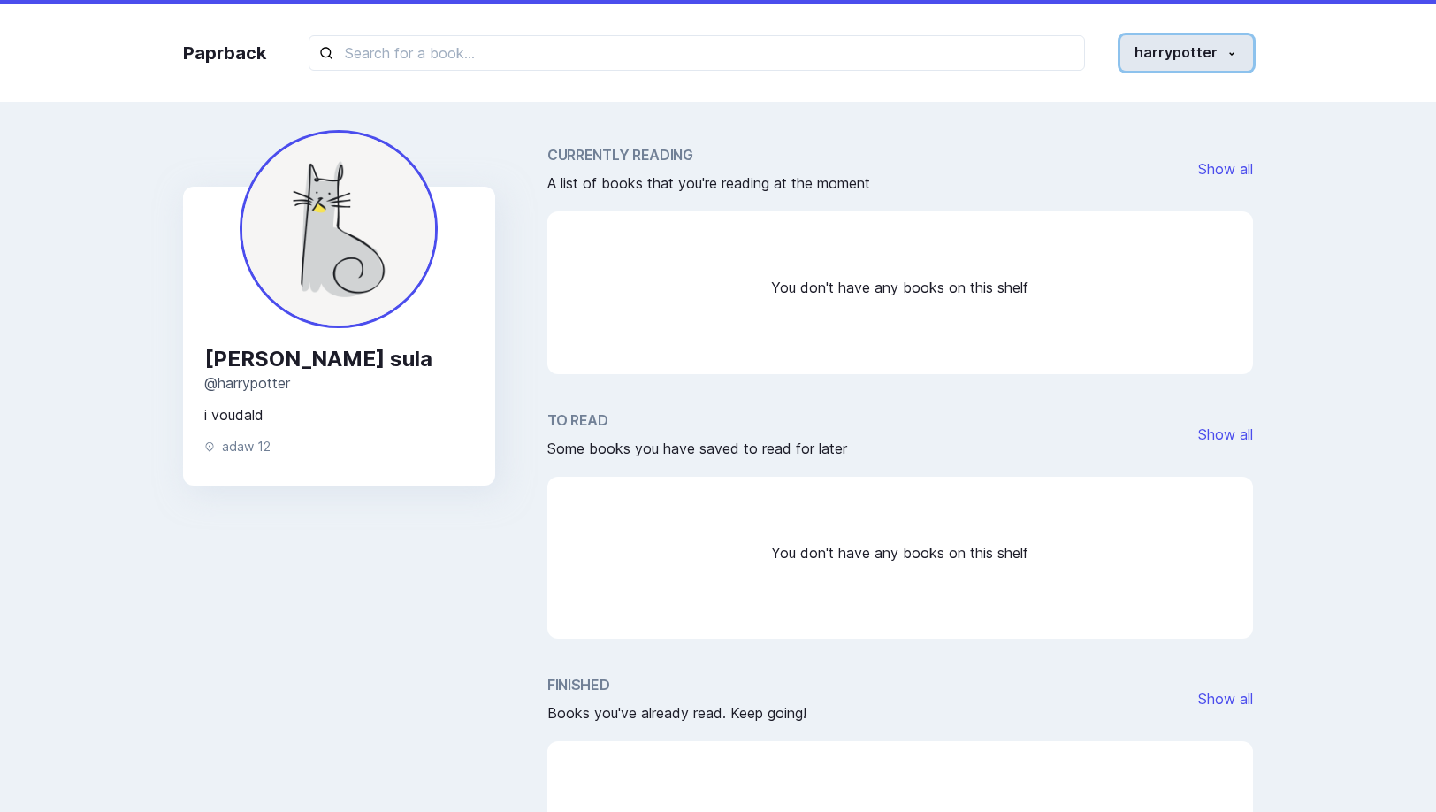
click at [1222, 48] on button "harrypotter" at bounding box center [1187, 52] width 133 height 35
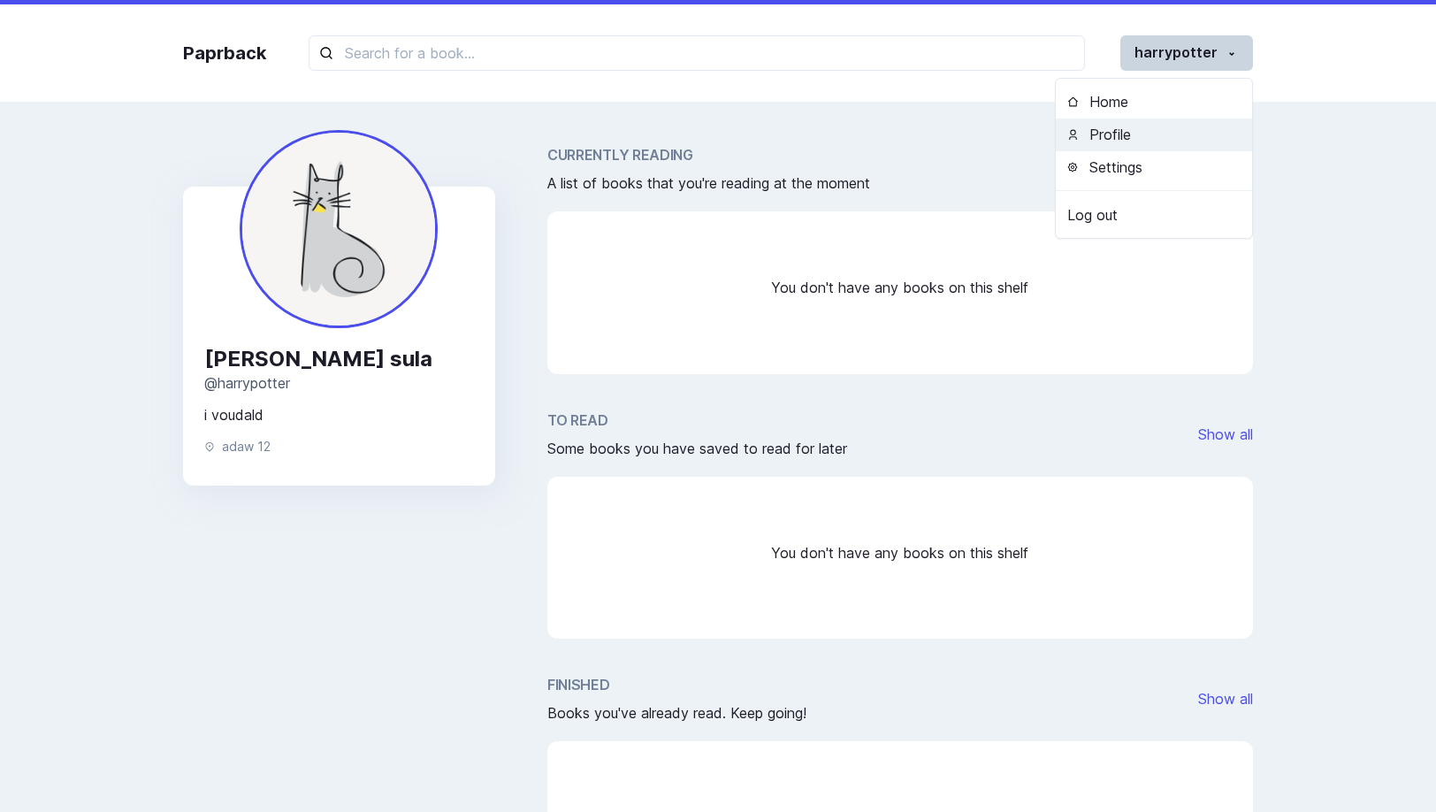
click at [1178, 138] on button "Profile" at bounding box center [1154, 135] width 196 height 33
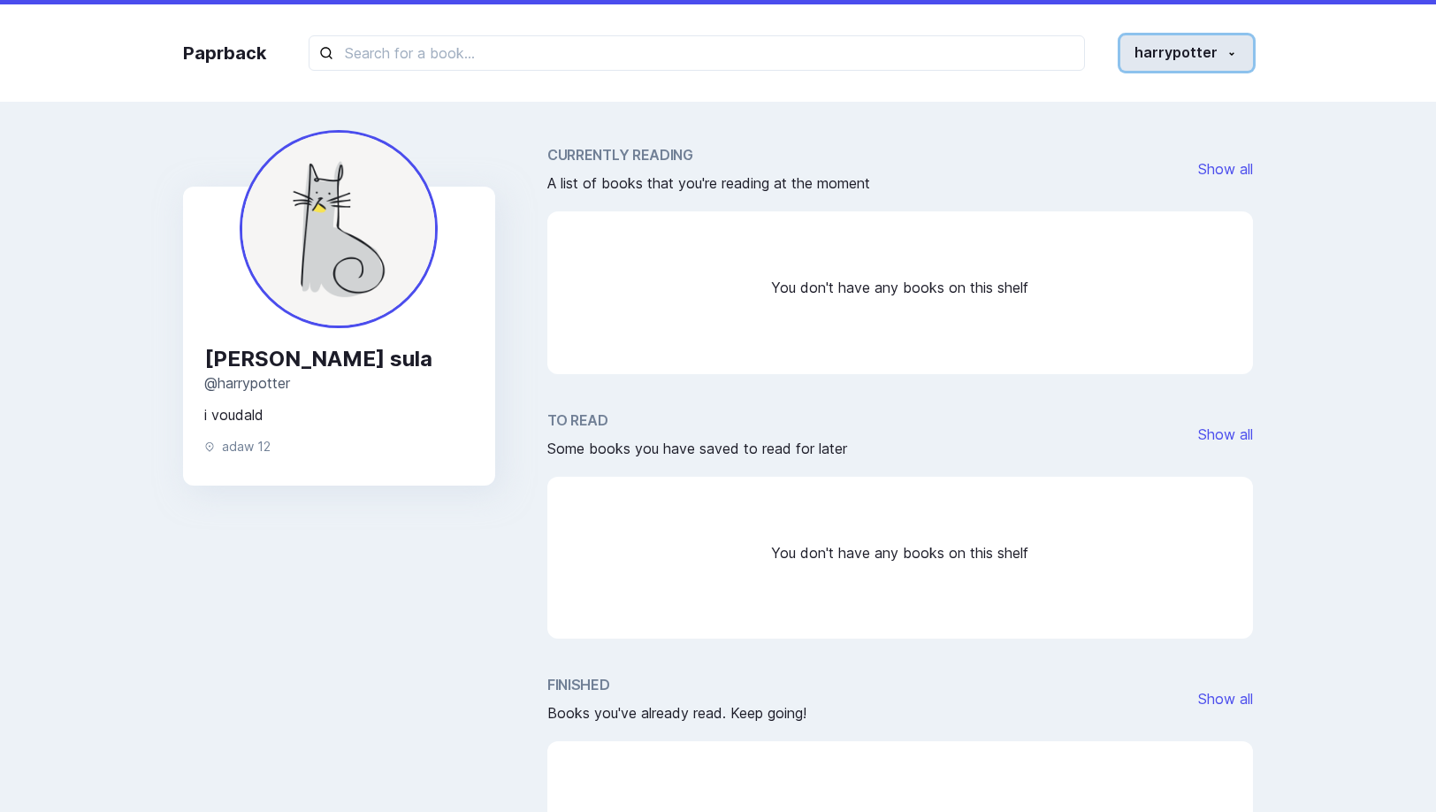
click at [1197, 61] on button "harrypotter" at bounding box center [1187, 52] width 133 height 35
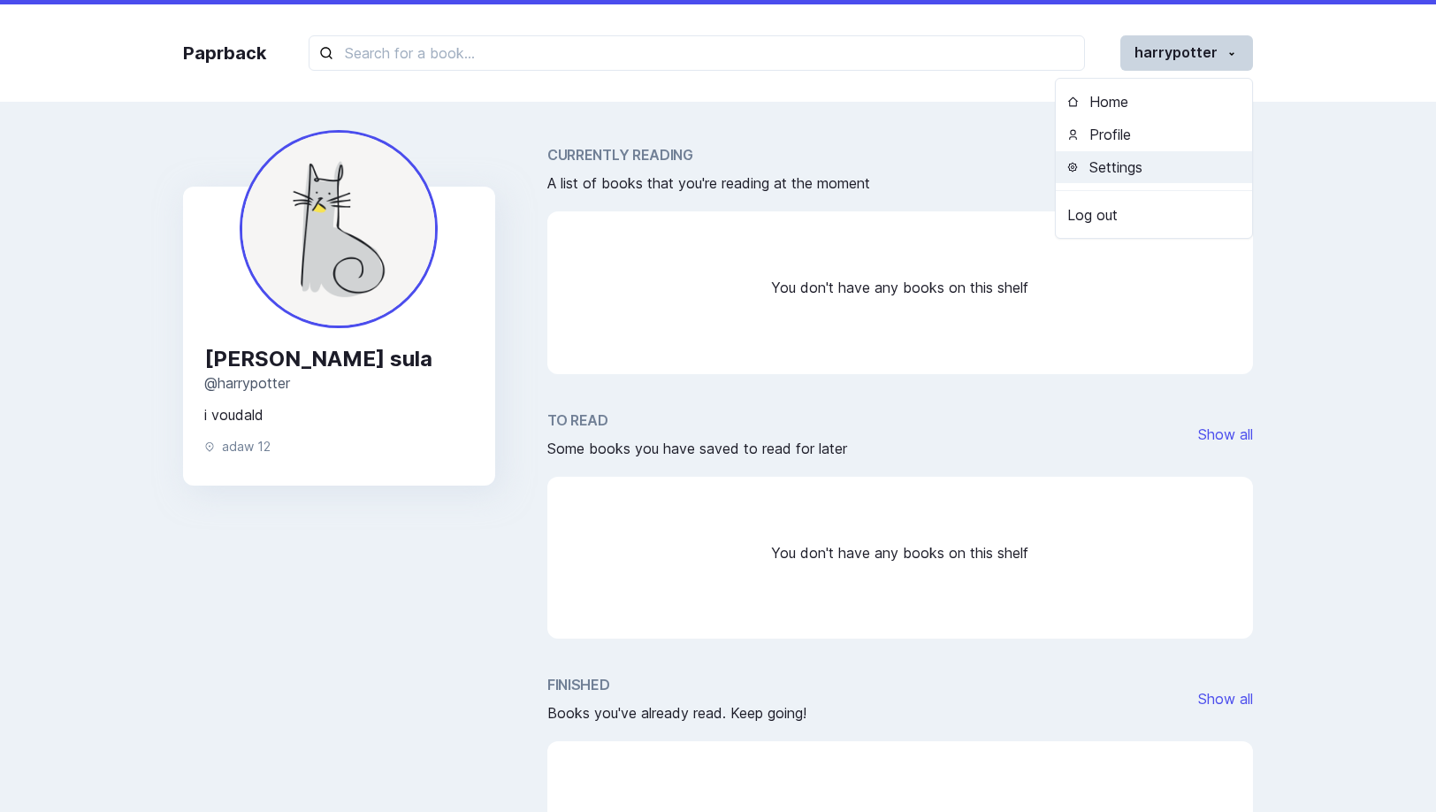
click at [1180, 163] on button "Settings" at bounding box center [1154, 167] width 196 height 33
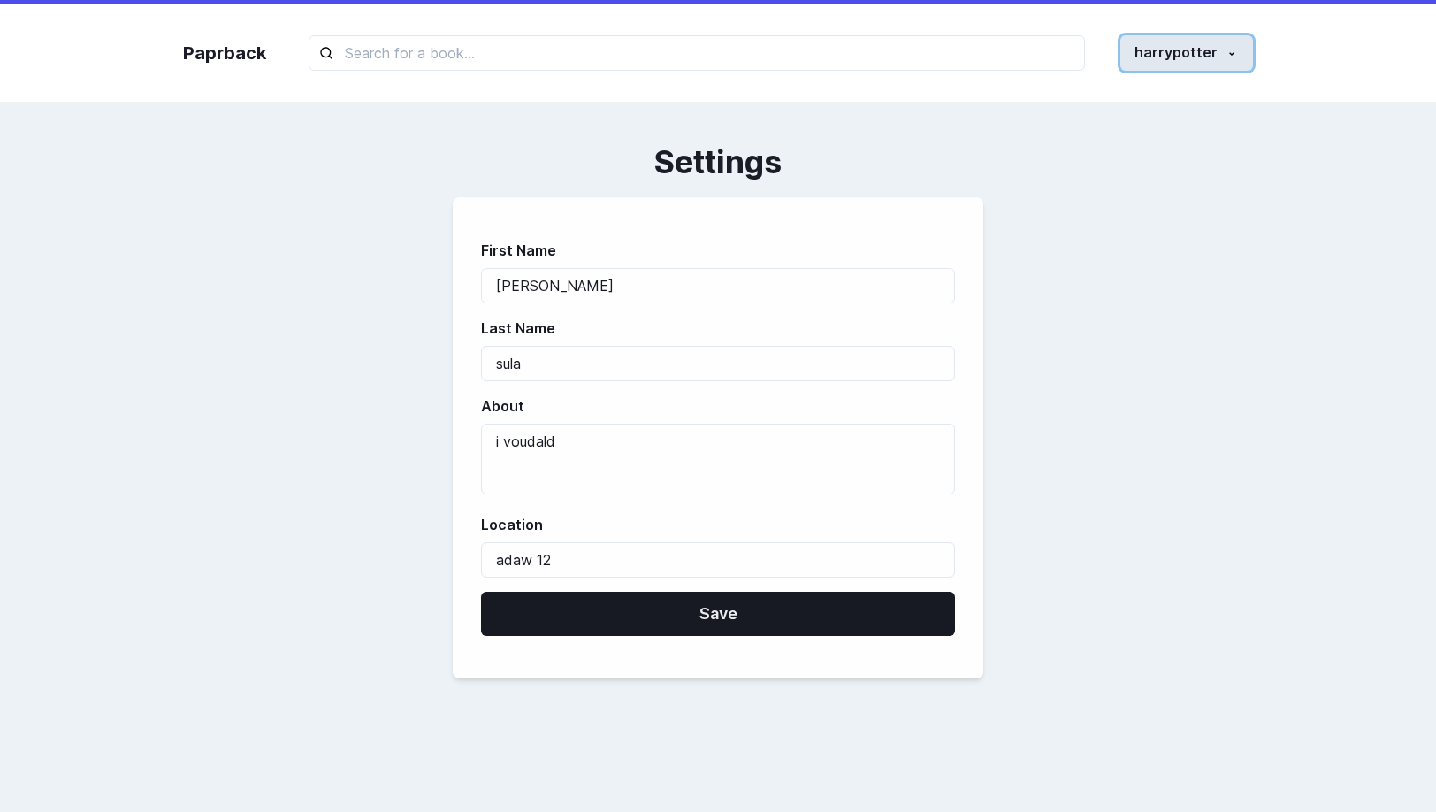
click at [1180, 42] on button "harrypotter" at bounding box center [1187, 52] width 133 height 35
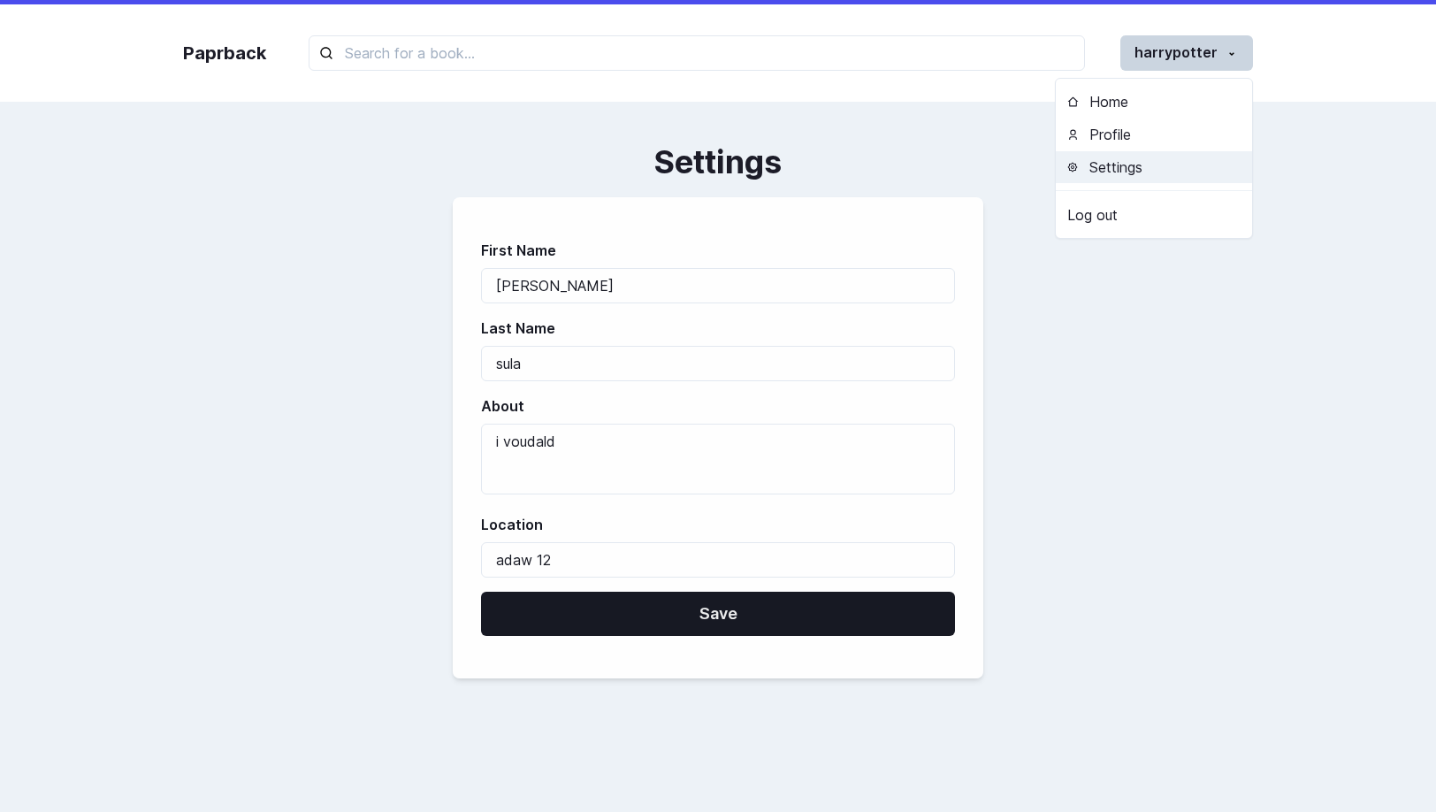
click at [1124, 151] on button "Settings" at bounding box center [1154, 167] width 196 height 33
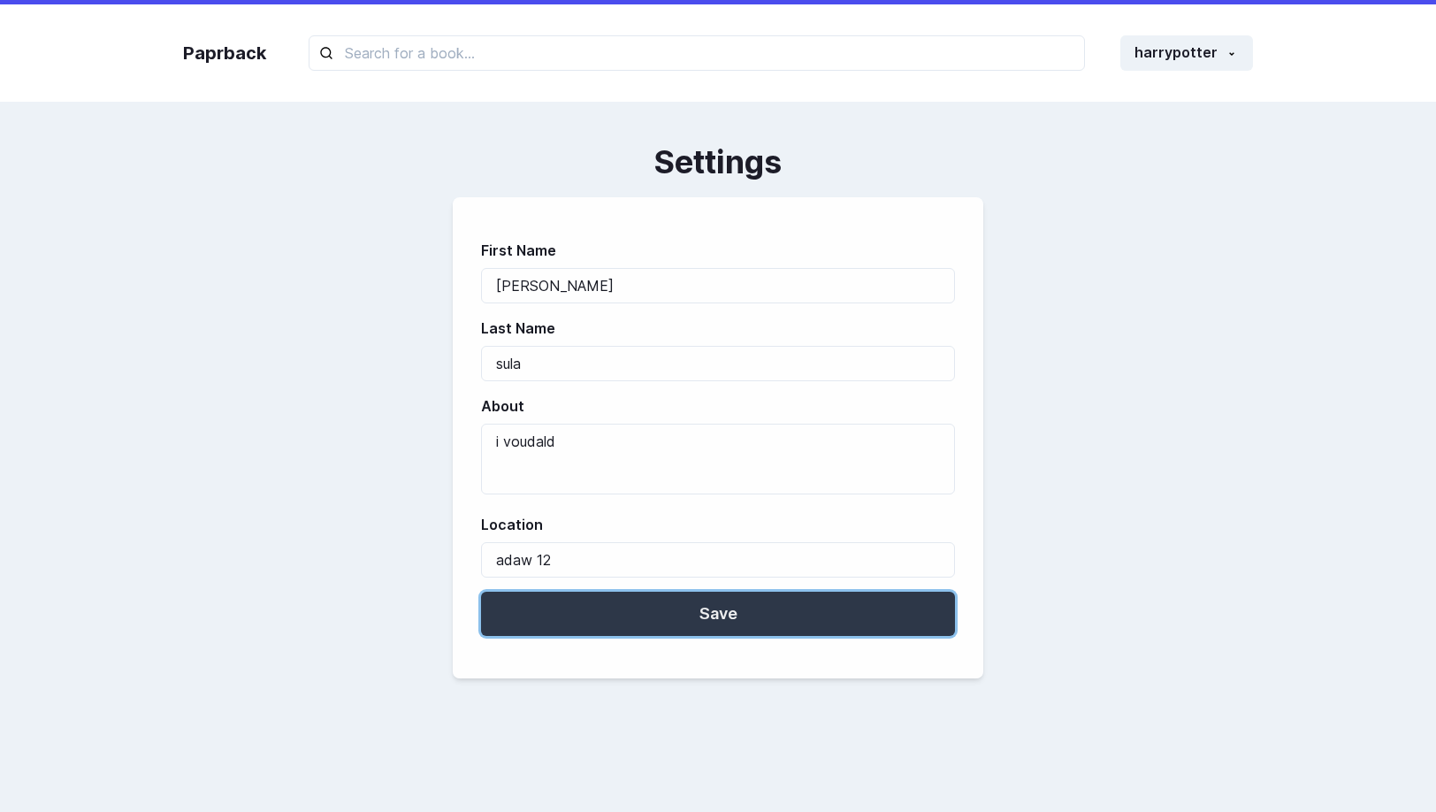
click at [744, 601] on button "Save" at bounding box center [718, 614] width 474 height 44
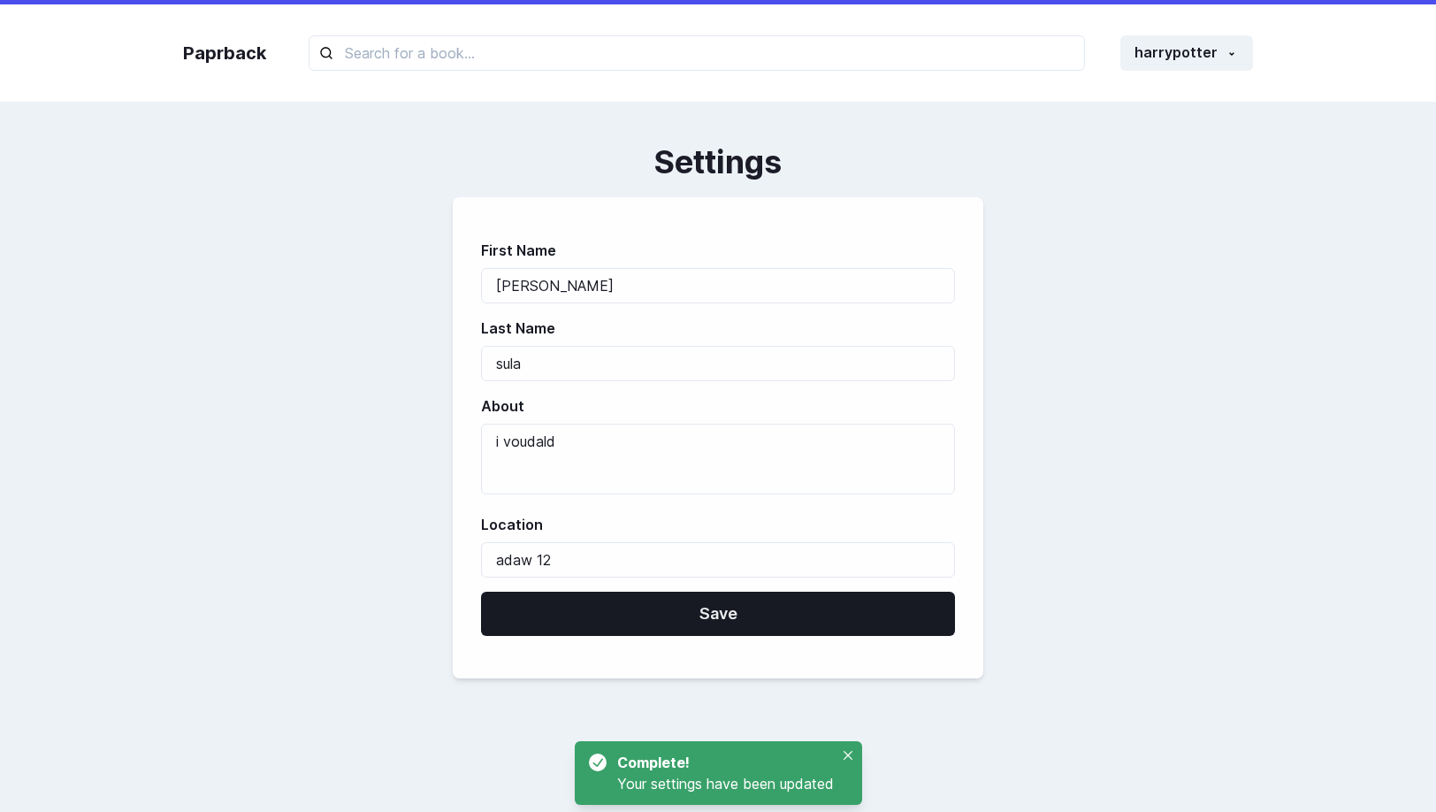
click at [1130, 568] on div "First Name [PERSON_NAME] Last Name [PERSON_NAME] About i voudald Location adaw …" at bounding box center [718, 437] width 1070 height 481
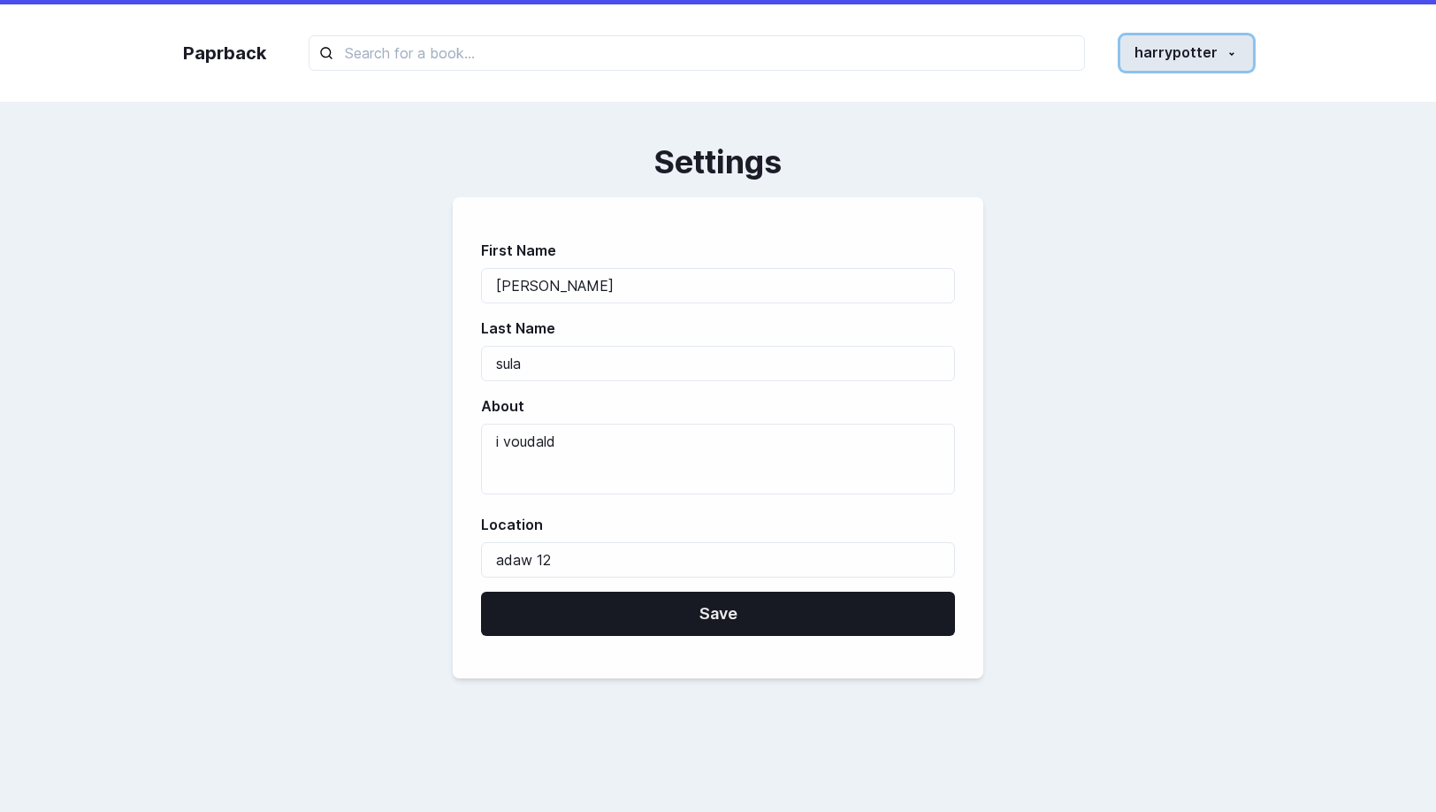
click at [1214, 64] on button "harrypotter" at bounding box center [1187, 52] width 133 height 35
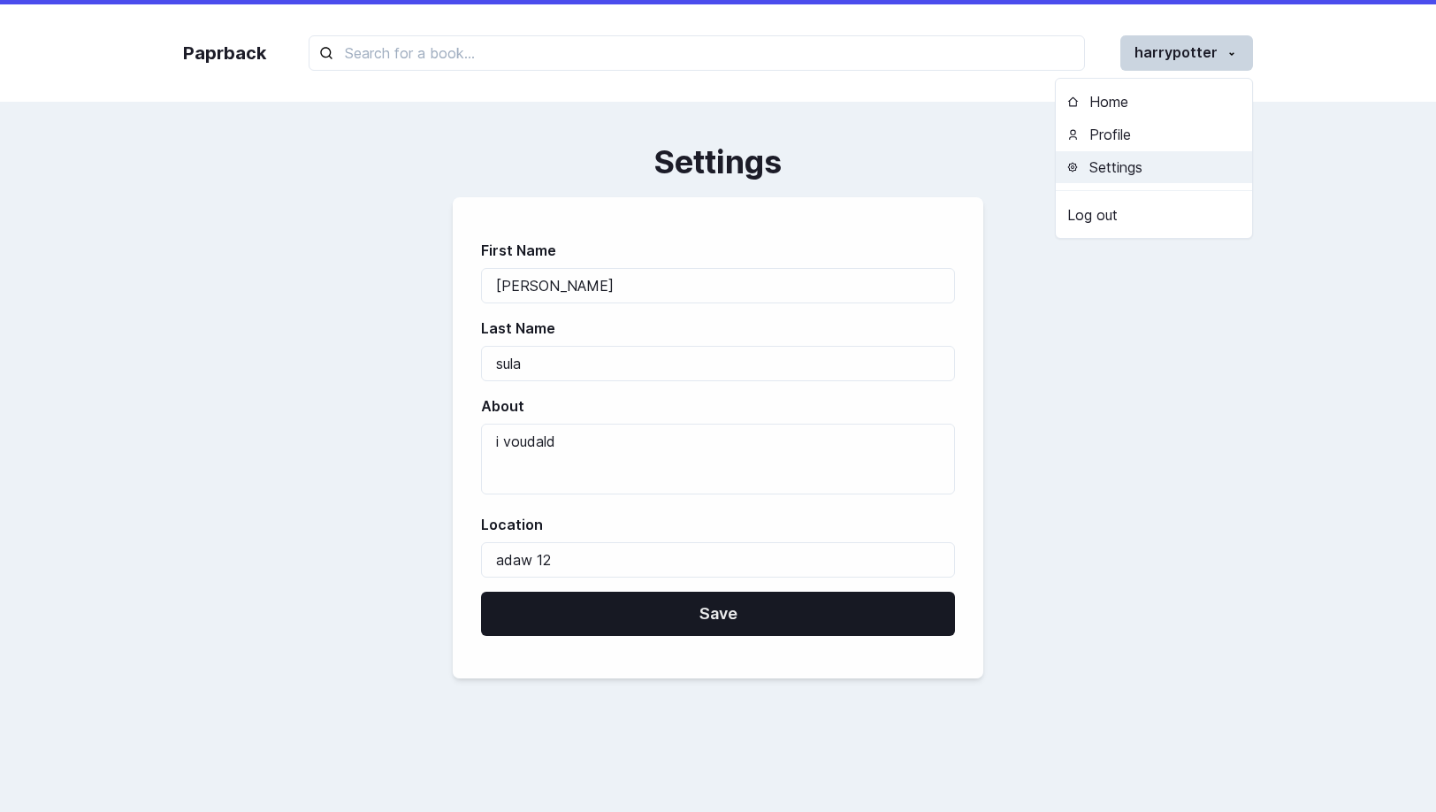
click at [1117, 157] on button "Settings" at bounding box center [1154, 167] width 196 height 33
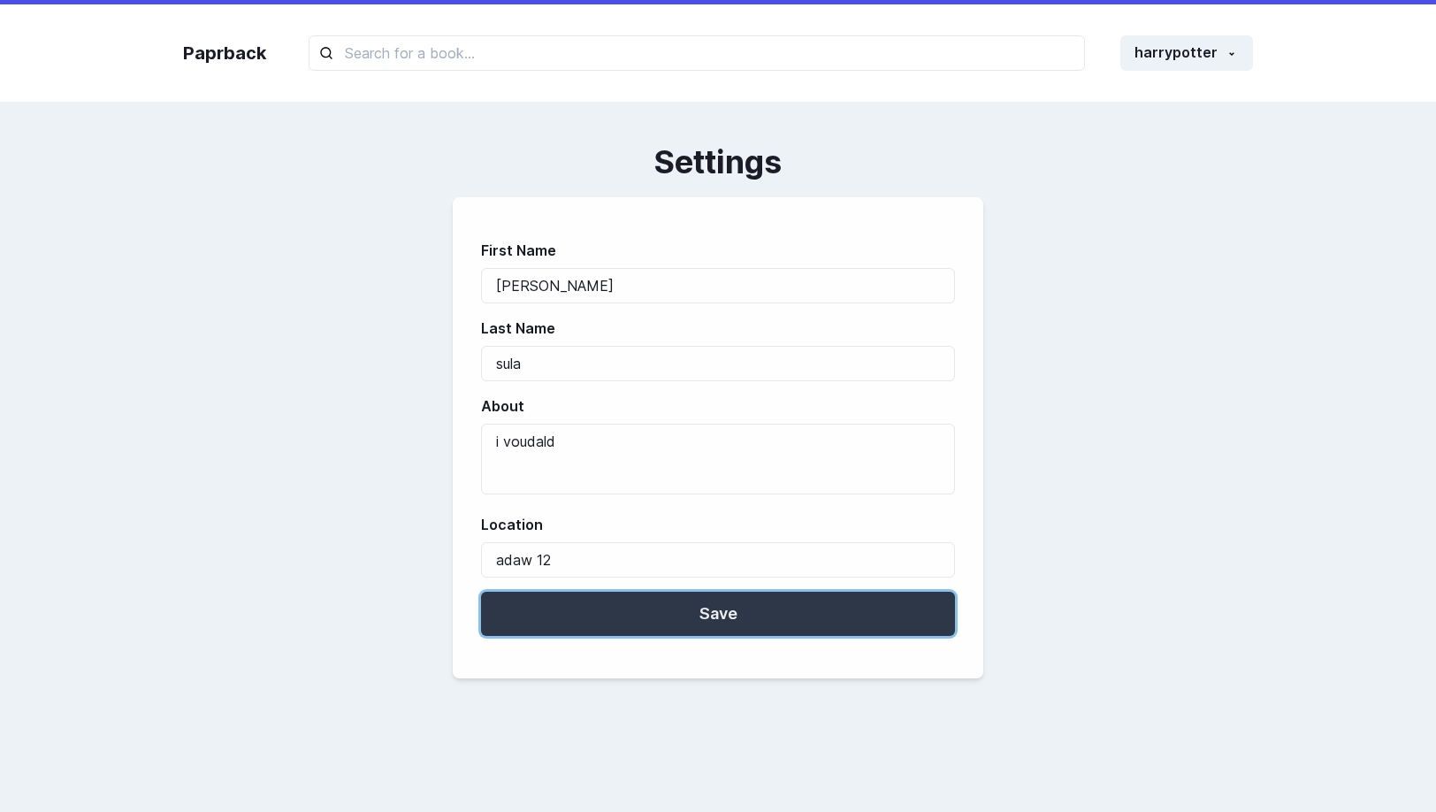
click at [664, 600] on button "Save" at bounding box center [718, 614] width 474 height 44
click at [746, 616] on button "Save" at bounding box center [718, 614] width 474 height 44
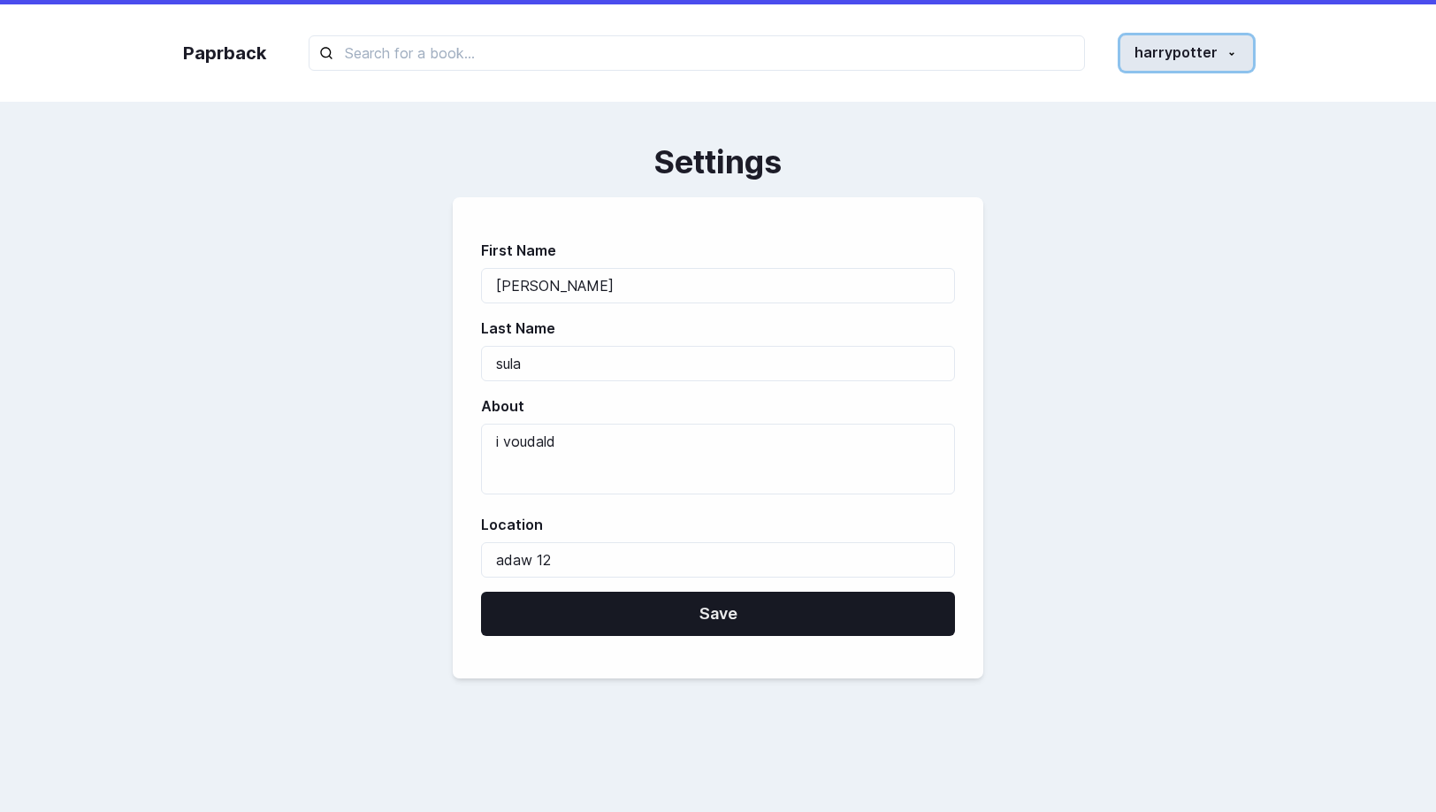
click at [1192, 59] on button "harrypotter" at bounding box center [1187, 52] width 133 height 35
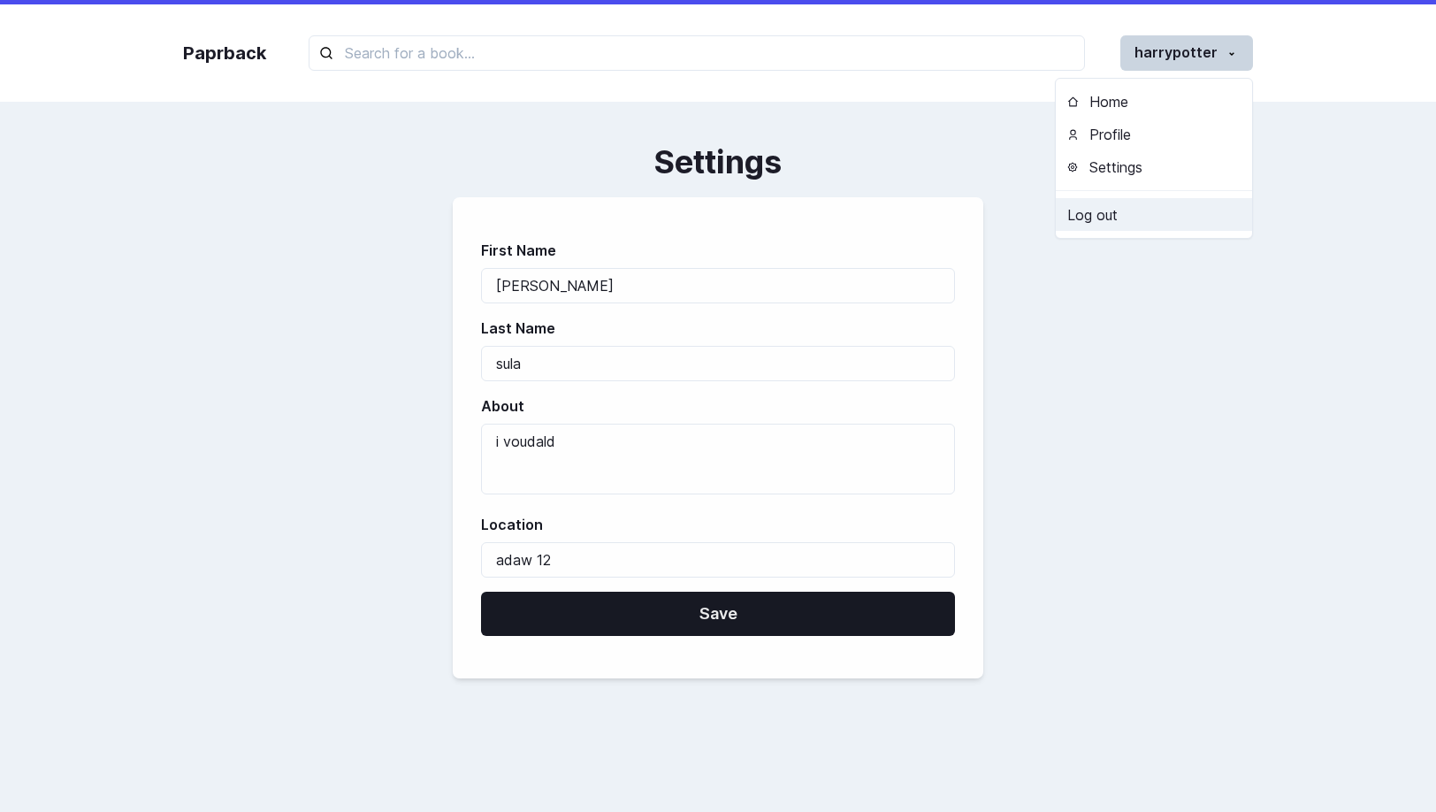
click at [1145, 216] on link "Log out" at bounding box center [1154, 214] width 196 height 33
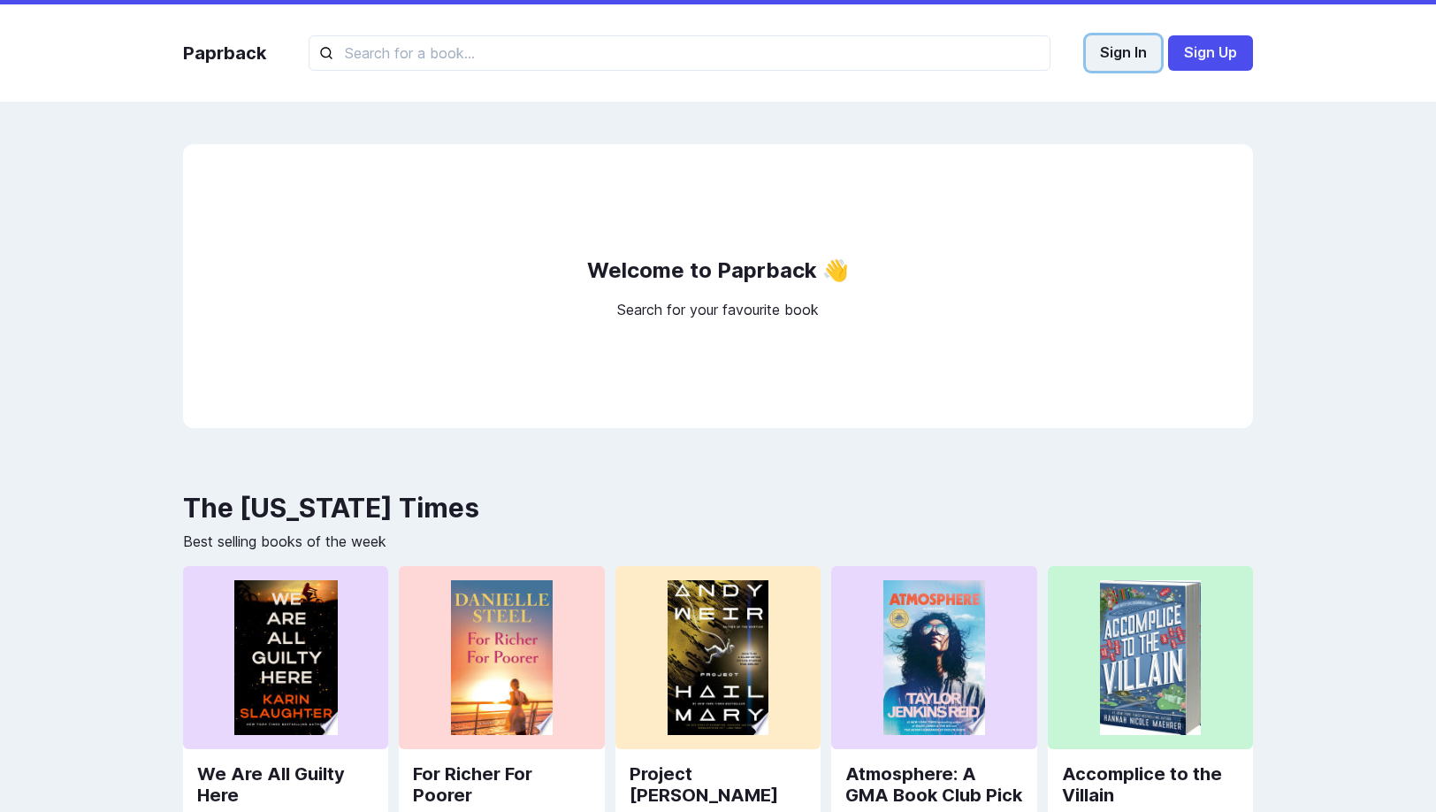
click at [1152, 58] on button "Sign In" at bounding box center [1123, 52] width 75 height 35
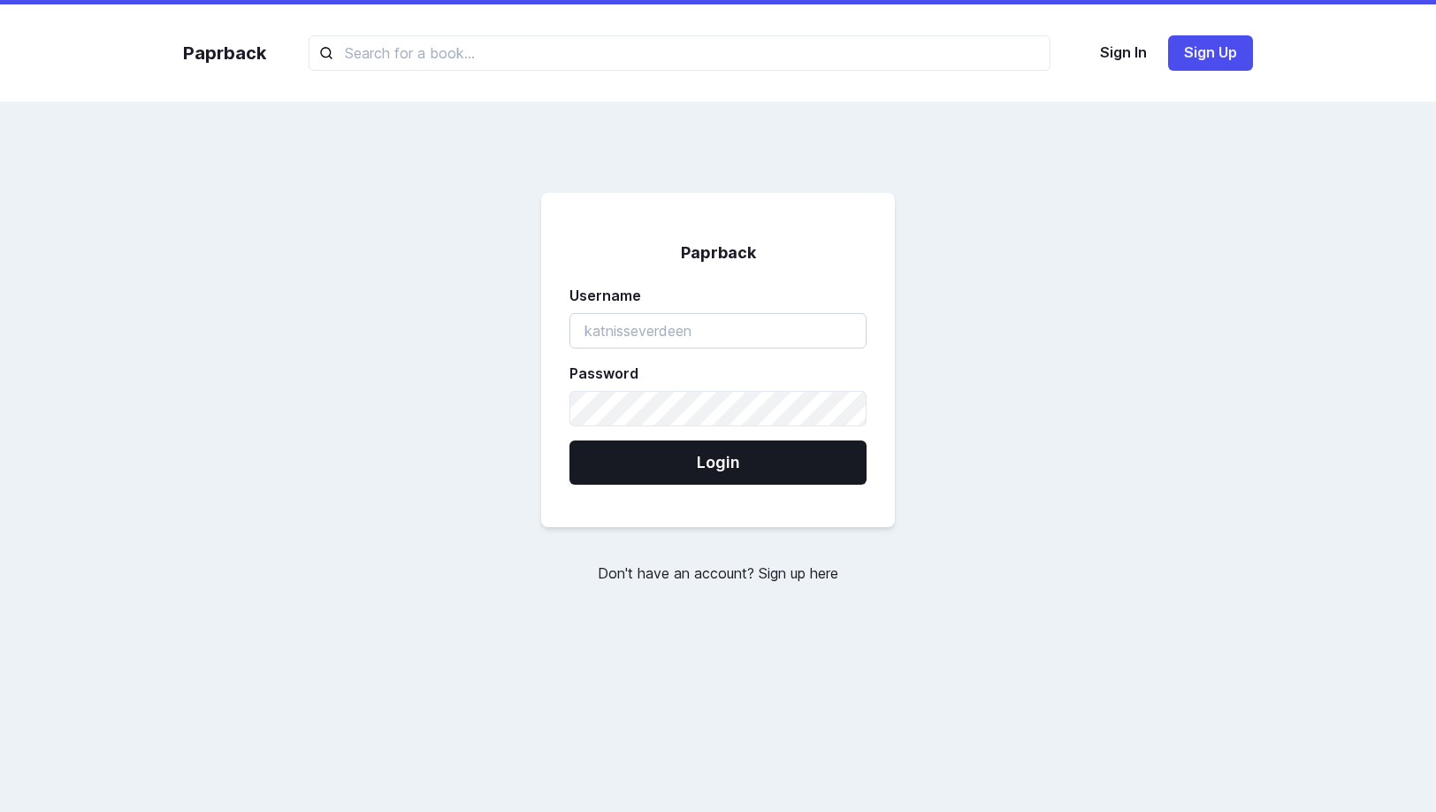
click at [775, 330] on input "username" at bounding box center [718, 330] width 297 height 35
type input "harrypotter"
click at [720, 355] on form "Paprback Username harrypotter Password Login" at bounding box center [718, 360] width 354 height 334
click at [734, 332] on input "harrypotter" at bounding box center [718, 330] width 297 height 35
click at [570, 440] on button "Login" at bounding box center [718, 462] width 297 height 44
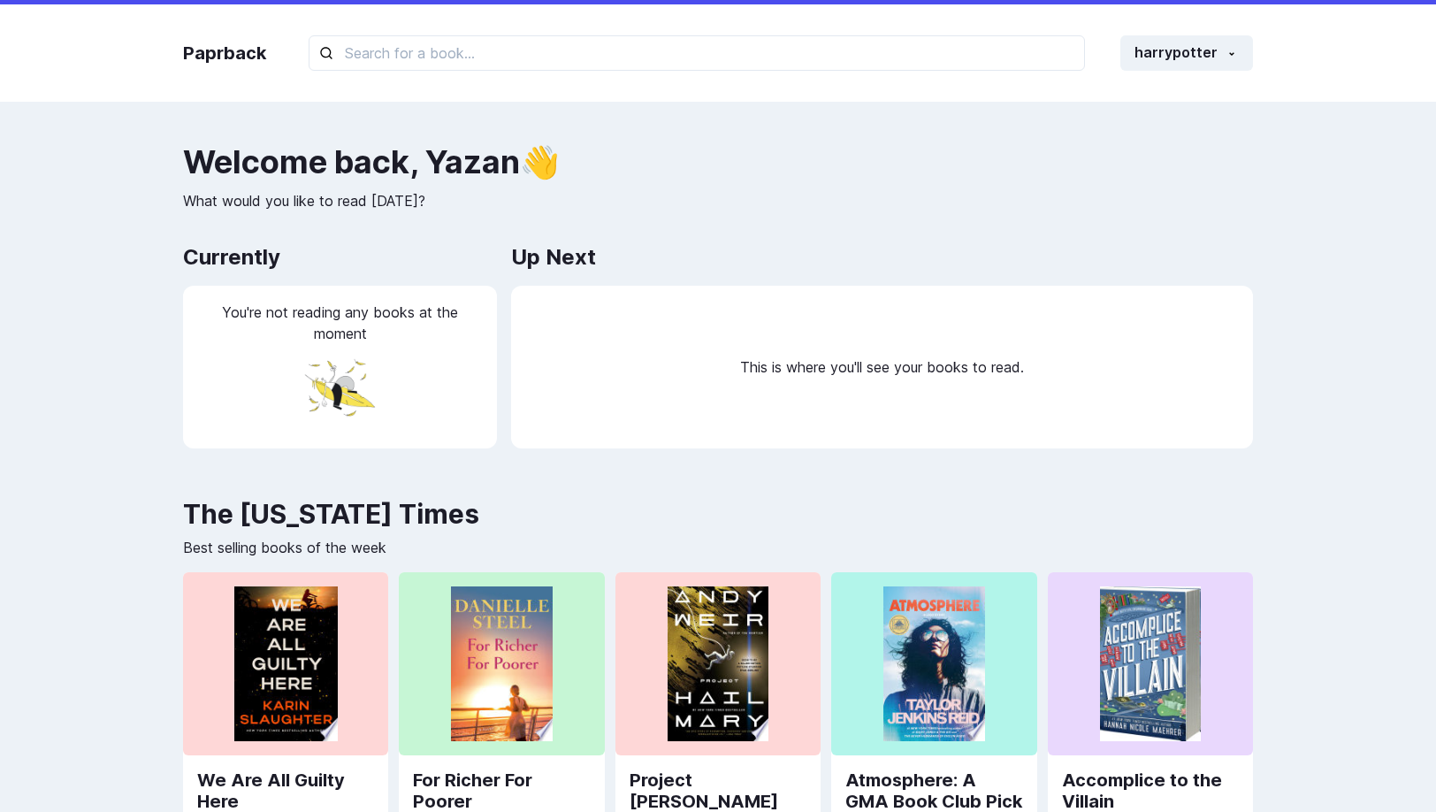
click at [1253, 74] on div "Paprback harrypotter Home Profile Settings Log out" at bounding box center [718, 52] width 1106 height 97
click at [1214, 57] on button "harrypotter" at bounding box center [1187, 52] width 133 height 35
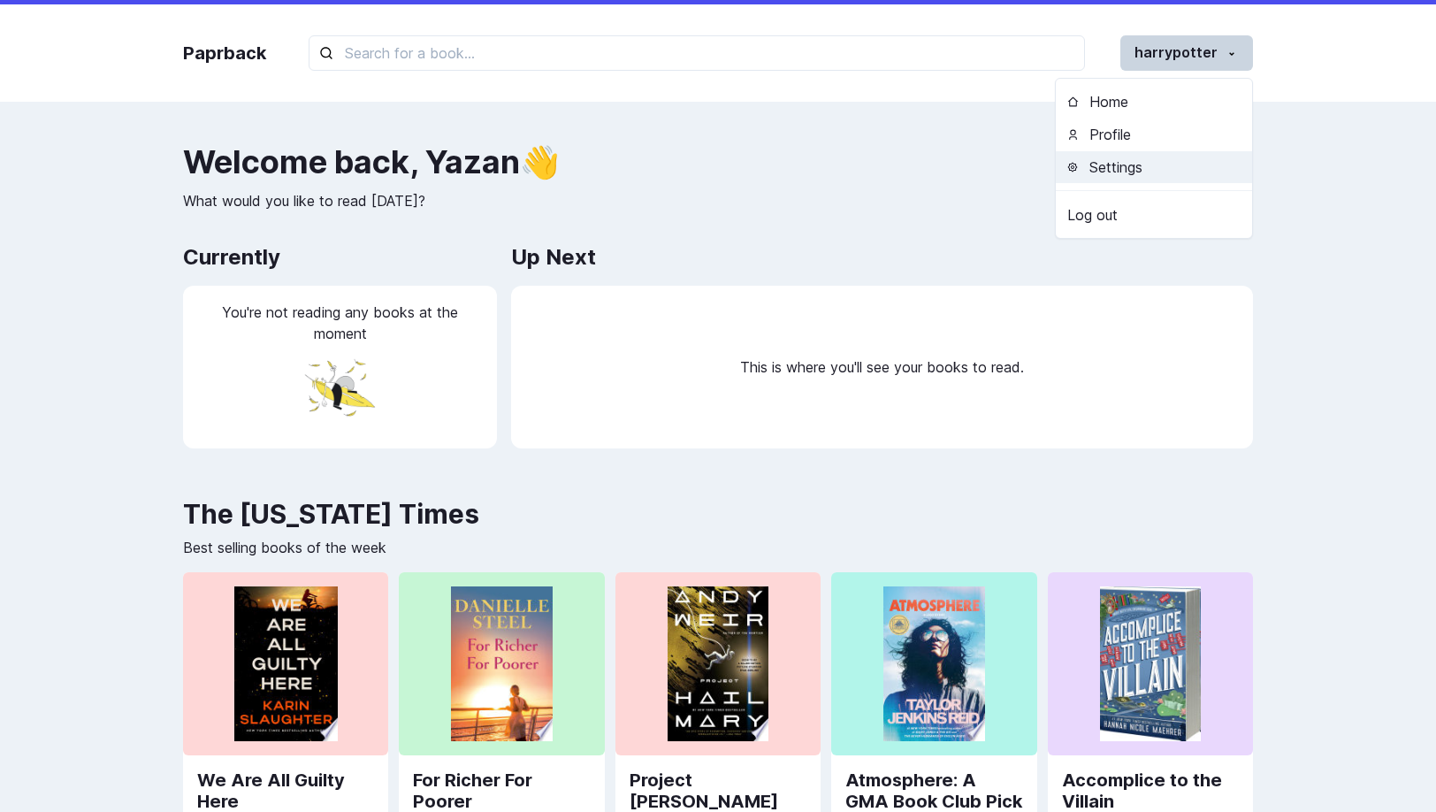
click at [1158, 154] on button "Settings" at bounding box center [1154, 167] width 196 height 33
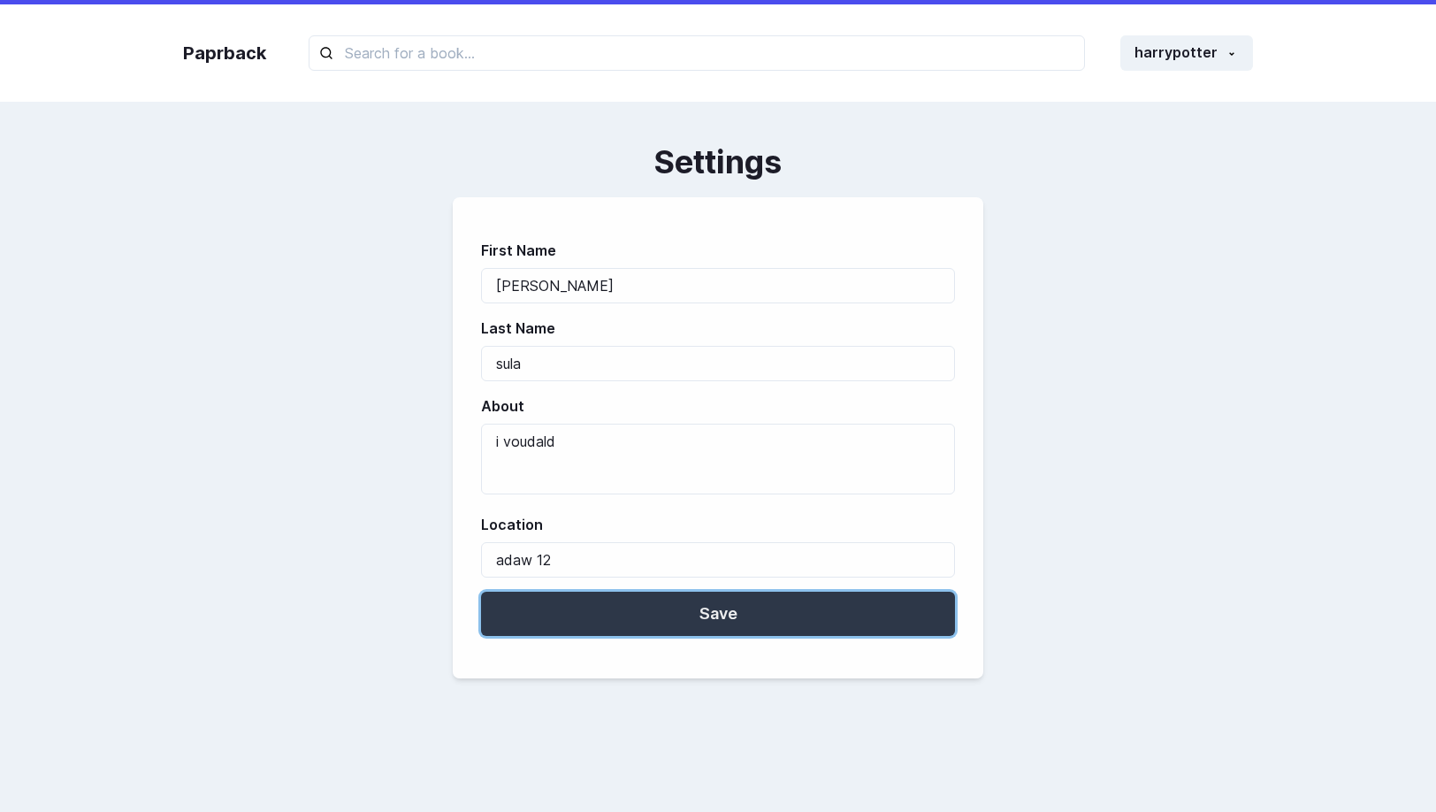
click at [727, 631] on button "Save" at bounding box center [718, 614] width 474 height 44
click at [786, 622] on button "Save" at bounding box center [718, 614] width 474 height 44
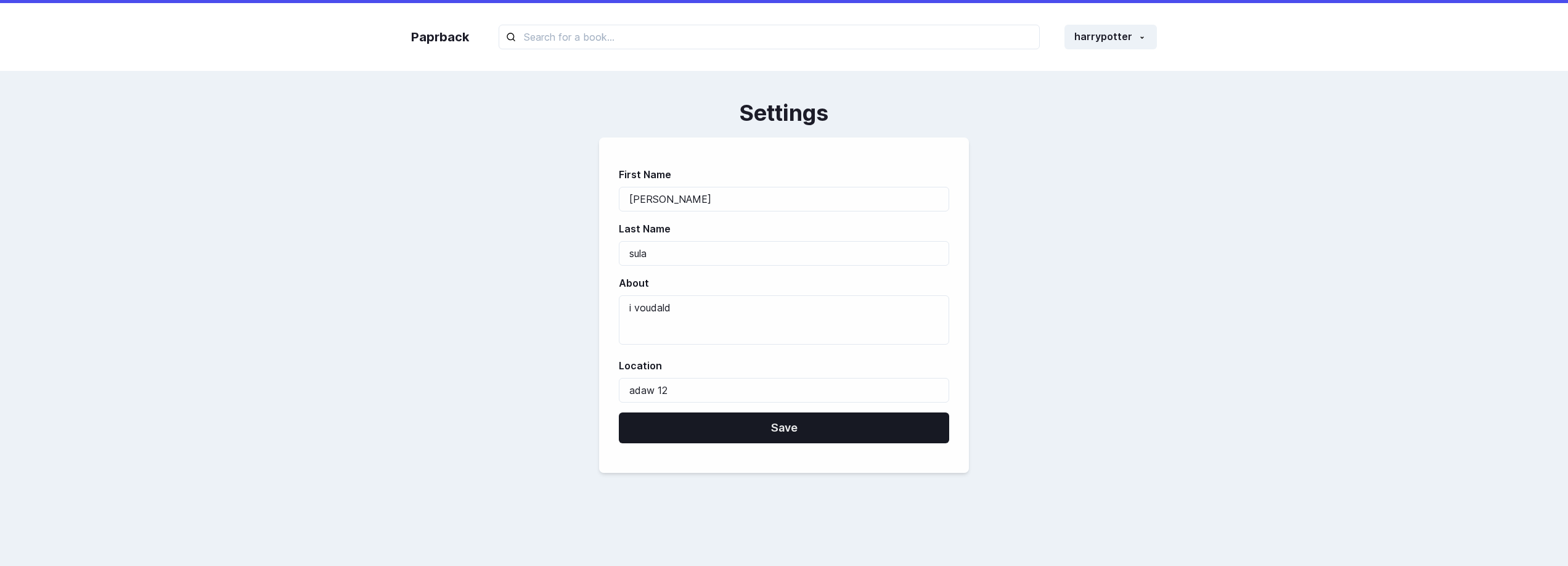
click at [1001, 204] on div "Paprback harrypotter Home Profile Settings Log out Settings First Name [PERSON_…" at bounding box center [784, 386] width 1568 height 772
click at [1035, 301] on div "First Name [PERSON_NAME] Last Name [PERSON_NAME] About i voudald Location adaw …" at bounding box center [784, 305] width 746 height 335
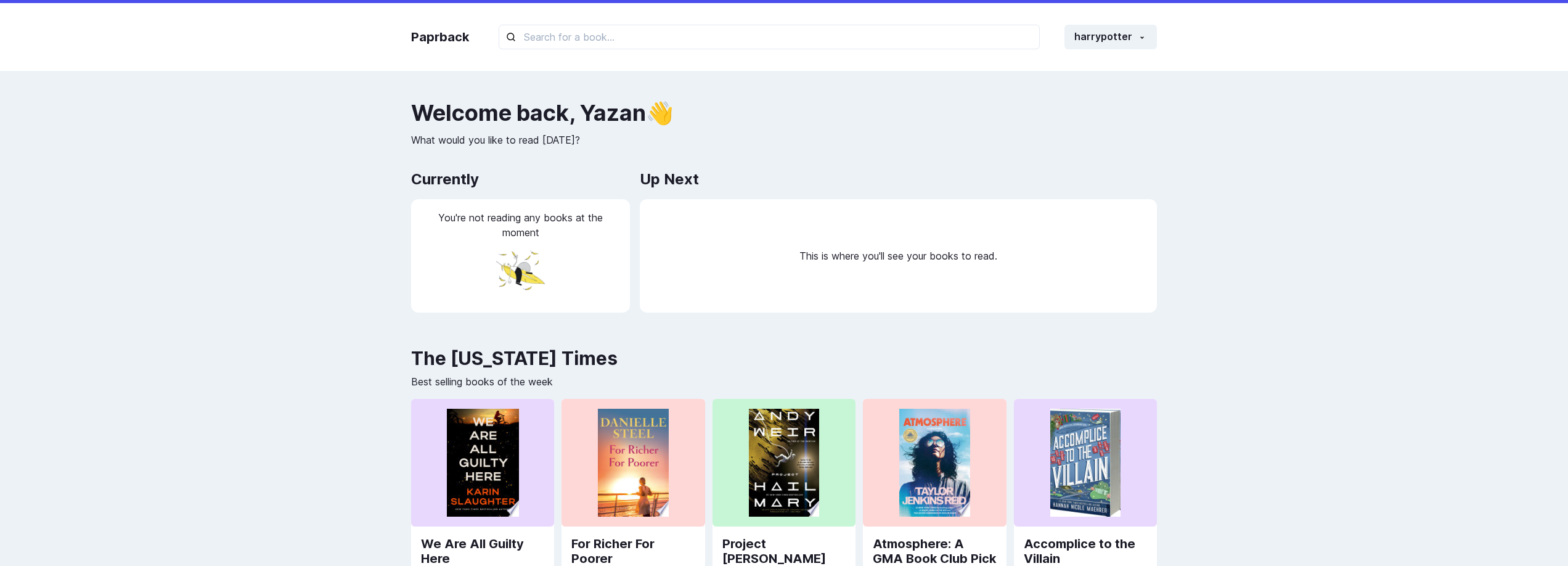
click at [583, 116] on h2 "Welcome back , Yazan 👋" at bounding box center [784, 112] width 746 height 24
click at [647, 128] on div "Welcome back , Yazan 👋 What would you like to read today?" at bounding box center [784, 123] width 746 height 47
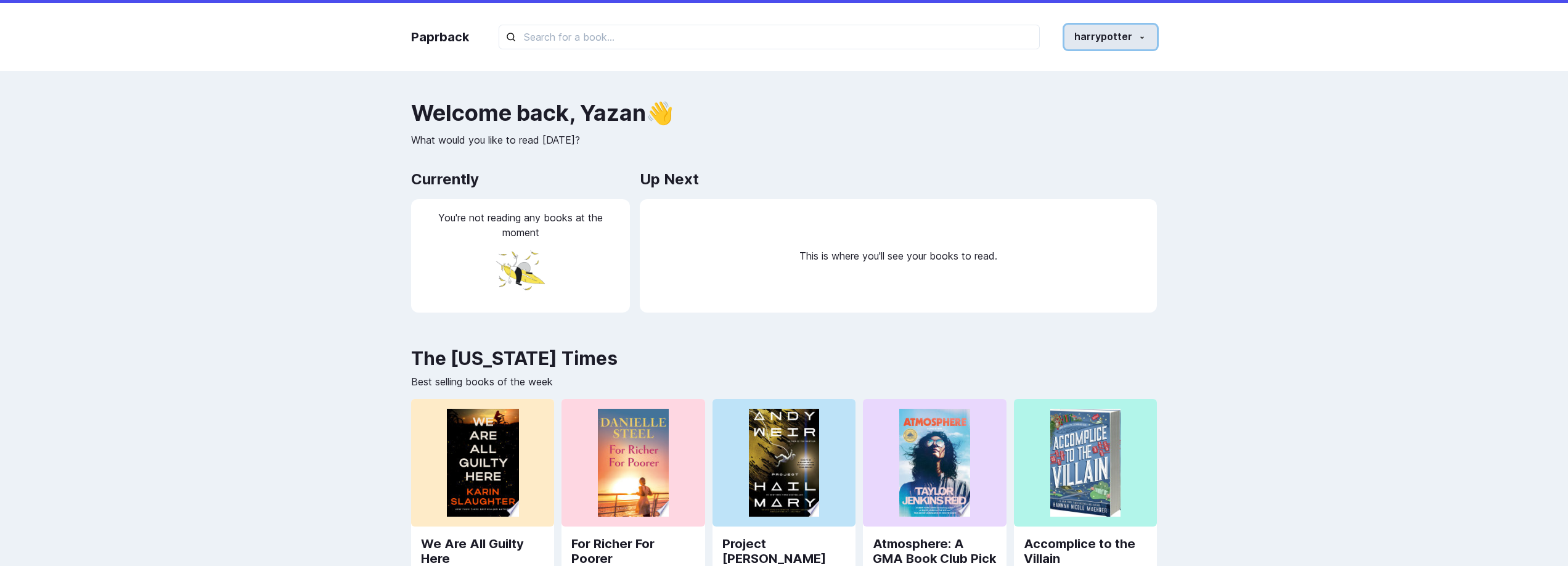
click at [1113, 36] on button "harrypotter" at bounding box center [1111, 36] width 93 height 24
click at [1052, 143] on link "Log out" at bounding box center [1088, 149] width 137 height 23
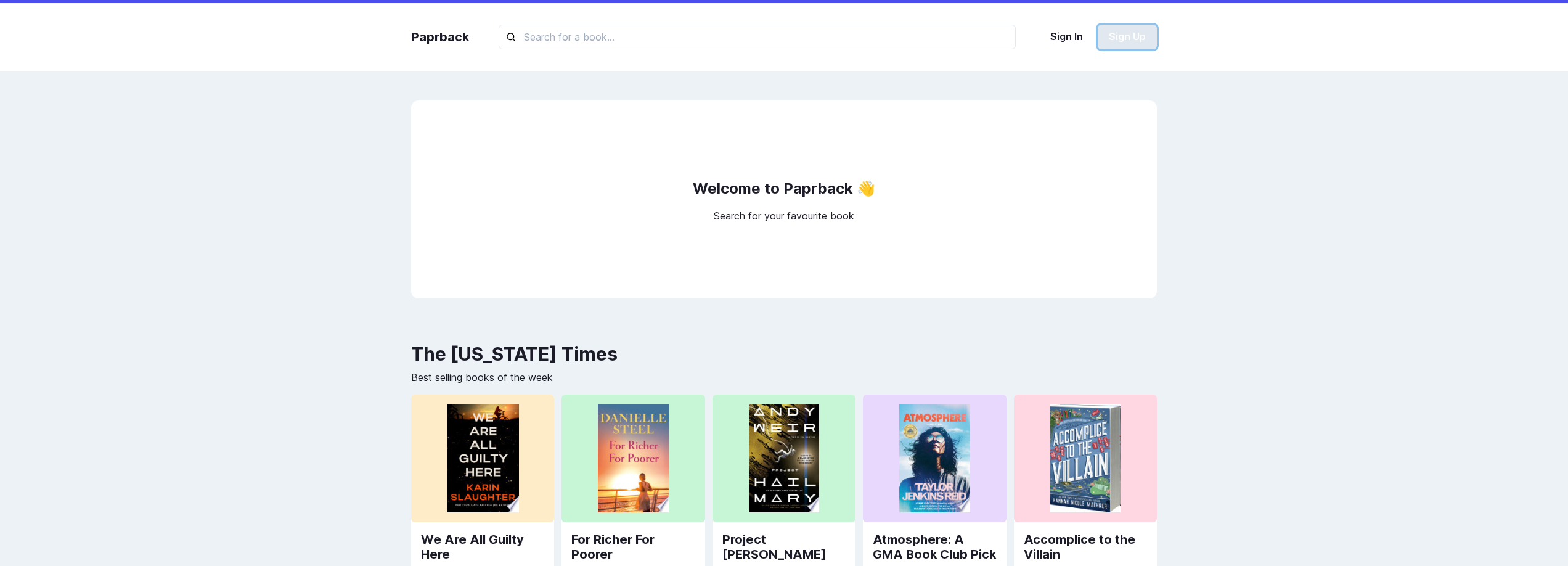
click at [1128, 30] on button "Sign Up" at bounding box center [1127, 36] width 59 height 24
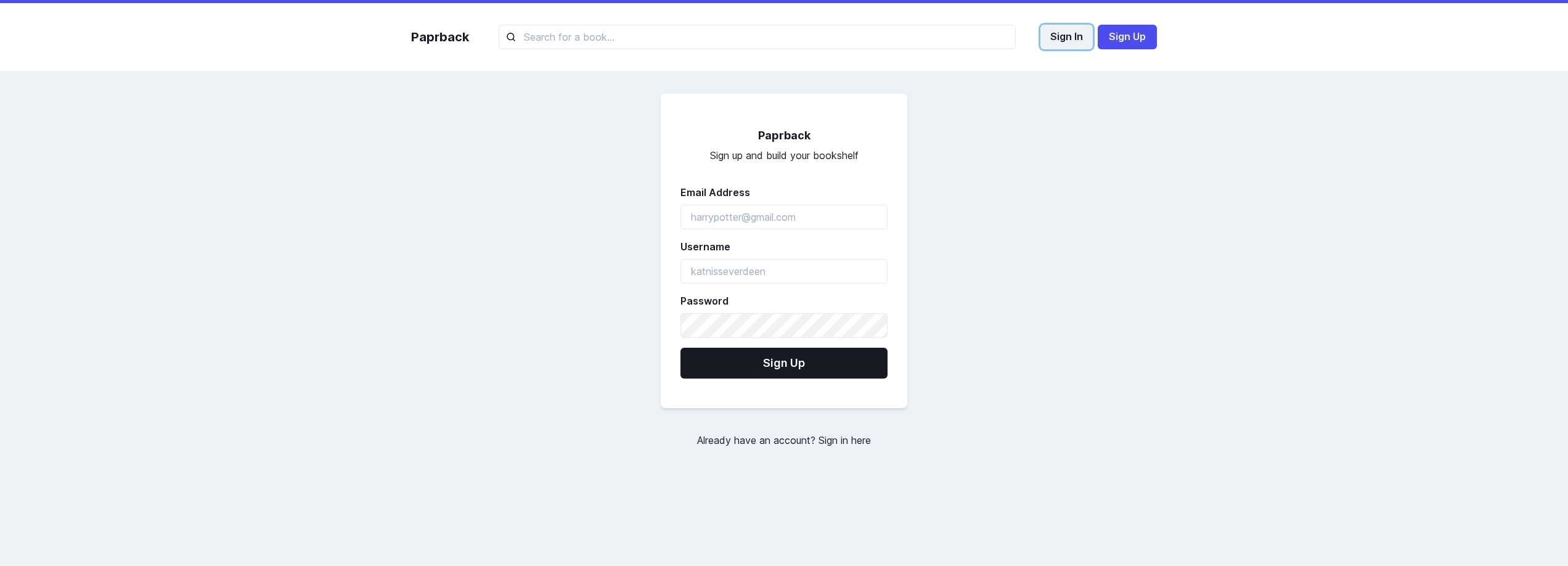
click at [1085, 33] on button "Sign In" at bounding box center [1066, 36] width 52 height 24
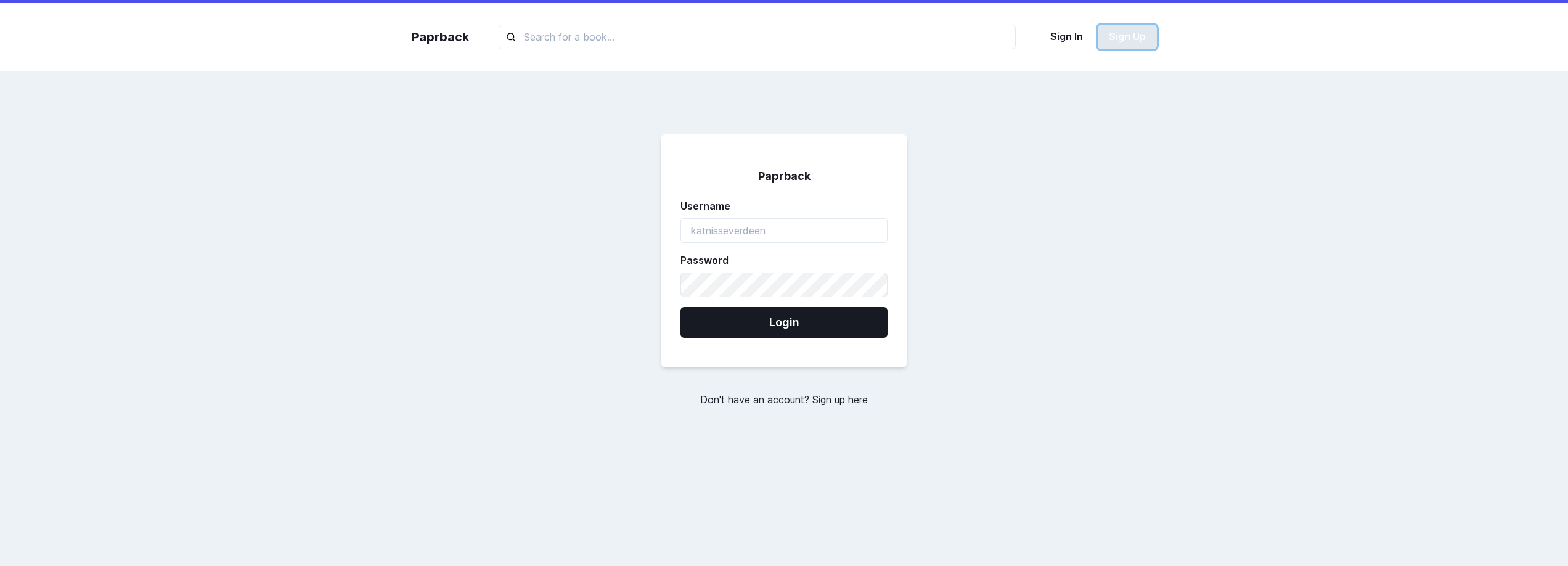
click at [1151, 39] on button "Sign Up" at bounding box center [1127, 36] width 59 height 24
click at [1073, 36] on button "Sign In" at bounding box center [1066, 36] width 52 height 24
click at [1066, 40] on button "Sign In" at bounding box center [1066, 36] width 52 height 24
click at [789, 232] on input "username" at bounding box center [783, 230] width 207 height 24
type input "harrypotter"
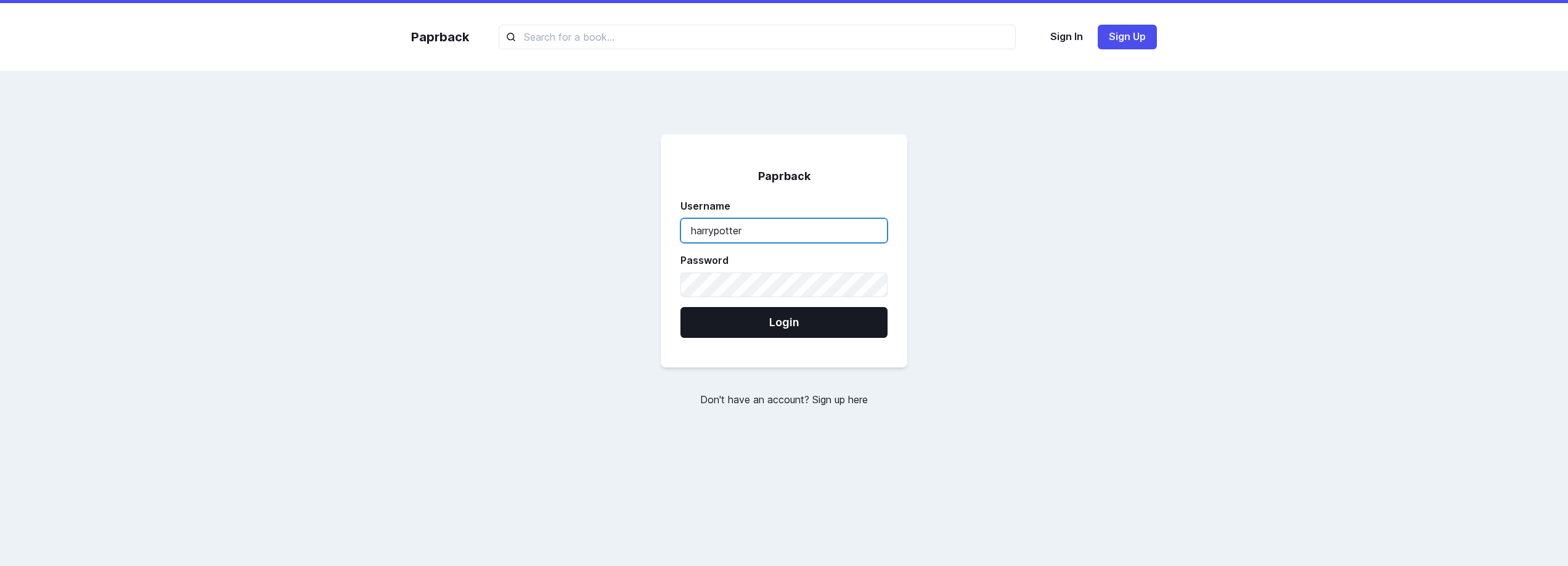
click at [764, 225] on input "harrypotter" at bounding box center [783, 230] width 207 height 24
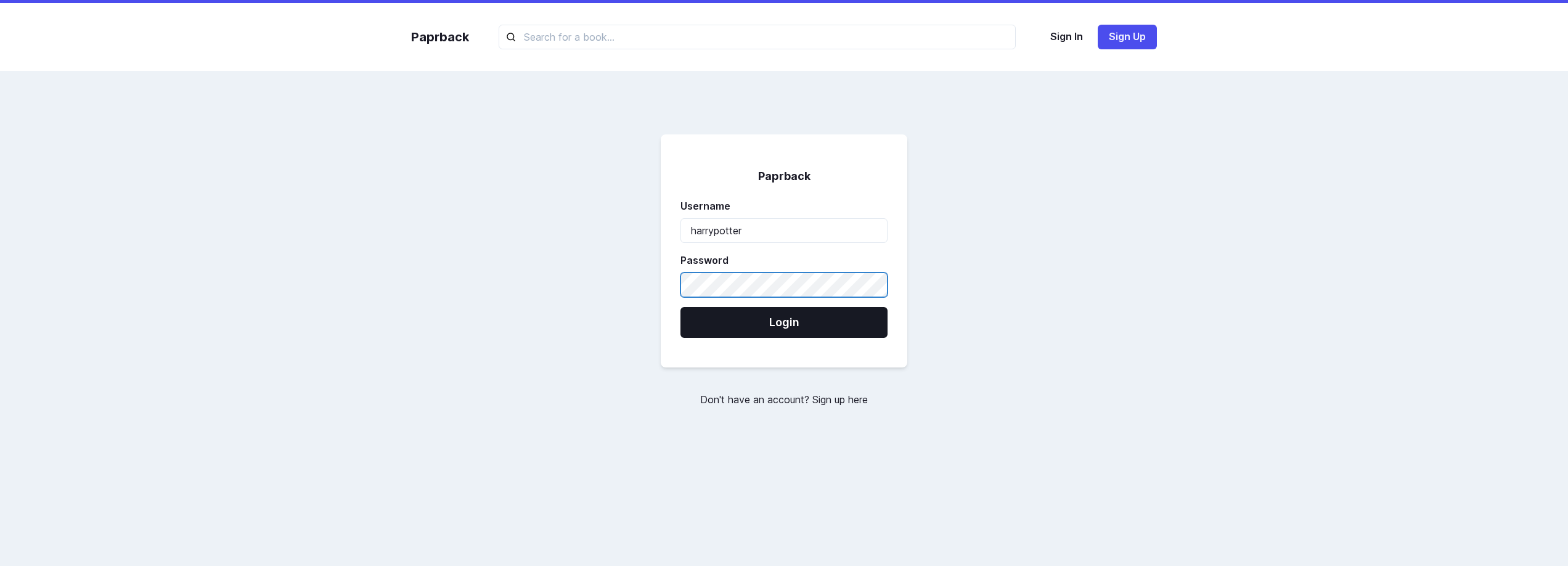
click at [680, 307] on button "Login" at bounding box center [783, 322] width 207 height 31
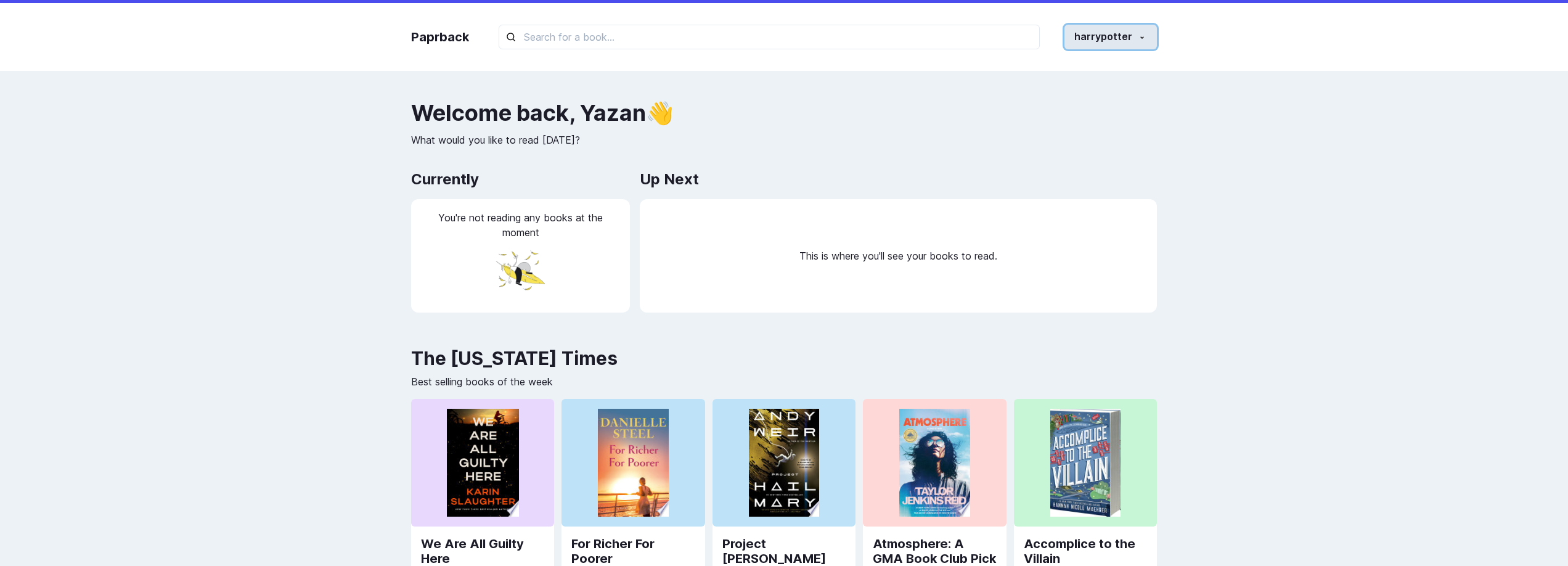
click at [1109, 36] on button "harrypotter" at bounding box center [1111, 36] width 93 height 24
drag, startPoint x: 1081, startPoint y: 72, endPoint x: 1052, endPoint y: 79, distance: 29.8
click at [1052, 79] on button "Home" at bounding box center [1088, 71] width 137 height 23
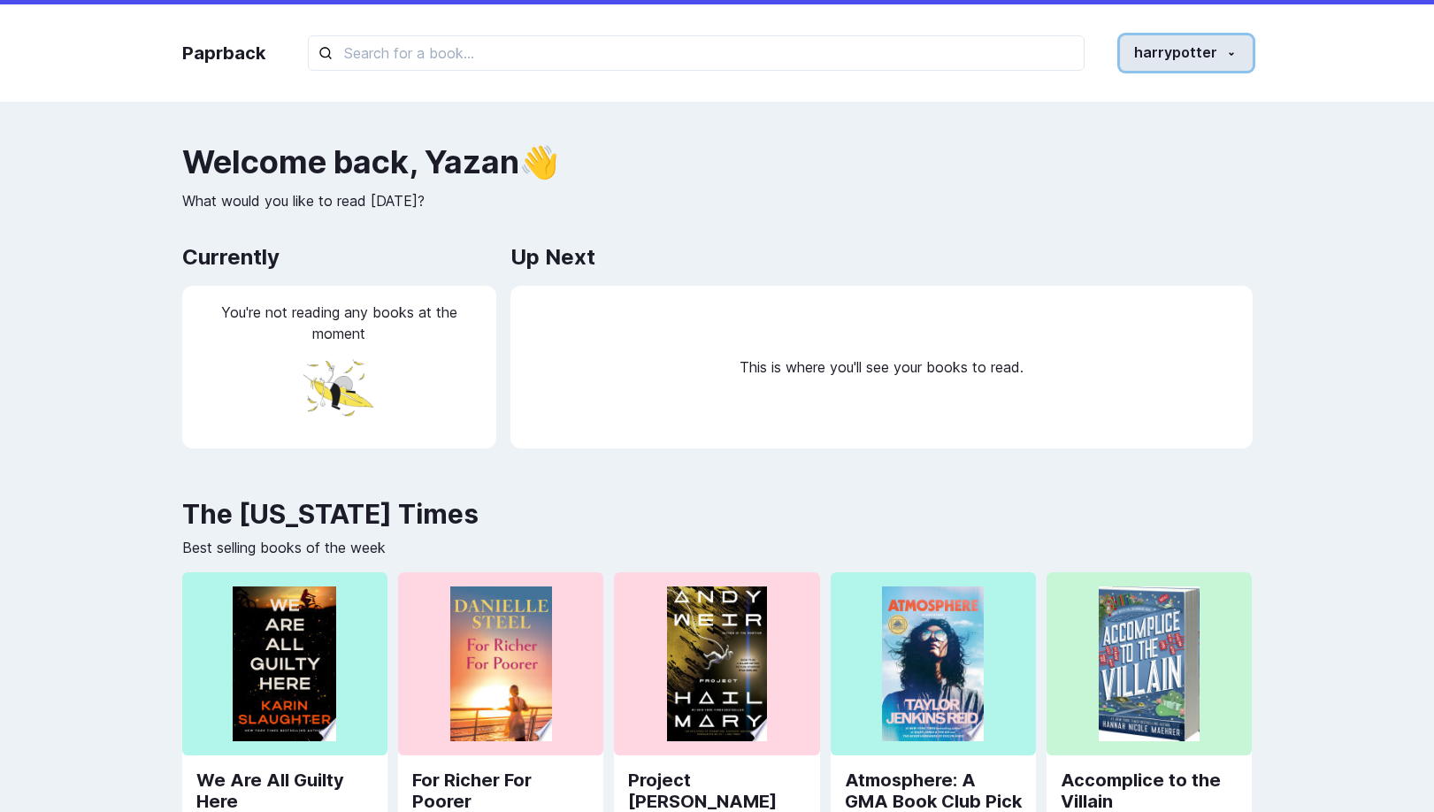
click at [1222, 62] on button "harrypotter" at bounding box center [1186, 52] width 133 height 35
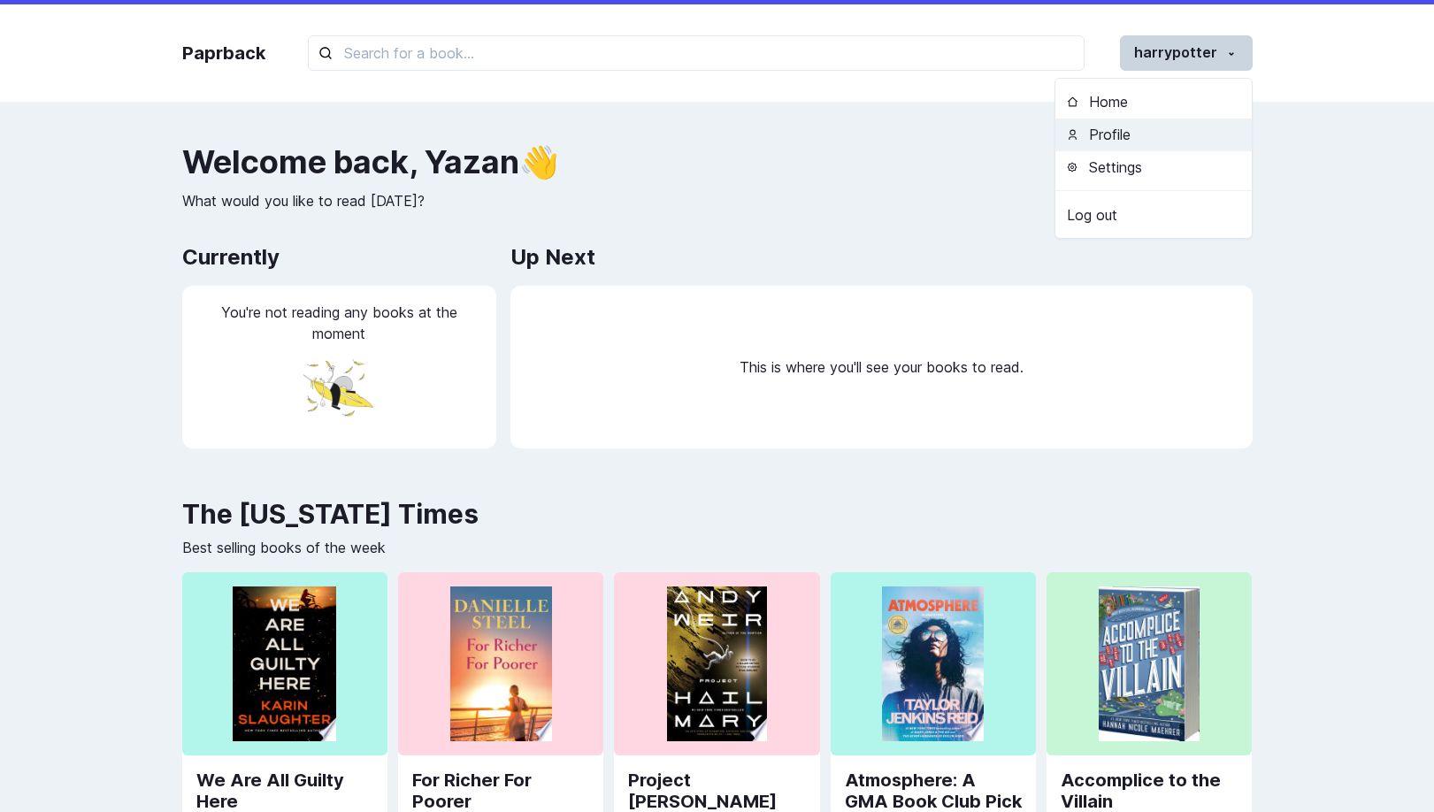
drag, startPoint x: 1179, startPoint y: 159, endPoint x: 1195, endPoint y: 134, distance: 29.4
click at [1195, 134] on div "Home Profile Settings Log out" at bounding box center [1153, 158] width 198 height 161
click at [1195, 134] on button "Profile" at bounding box center [1153, 135] width 196 height 33
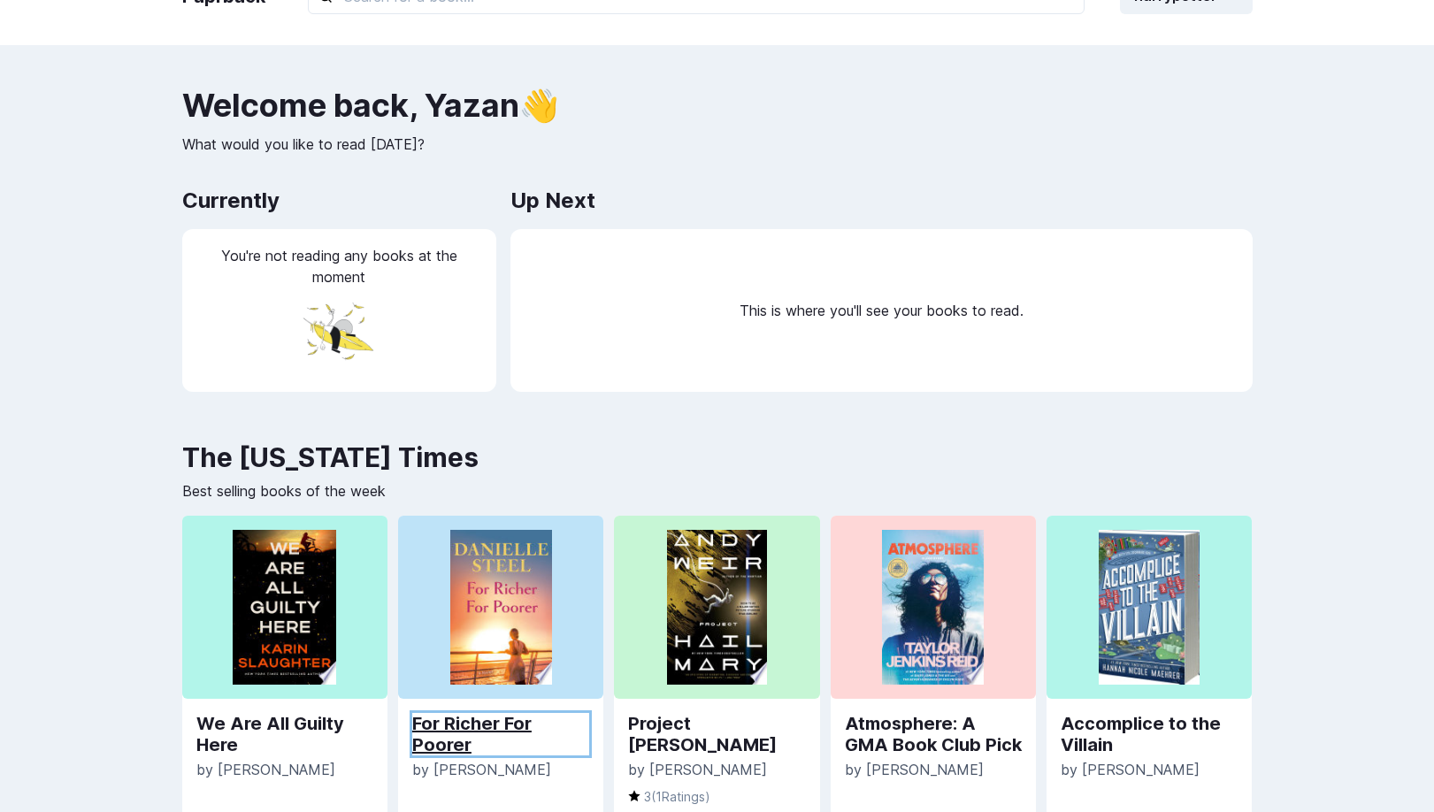
click at [456, 729] on link "For Richer For Poorer" at bounding box center [500, 734] width 177 height 42
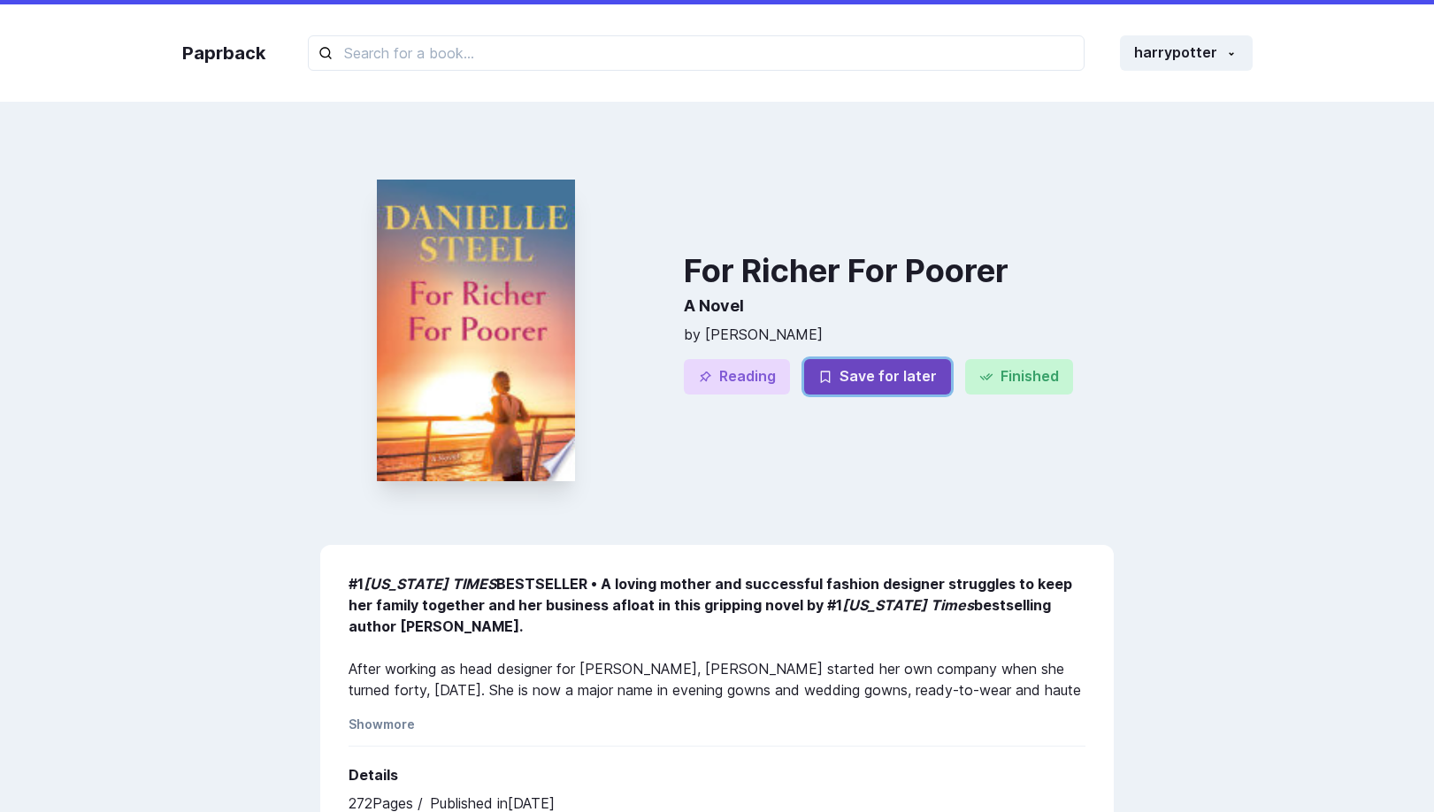
click at [872, 375] on button "Save for later" at bounding box center [877, 376] width 147 height 35
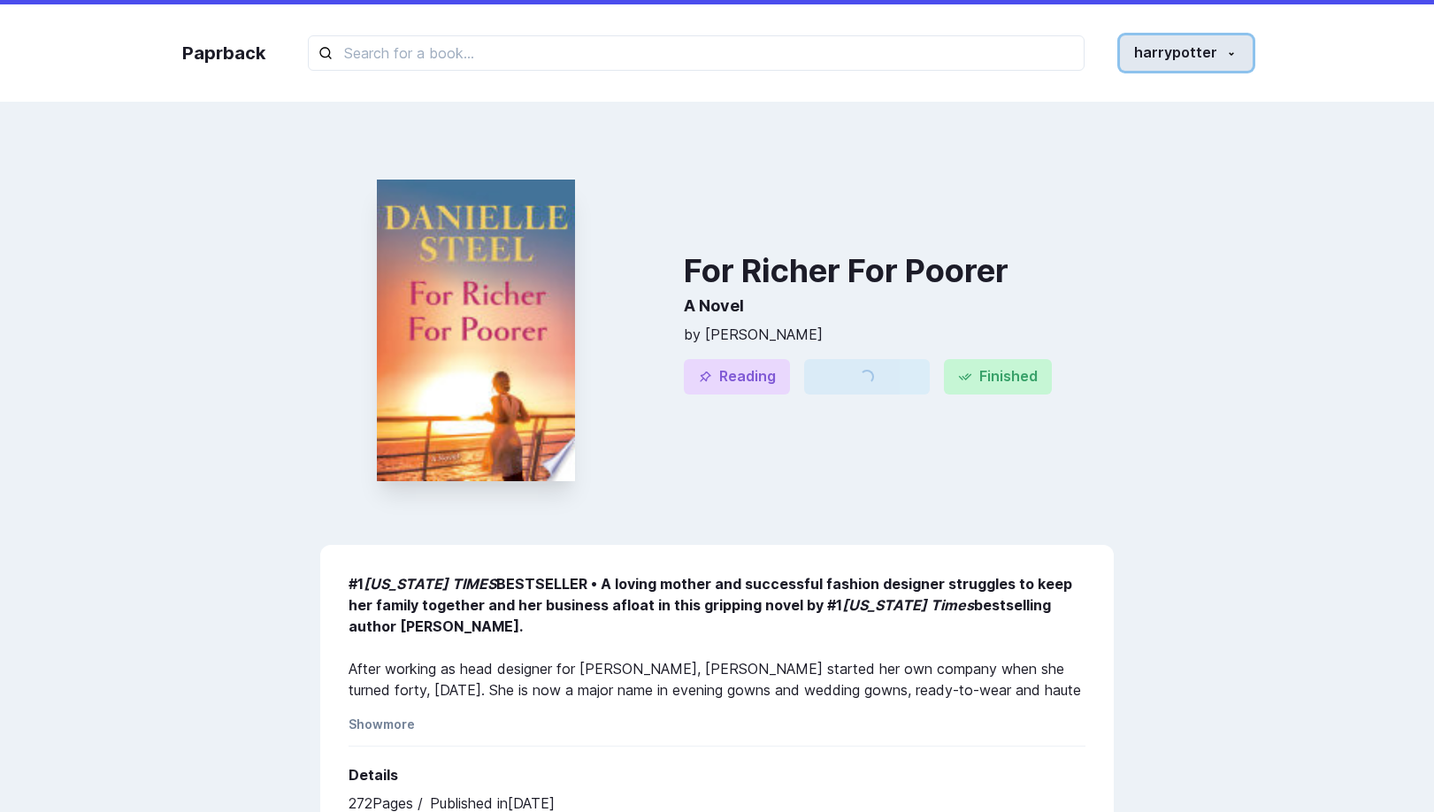
click at [1212, 38] on button "harrypotter" at bounding box center [1186, 52] width 133 height 35
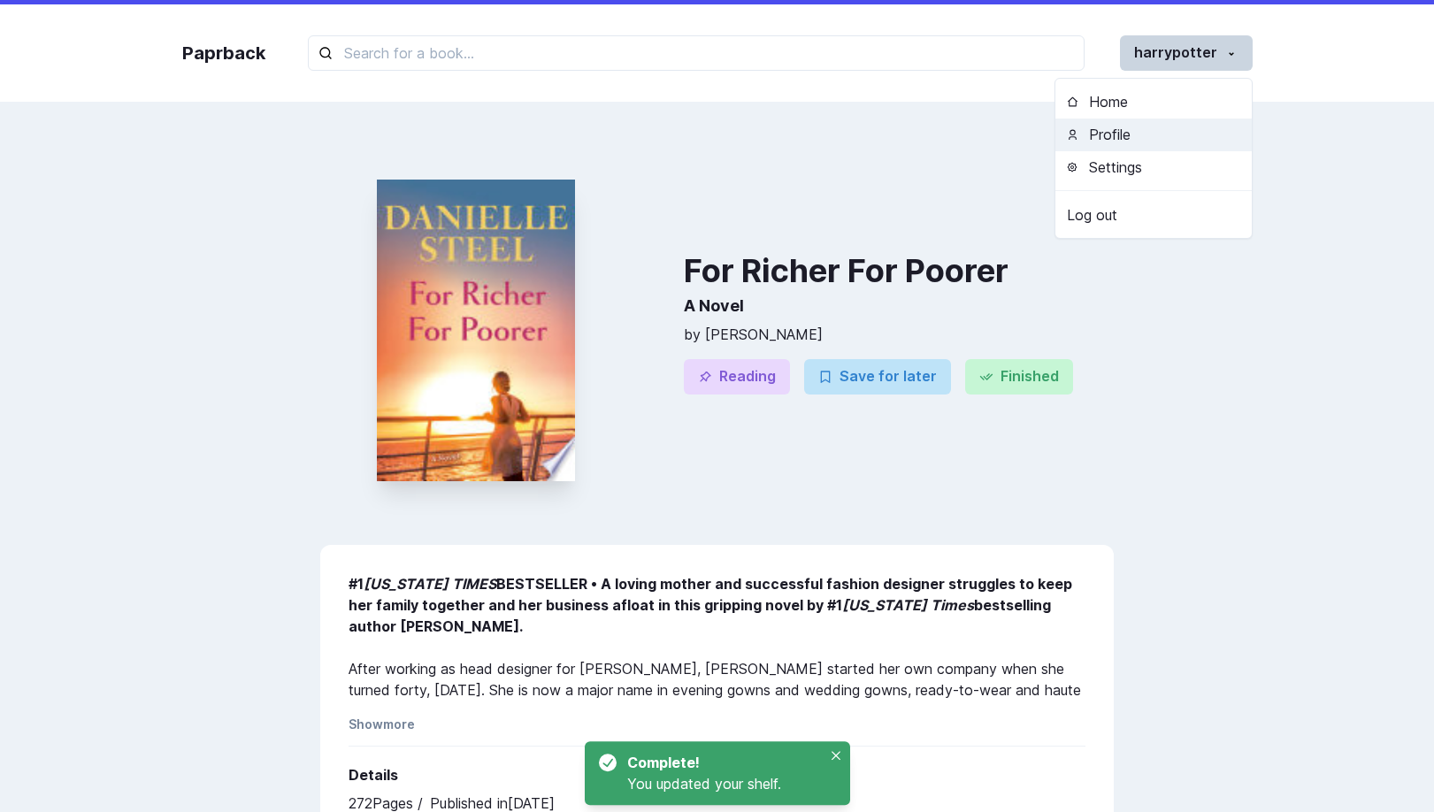
click at [1127, 138] on button "Profile" at bounding box center [1153, 135] width 196 height 33
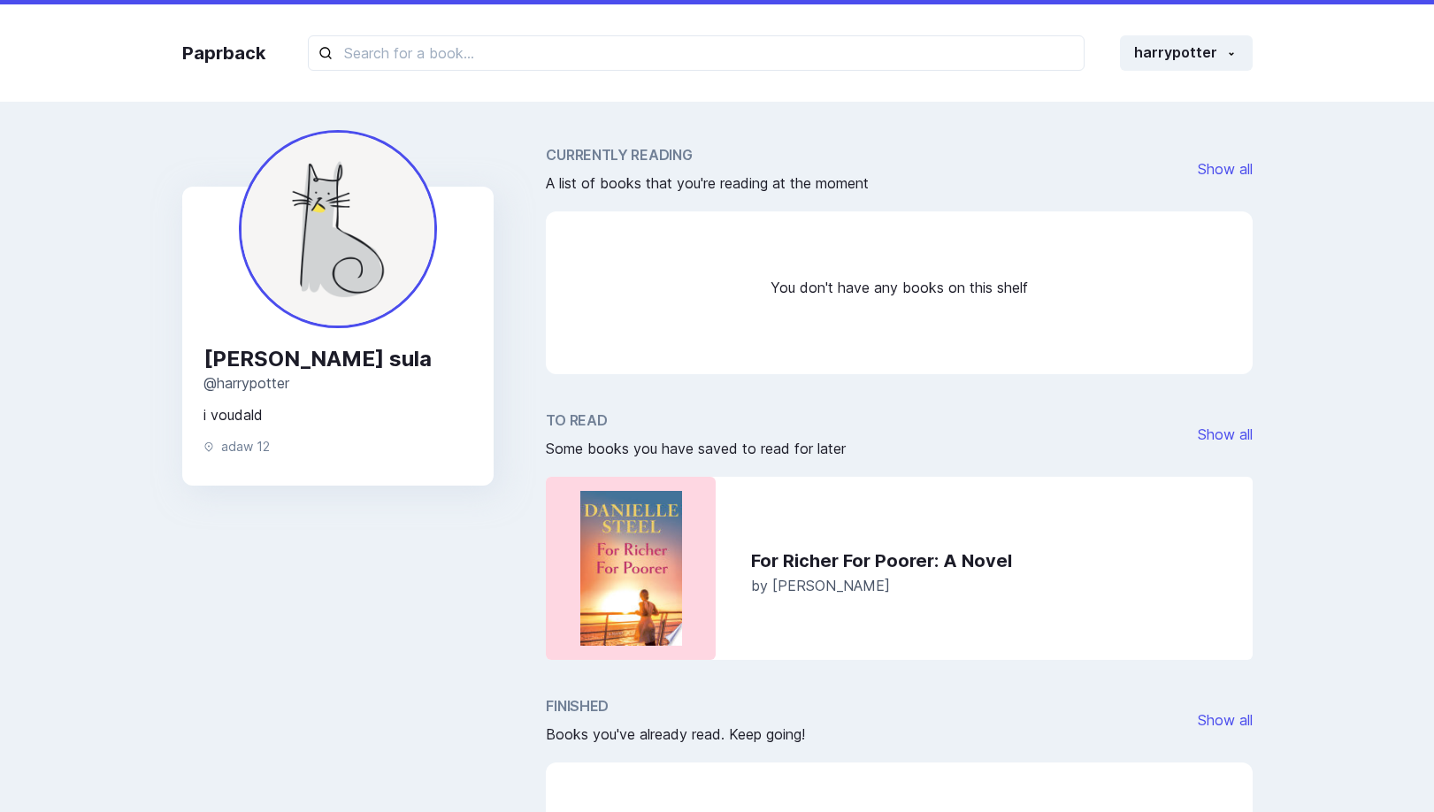
scroll to position [17, 0]
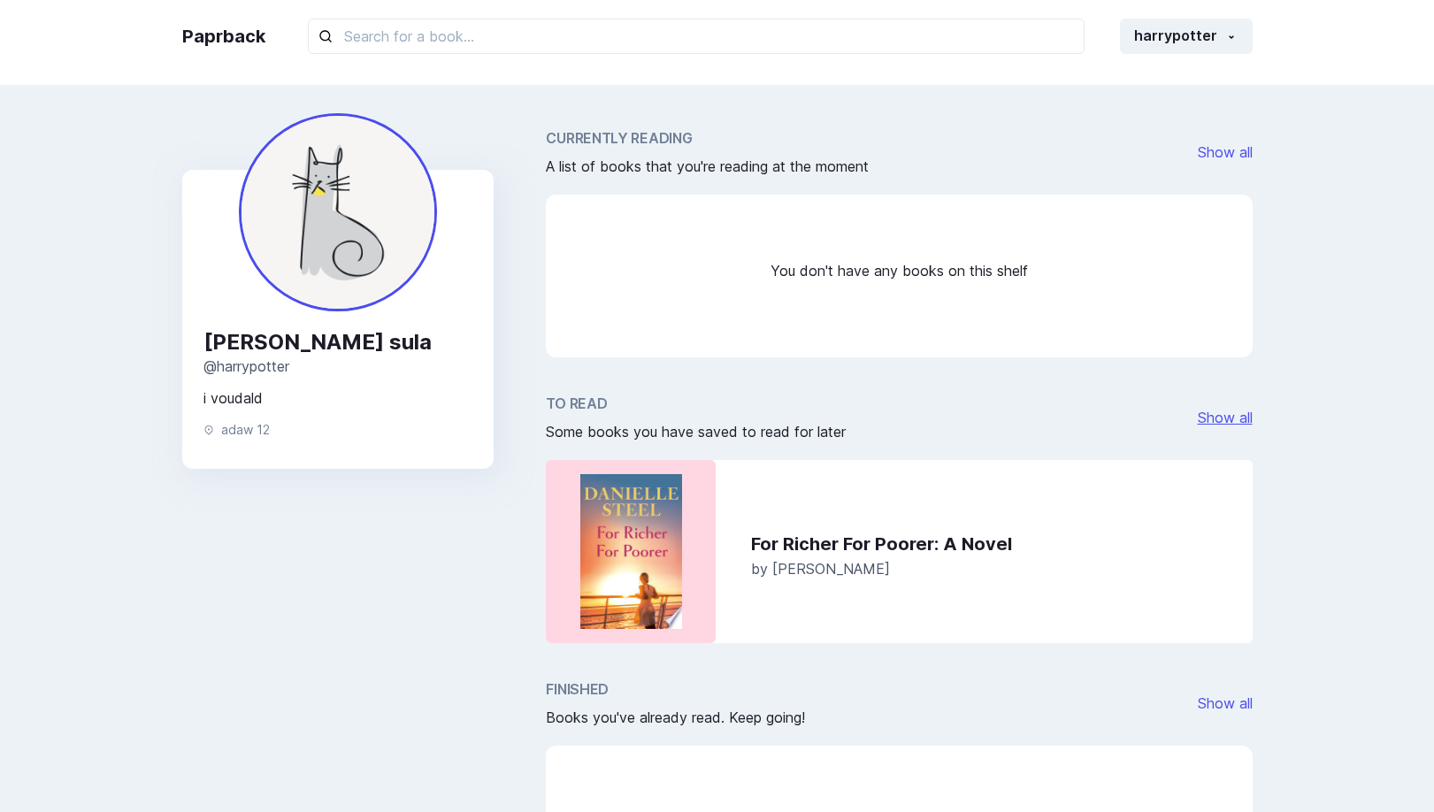
click at [1228, 412] on link "Show all" at bounding box center [1225, 418] width 55 height 18
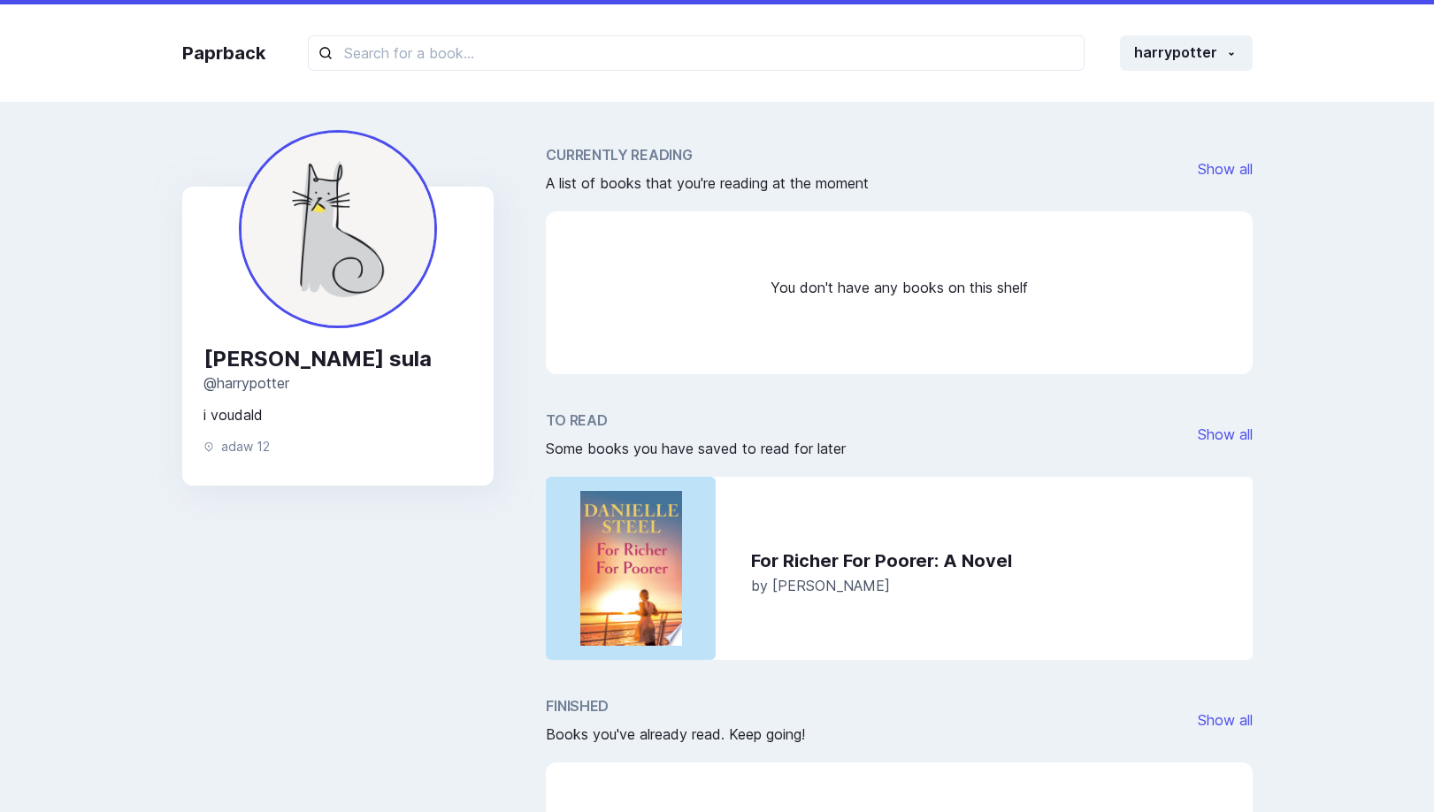
scroll to position [17, 0]
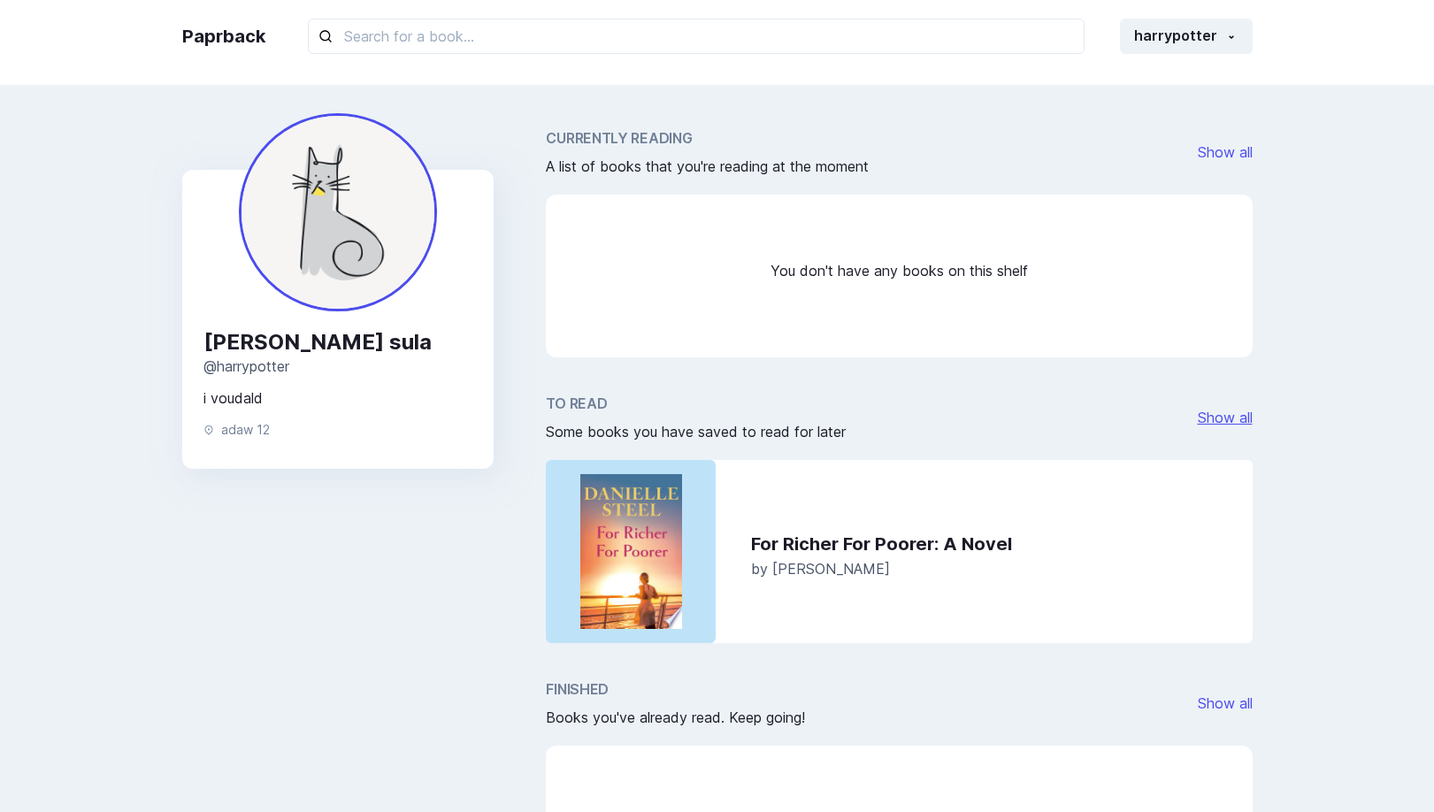
click at [1212, 418] on link "Show all" at bounding box center [1225, 418] width 55 height 18
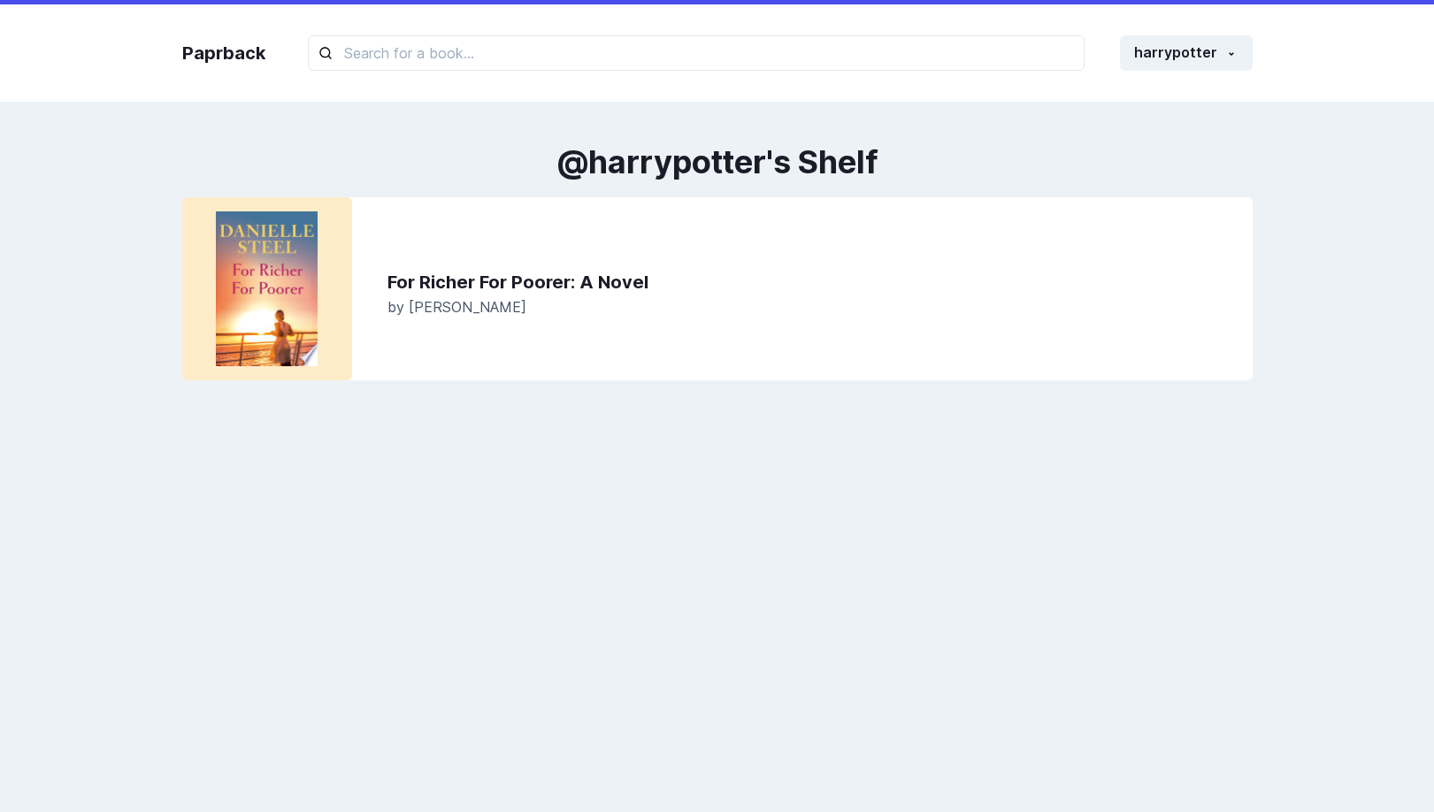
scroll to position [17, 0]
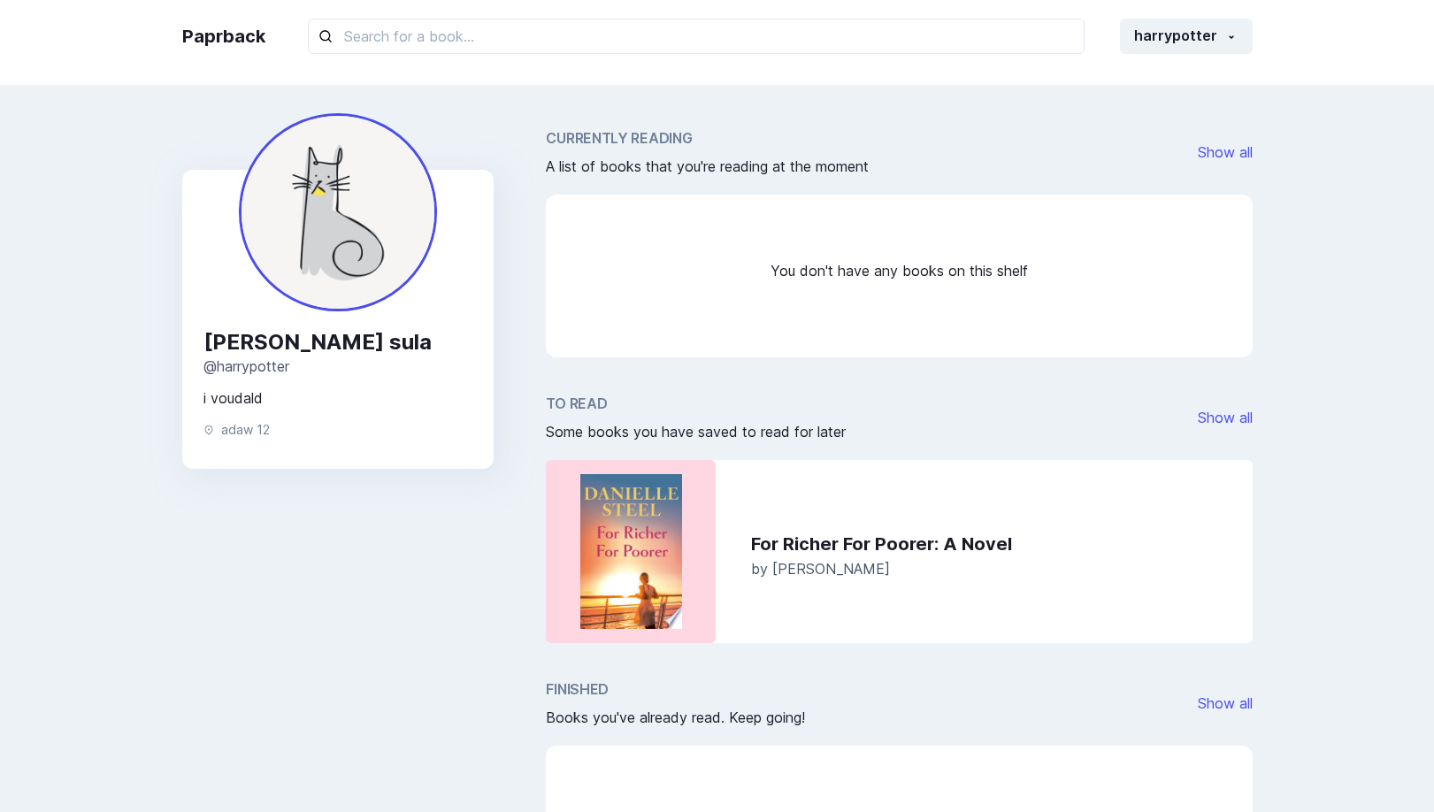
click at [929, 393] on div "To Read Some books you have saved to read for later Show all" at bounding box center [899, 418] width 706 height 50
click at [248, 41] on link "Paprback" at bounding box center [223, 36] width 83 height 27
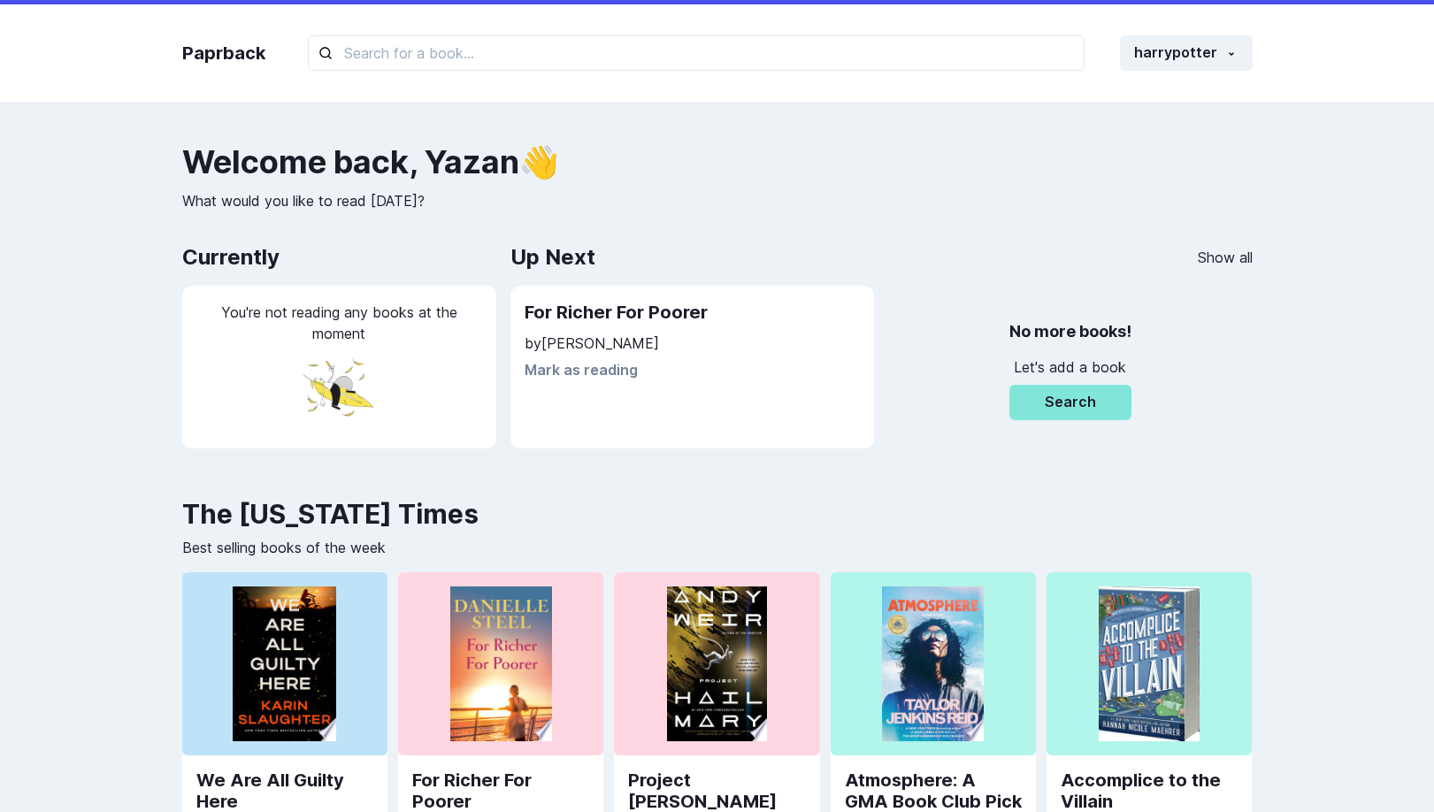
click at [976, 146] on h2 "Welcome back , Yazan 👋" at bounding box center [717, 161] width 1070 height 35
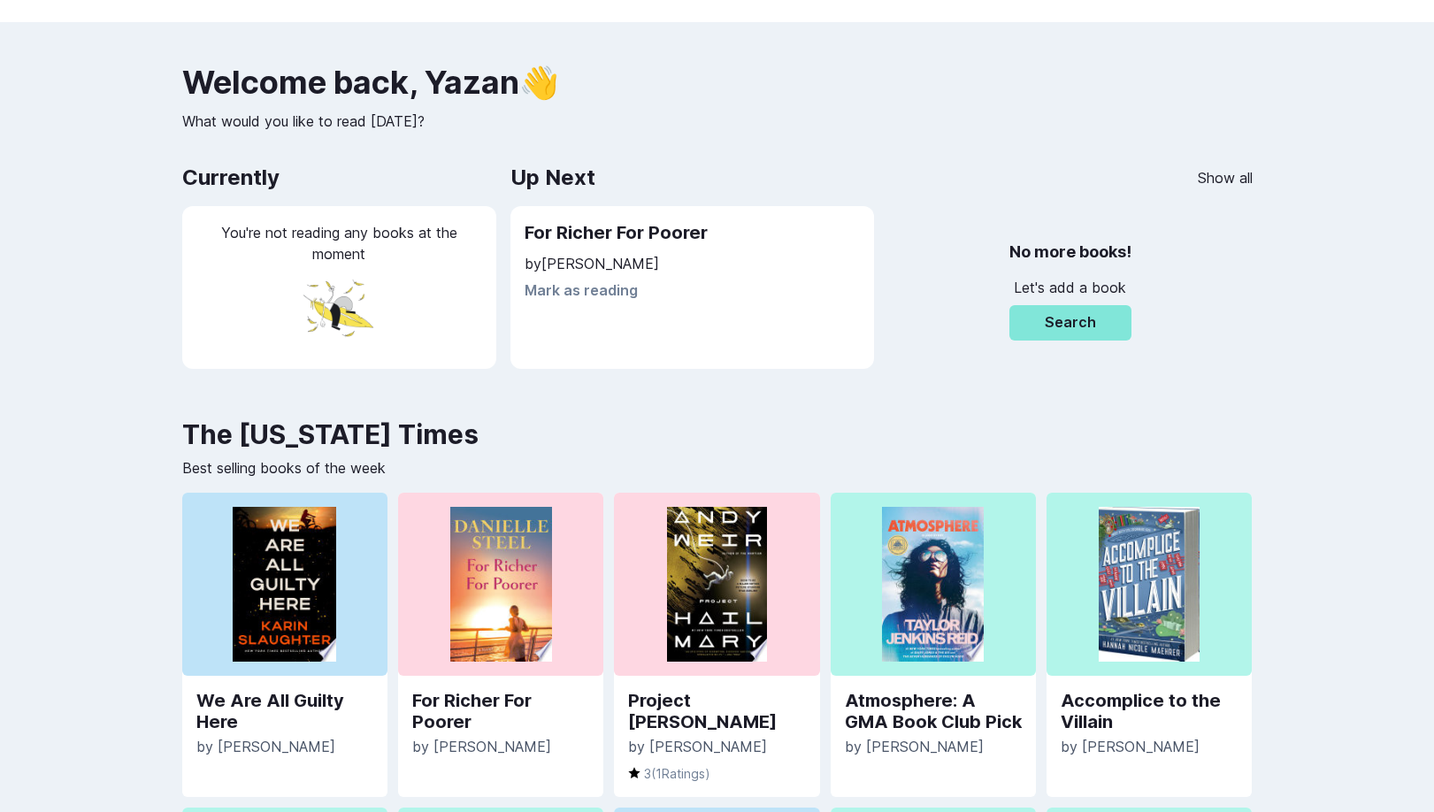
scroll to position [99, 0]
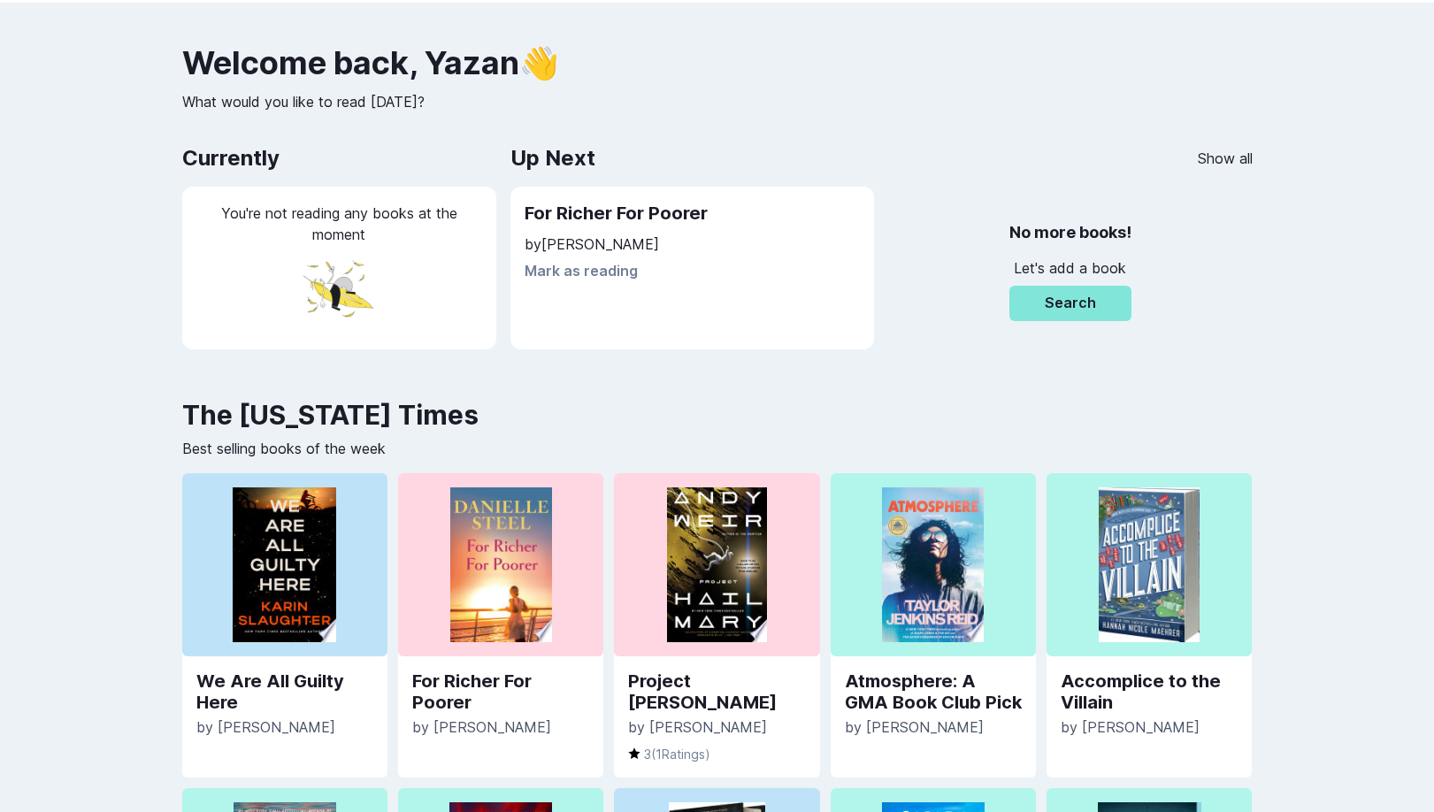
click at [758, 170] on div "Up Next Show all" at bounding box center [881, 158] width 742 height 35
click at [1199, 148] on link "Show all" at bounding box center [1225, 158] width 55 height 21
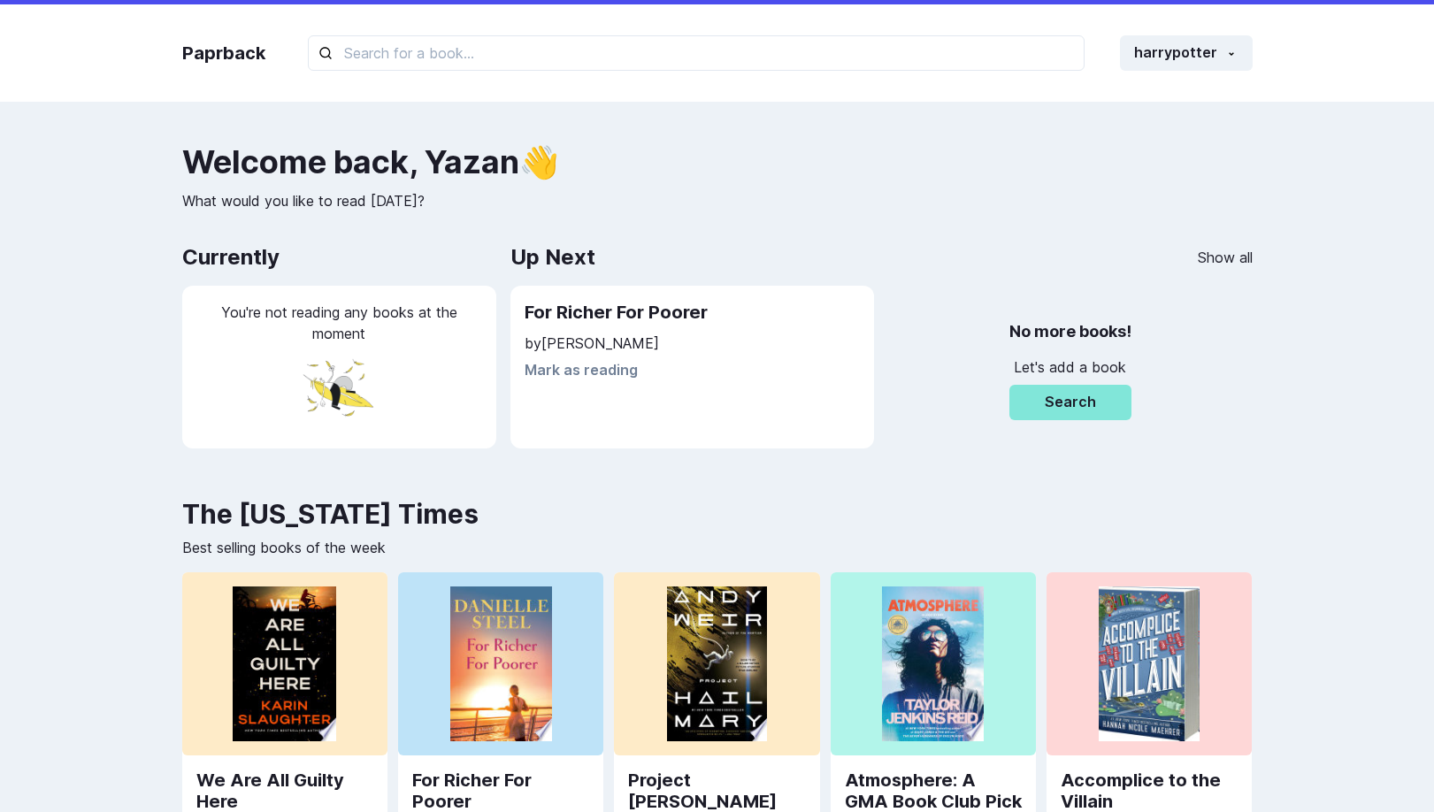
scroll to position [99, 0]
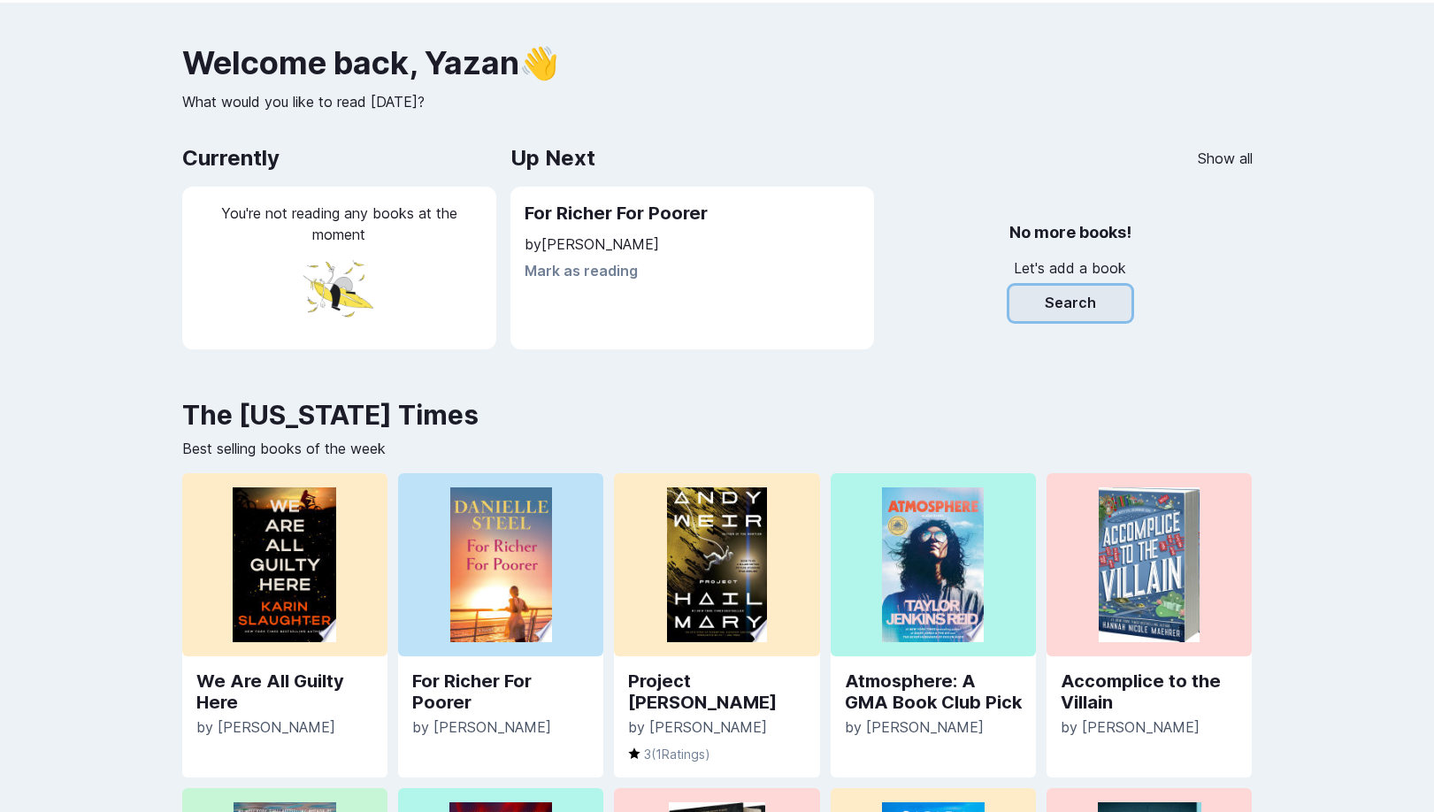
click at [1085, 294] on button "Search" at bounding box center [1070, 303] width 122 height 35
click at [1139, 308] on div "No more books! Let's add a book Search" at bounding box center [1070, 268] width 364 height 163
click at [1077, 305] on button "Search" at bounding box center [1070, 303] width 122 height 35
click at [1080, 255] on div "No more books! Let's add a book Search" at bounding box center [1070, 268] width 122 height 106
click at [1077, 232] on h2 "No more books!" at bounding box center [1070, 232] width 122 height 35
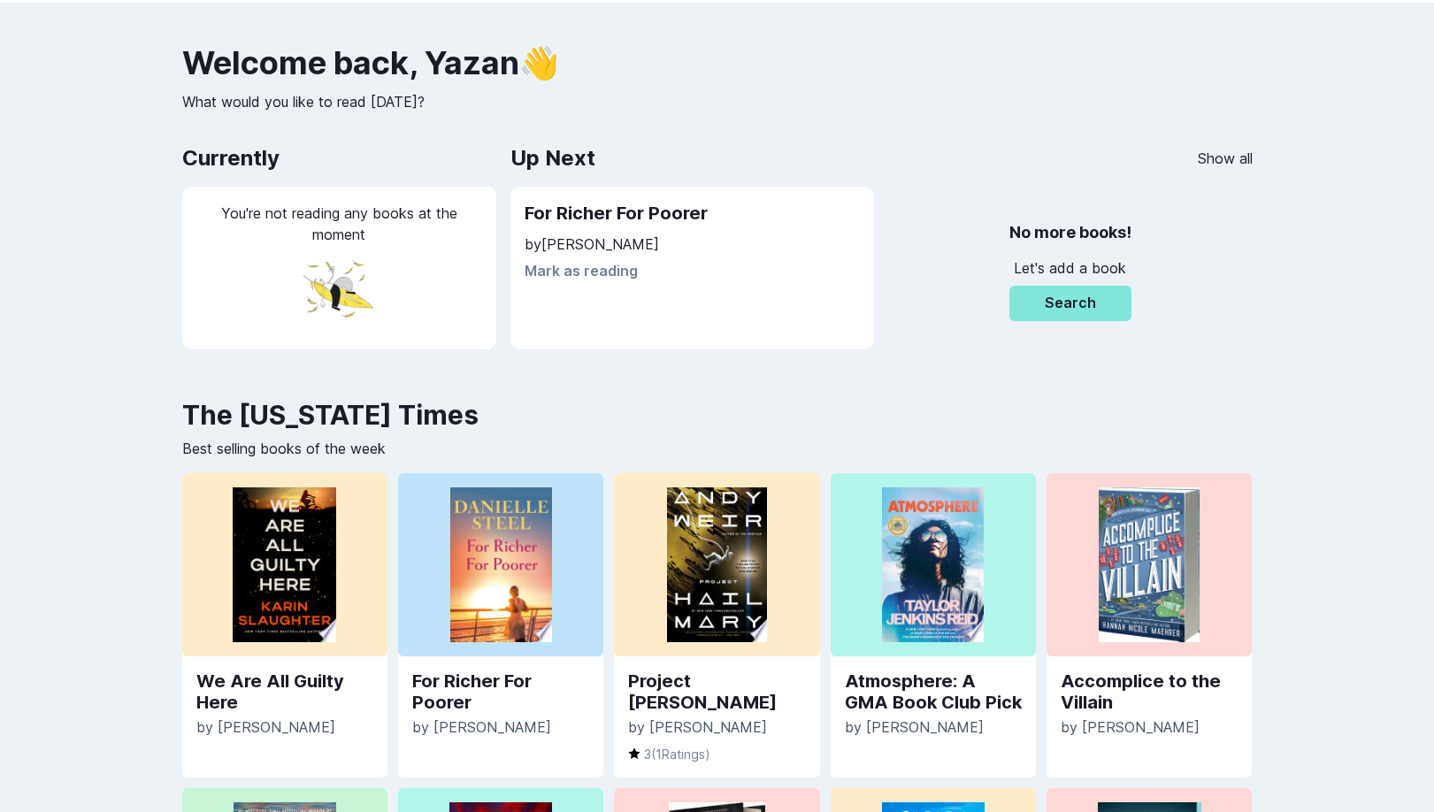
click at [950, 233] on div "No more books! Let's add a book Search" at bounding box center [1070, 268] width 364 height 163
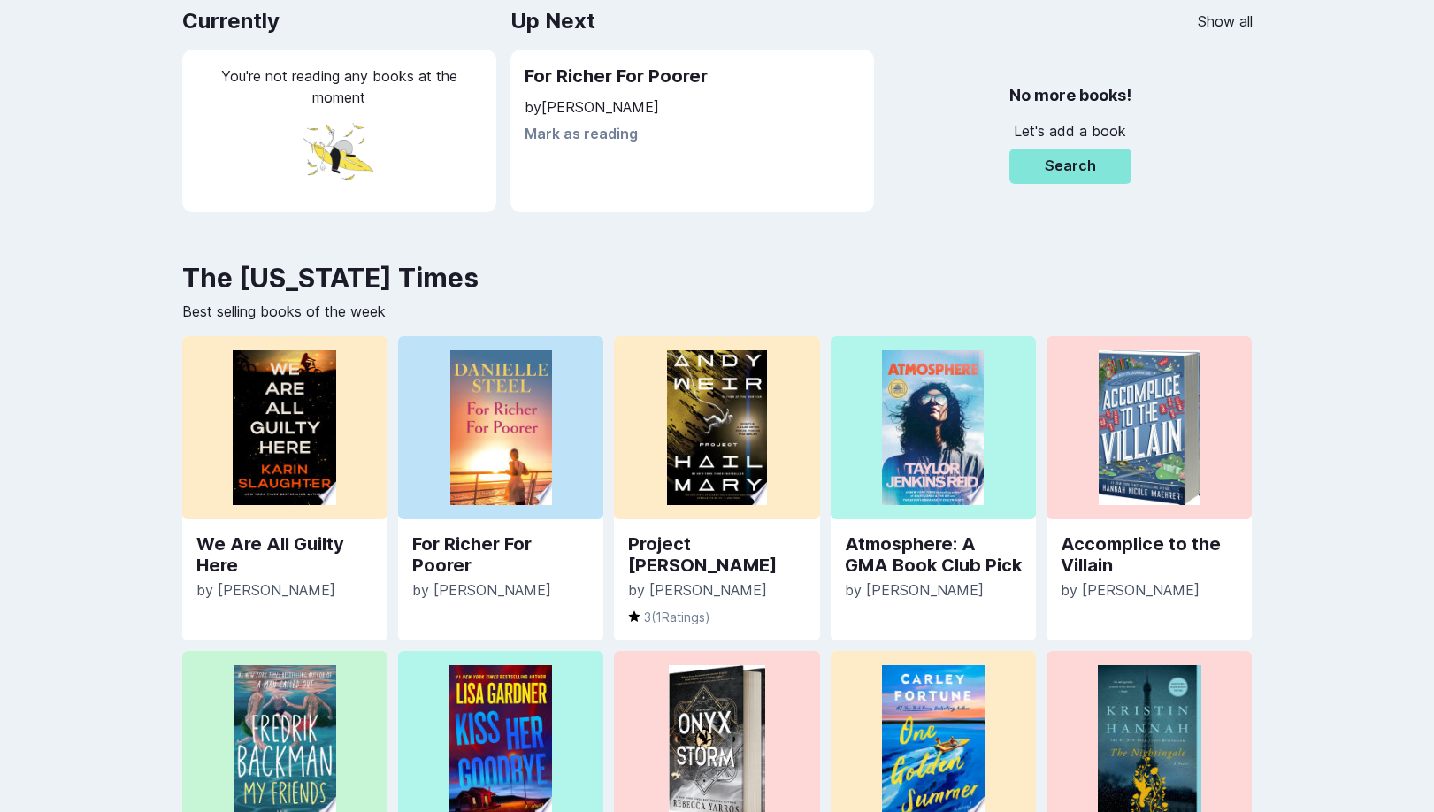
scroll to position [0, 0]
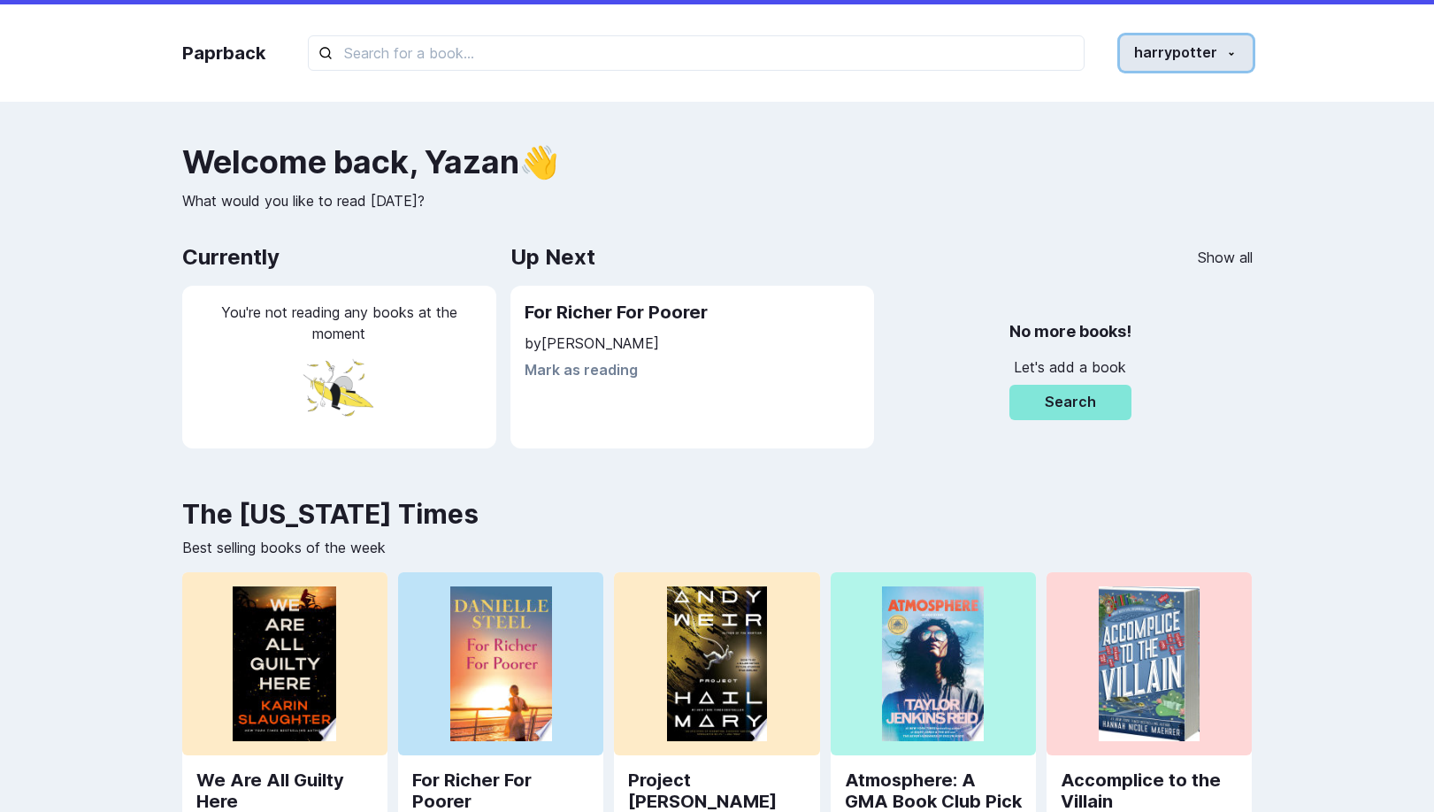
click at [1222, 60] on button "harrypotter" at bounding box center [1186, 52] width 133 height 35
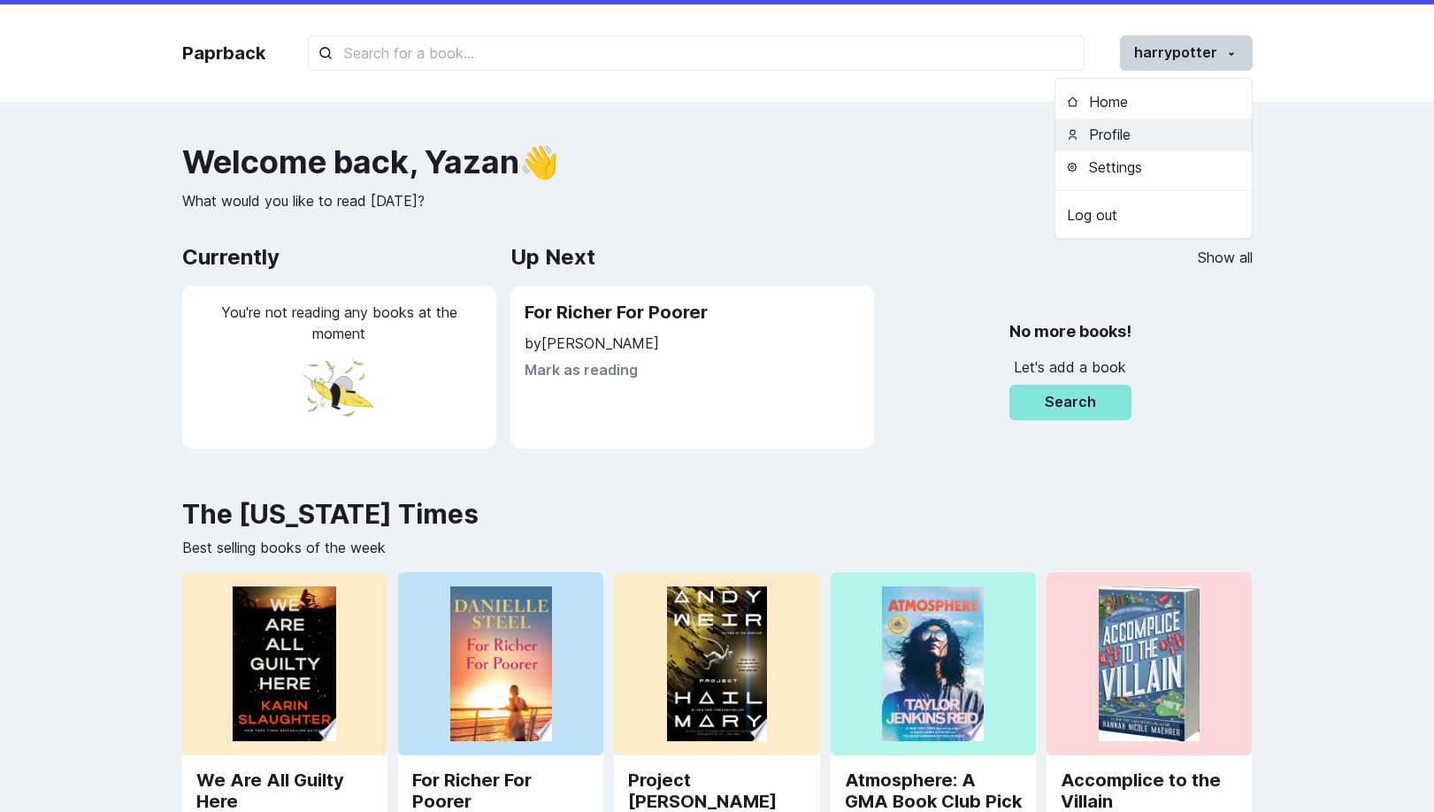
click at [1120, 139] on button "Profile" at bounding box center [1153, 135] width 196 height 33
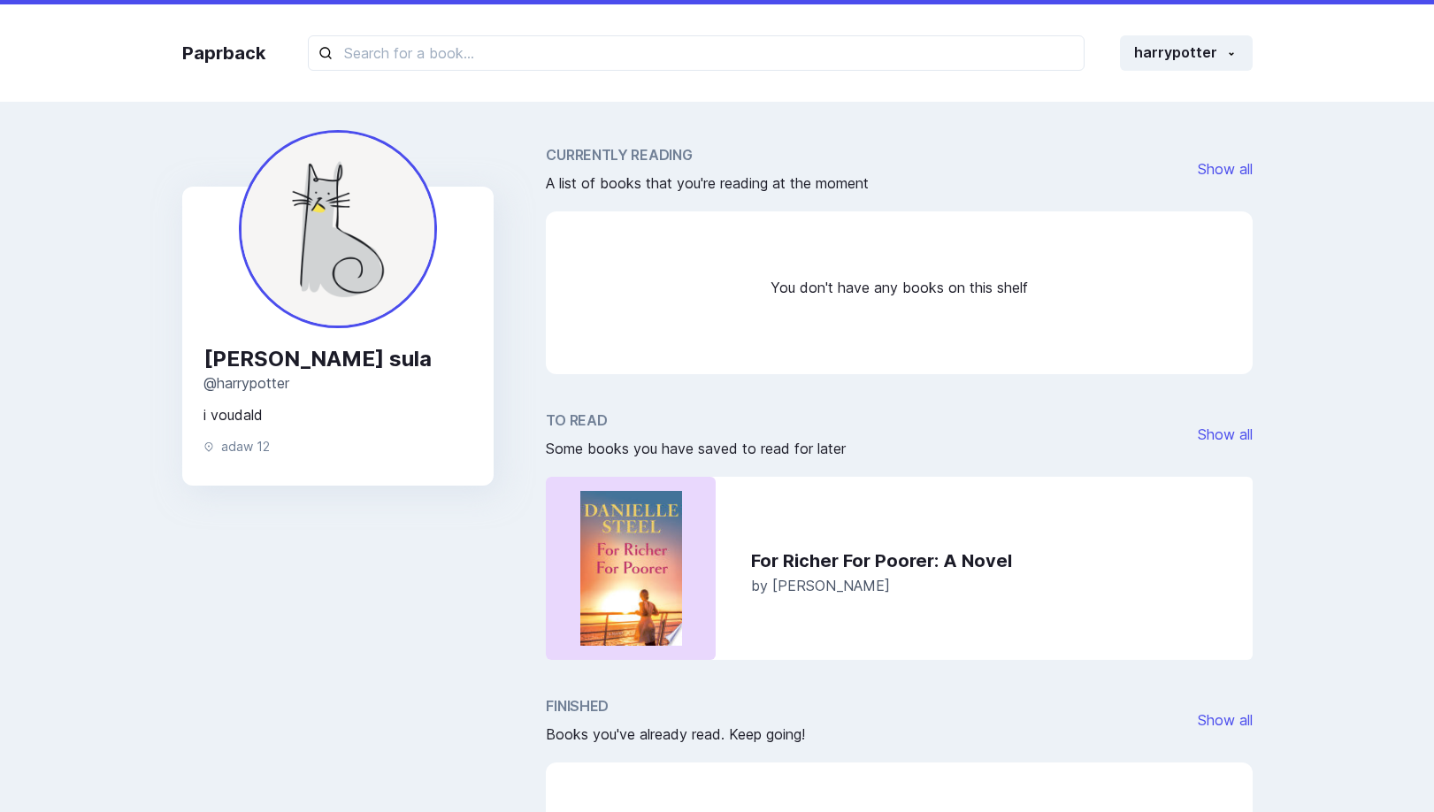
click at [891, 129] on div "Yazan sula @ harrypotter i voudald adaw 12 Currently Reading A list of books th…" at bounding box center [717, 553] width 1122 height 868
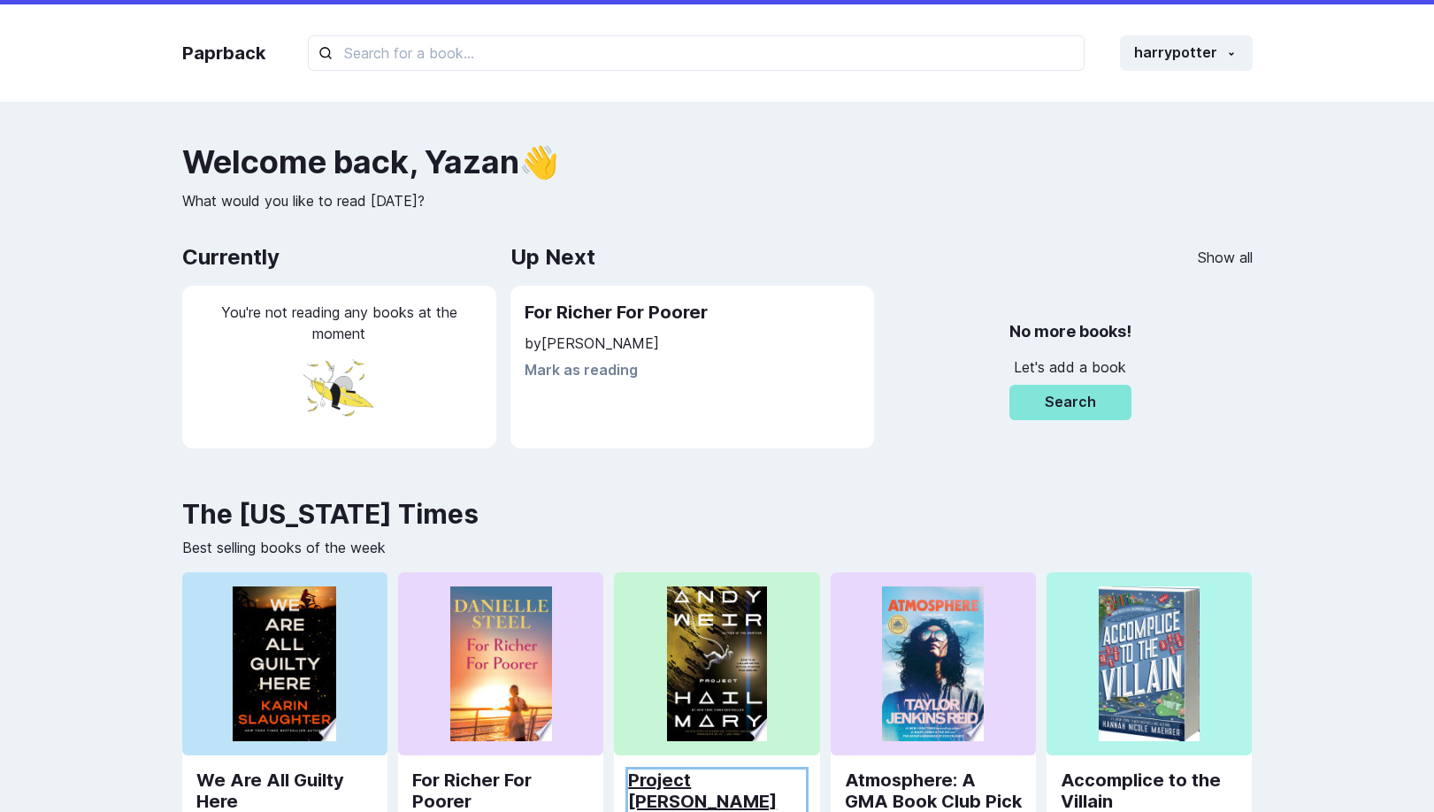
click at [679, 783] on link "Project [PERSON_NAME]" at bounding box center [716, 791] width 177 height 42
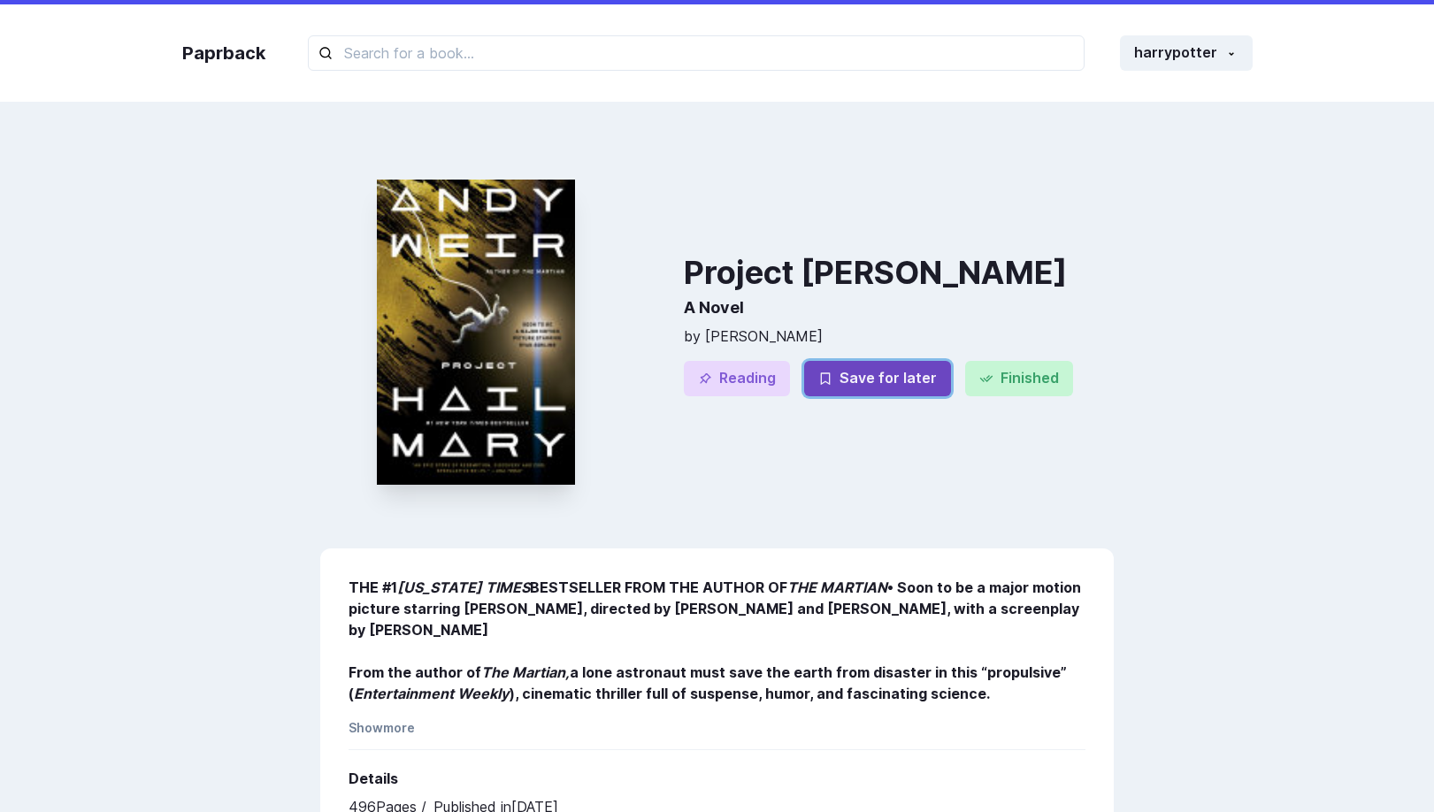
click at [840, 383] on button "Save for later" at bounding box center [877, 378] width 147 height 35
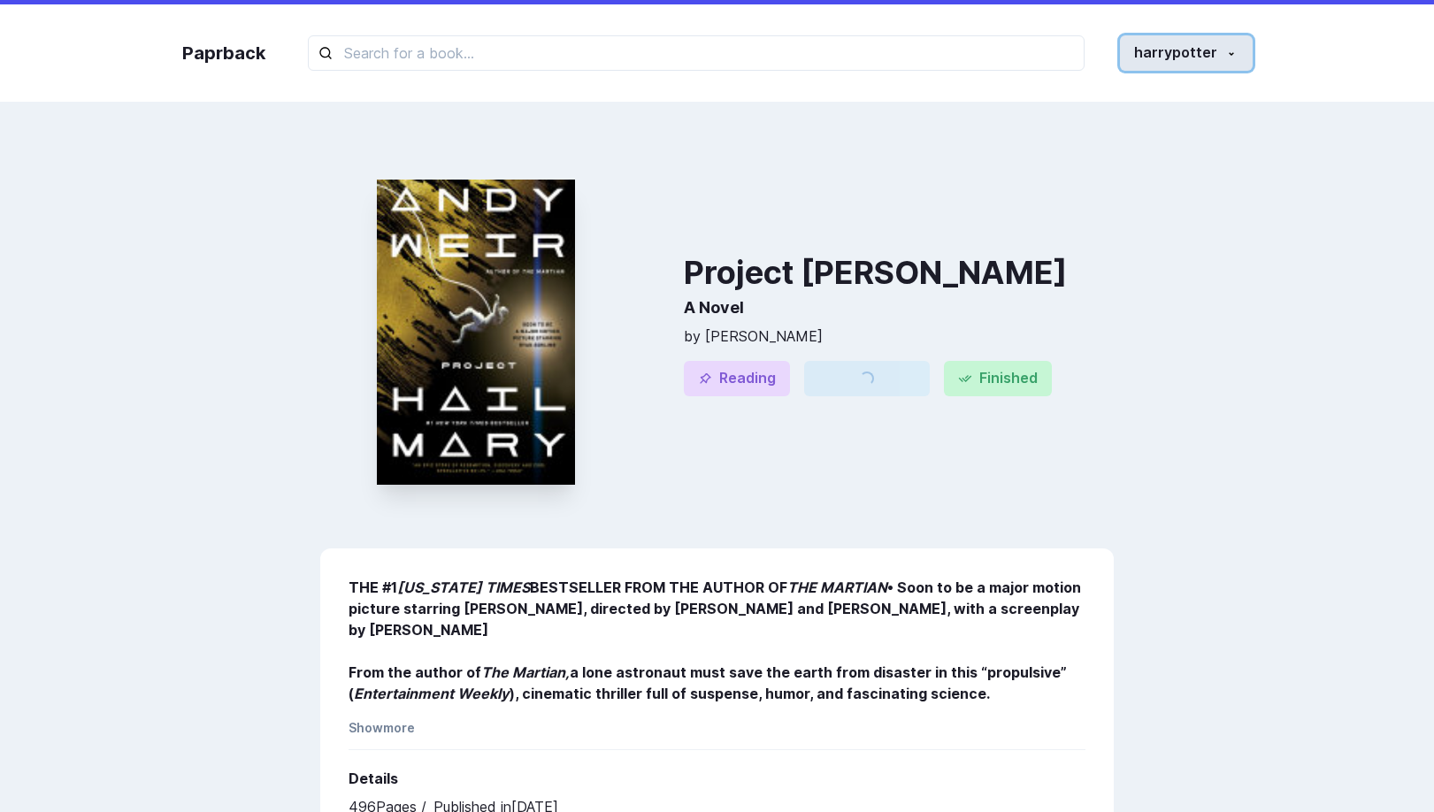
click at [1197, 56] on button "harrypotter" at bounding box center [1186, 52] width 133 height 35
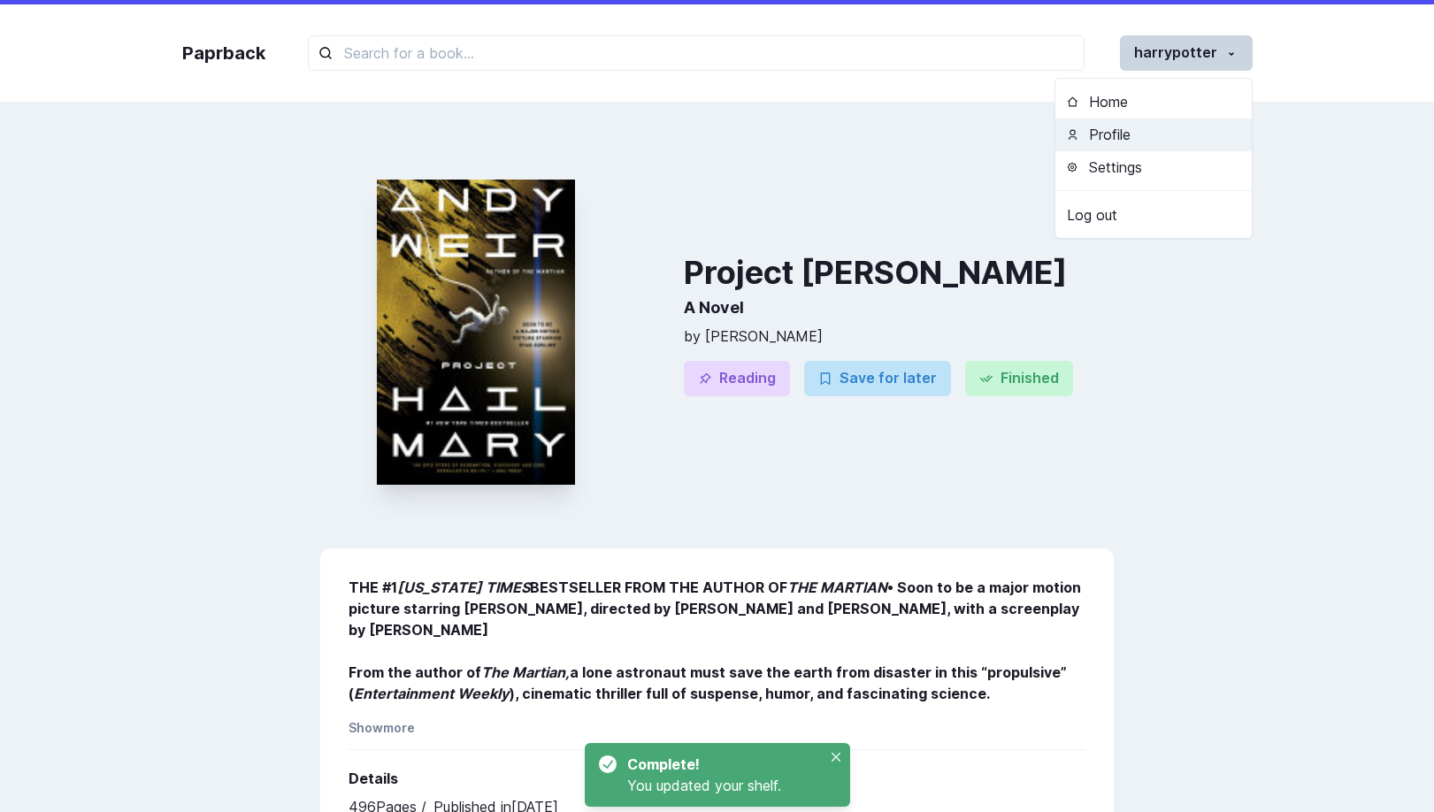
click at [1157, 131] on button "Profile" at bounding box center [1153, 135] width 196 height 33
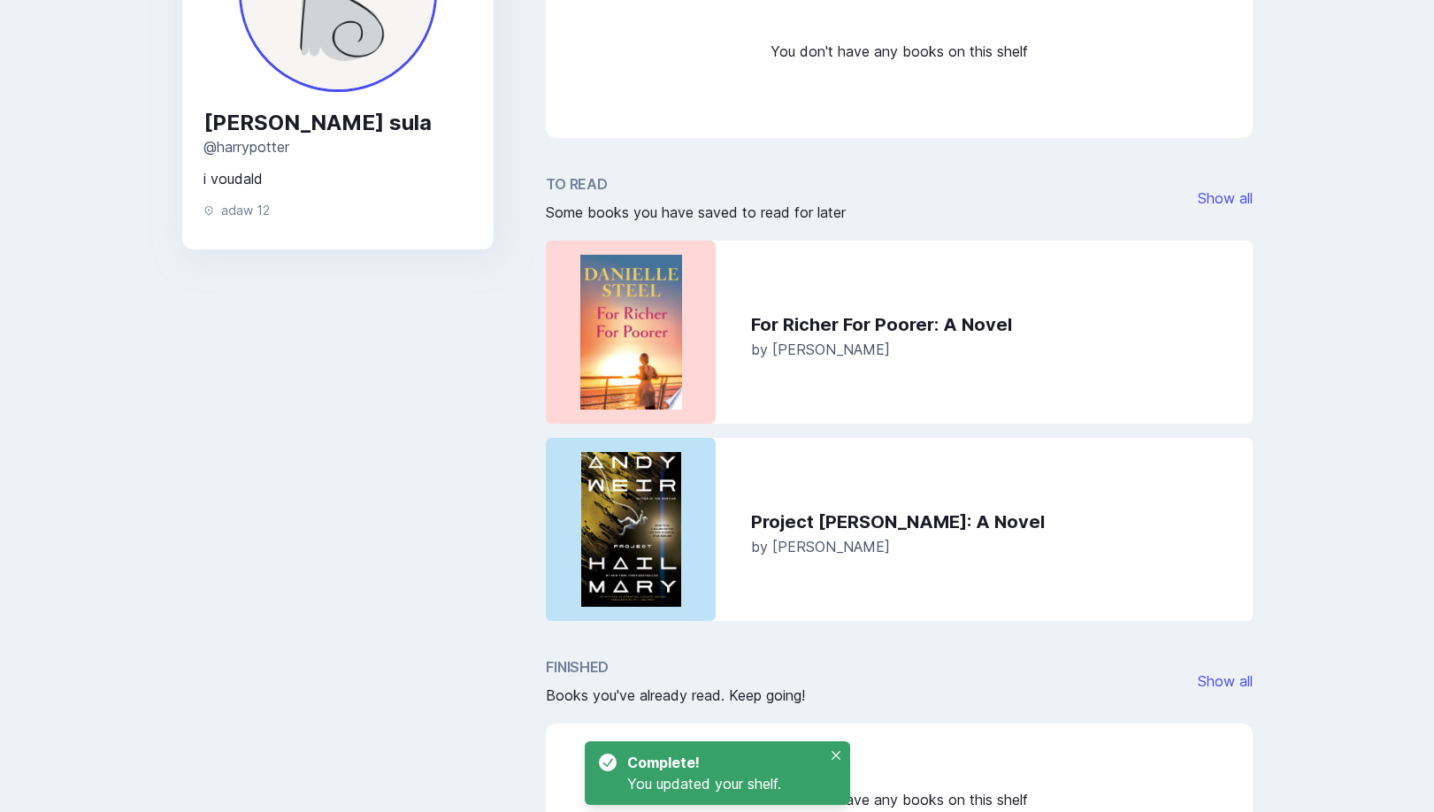
scroll to position [238, 0]
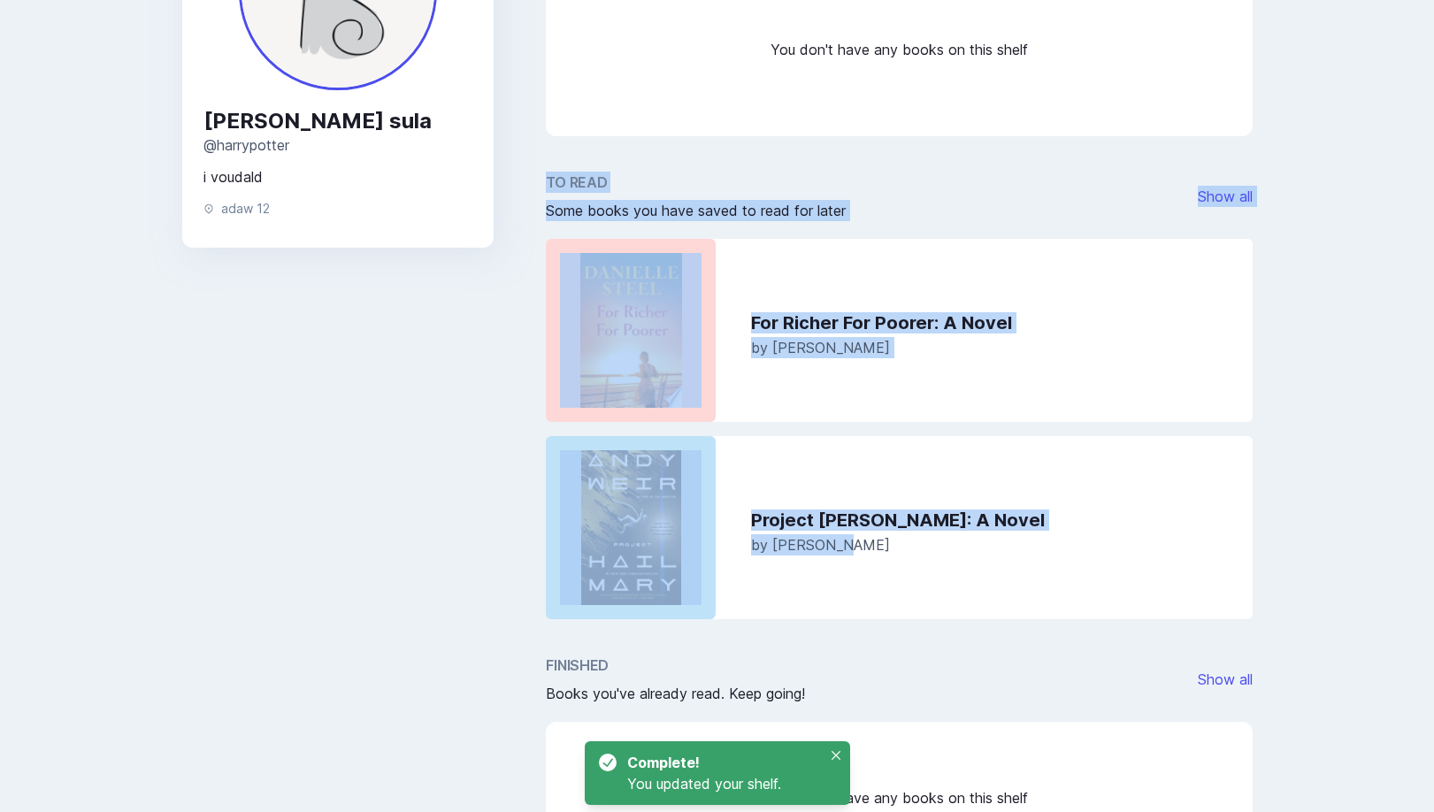
drag, startPoint x: 545, startPoint y: 183, endPoint x: 880, endPoint y: 562, distance: 505.7
click at [880, 562] on div "To Read Some books you have saved to read for later Show all For Richer For Poo…" at bounding box center [899, 396] width 706 height 448
copy div "To Read Some books you have saved to read for later Show all For Richer For Poo…"
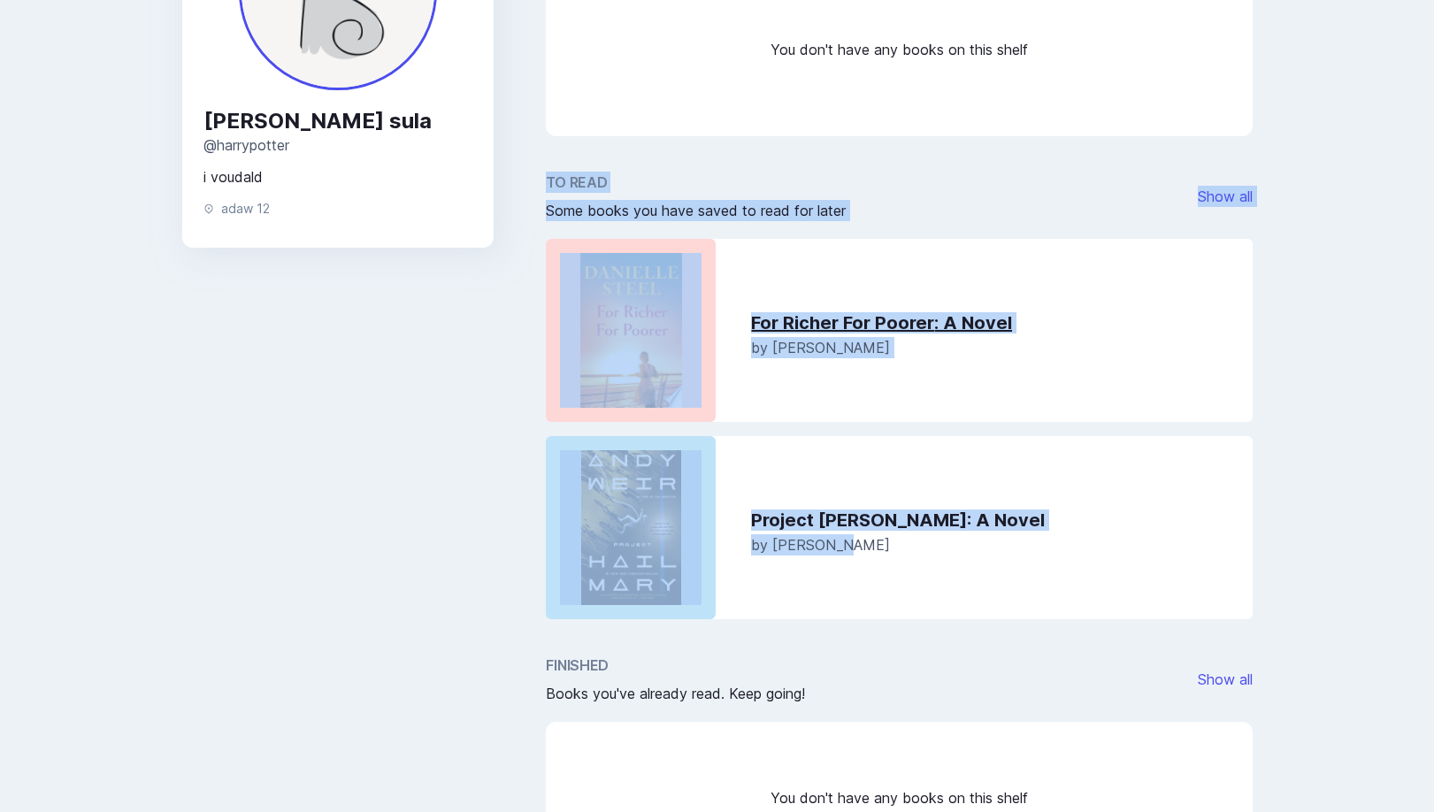
scroll to position [229, 0]
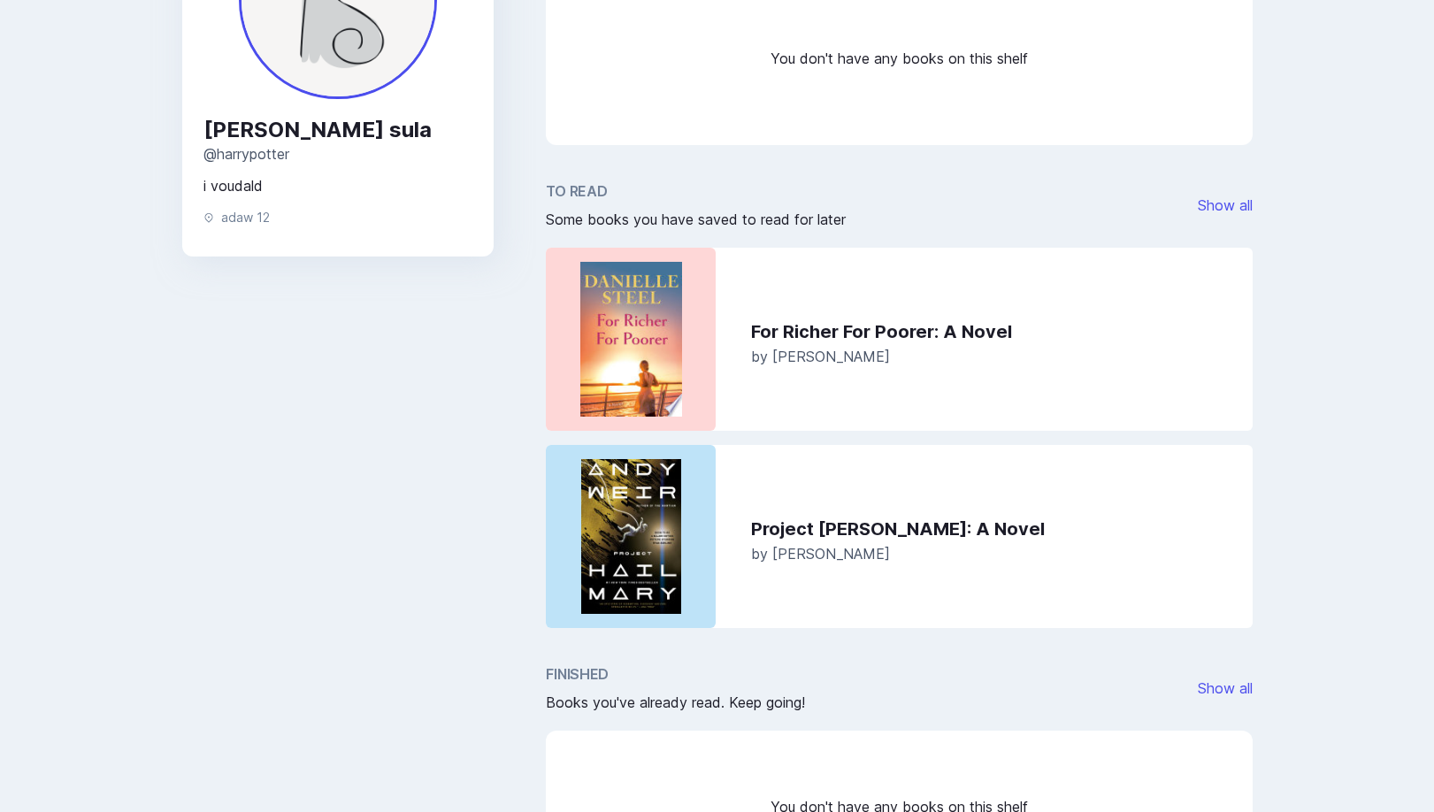
click at [865, 96] on div "You don't have any books on this shelf" at bounding box center [899, 63] width 706 height 163
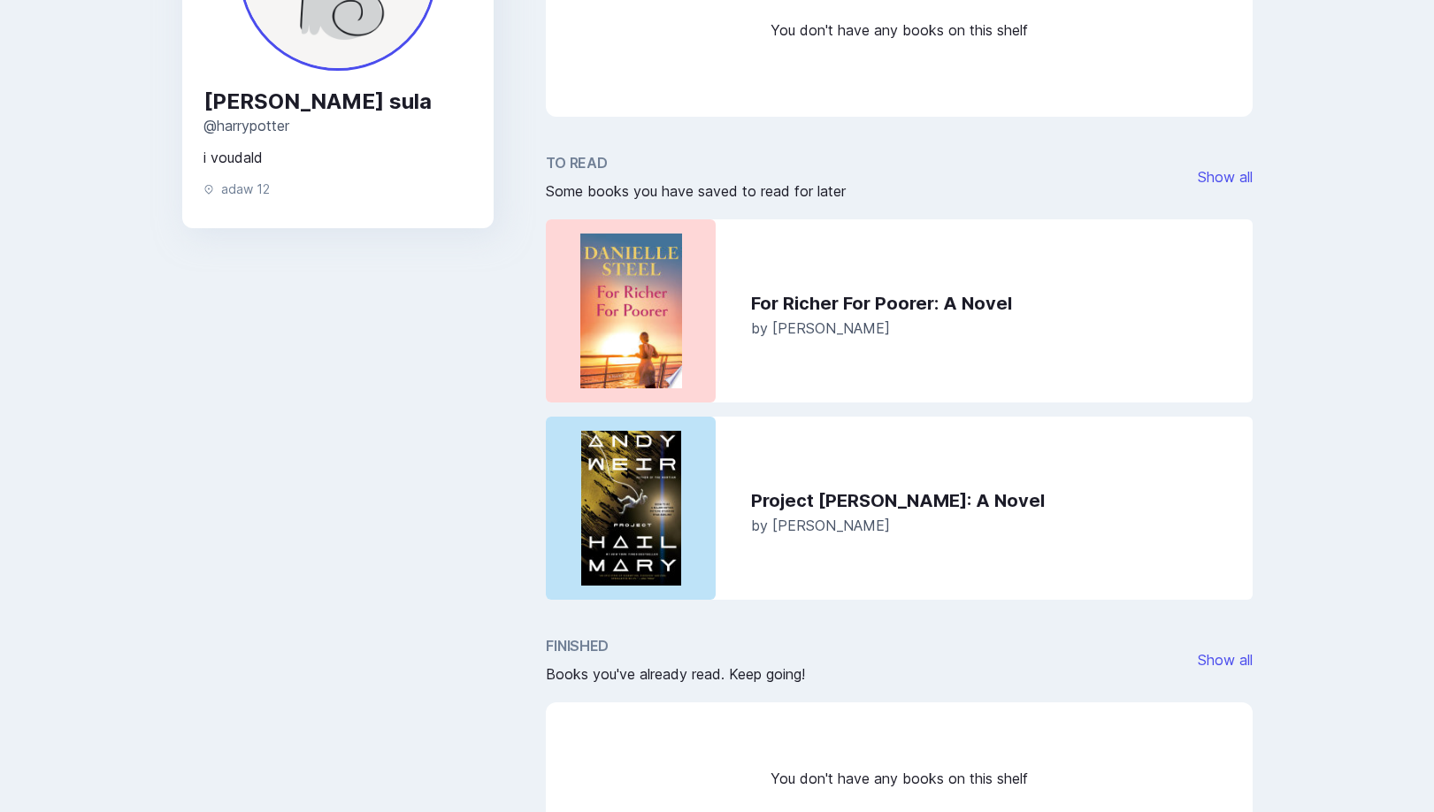
scroll to position [262, 0]
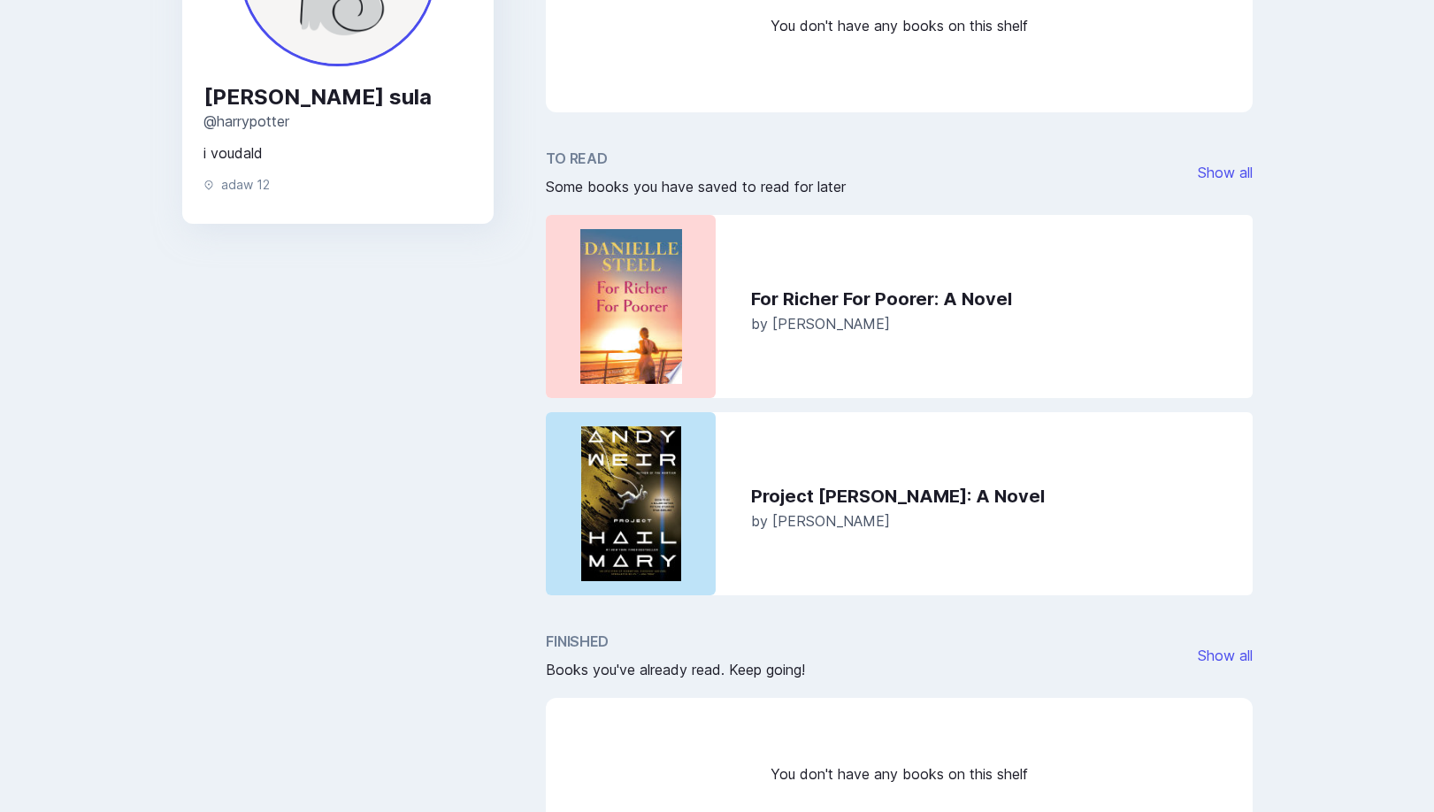
click at [683, 610] on div "Currently Reading A list of books that you're reading at the moment Show all Yo…" at bounding box center [899, 370] width 706 height 977
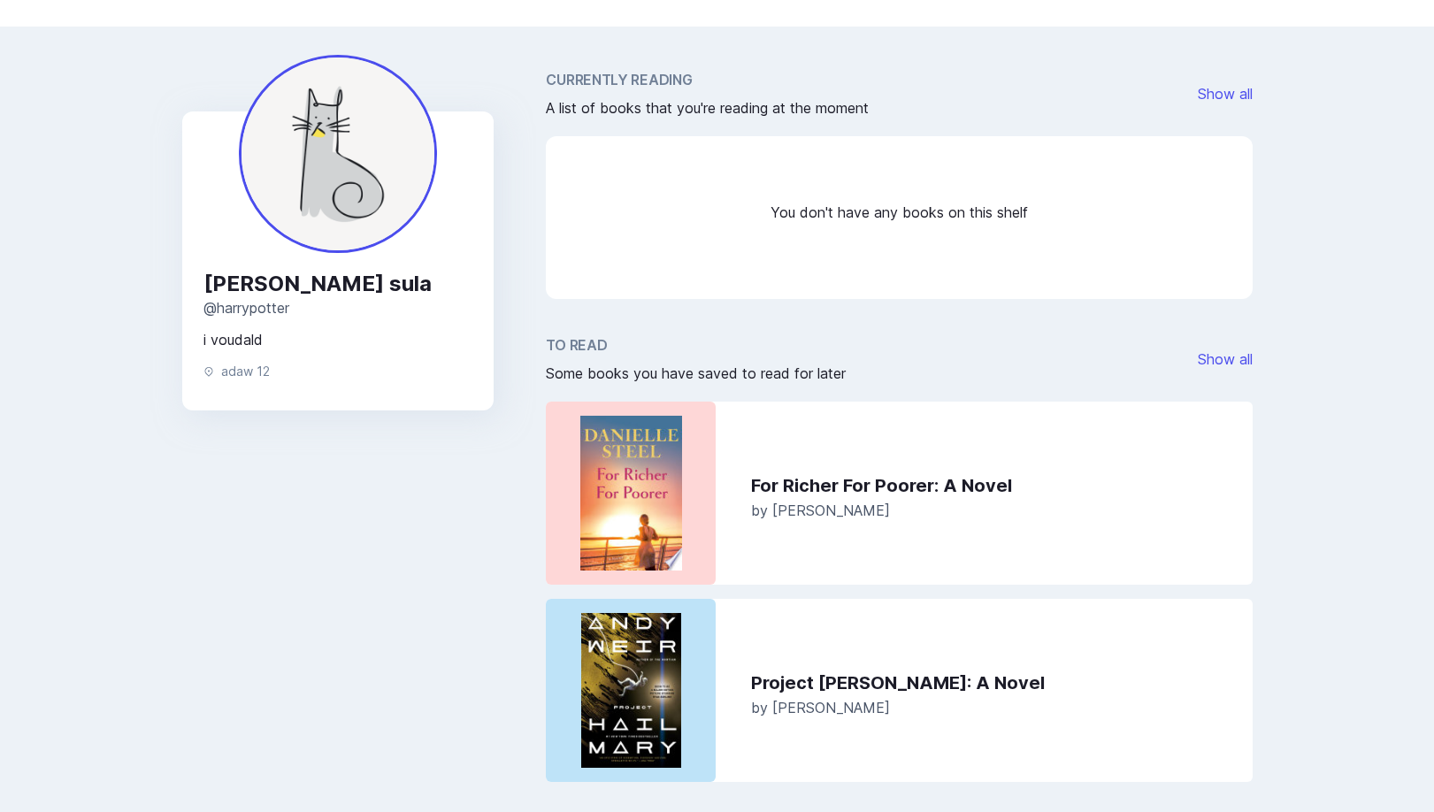
scroll to position [0, 0]
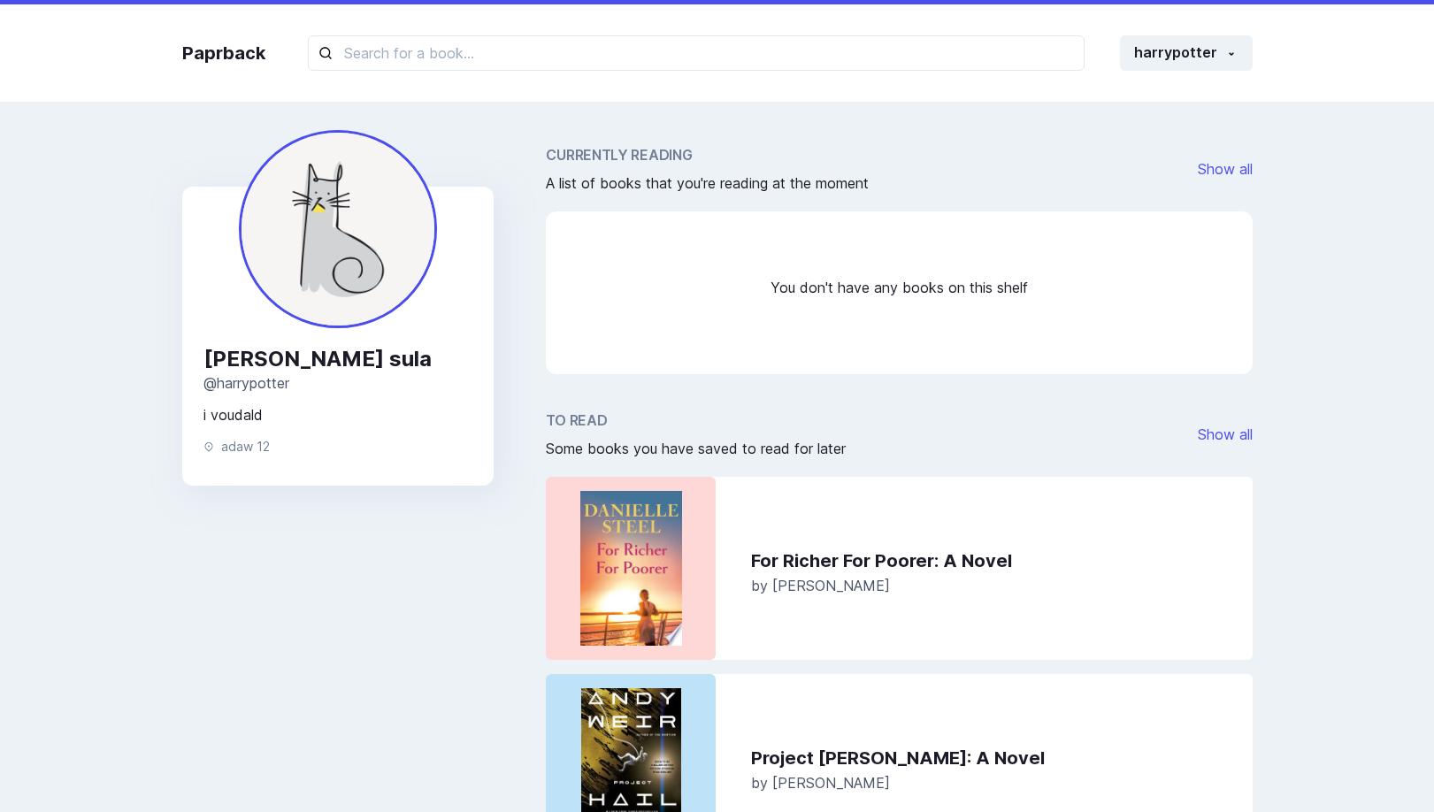
click at [776, 356] on div "You don't have any books on this shelf" at bounding box center [899, 292] width 706 height 163
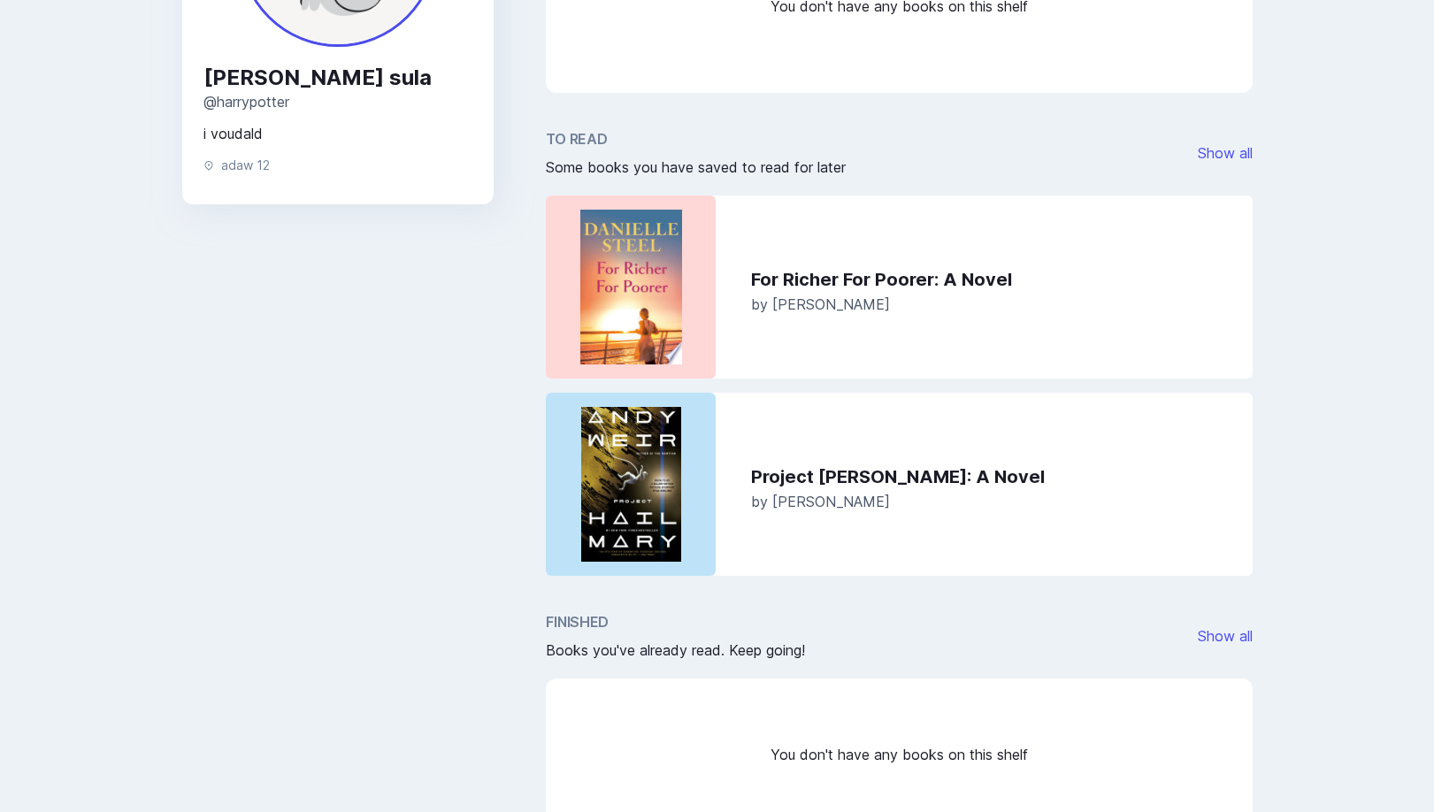
scroll to position [419, 0]
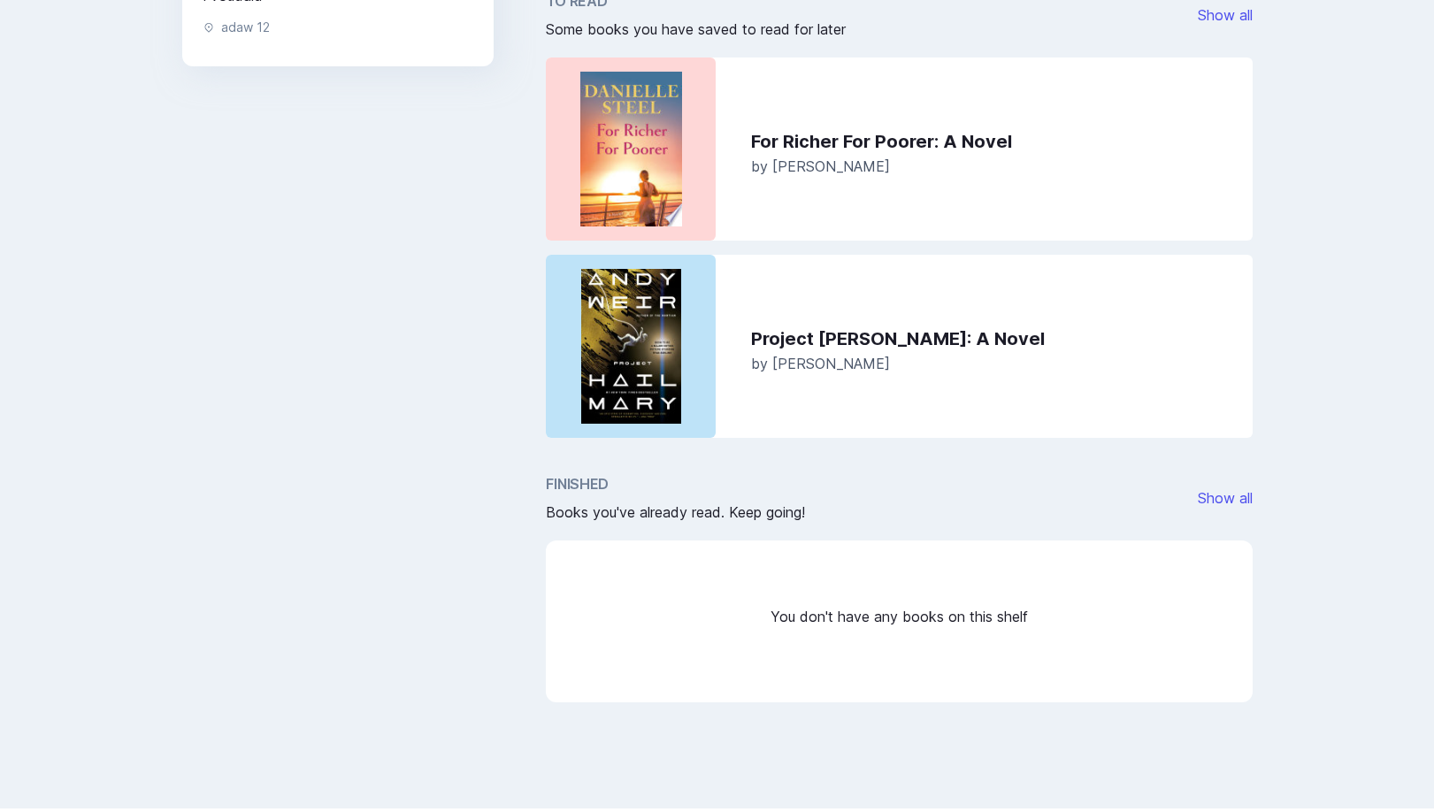
click at [567, 481] on h2 "Finished" at bounding box center [675, 483] width 259 height 21
copy h2 "Finished"
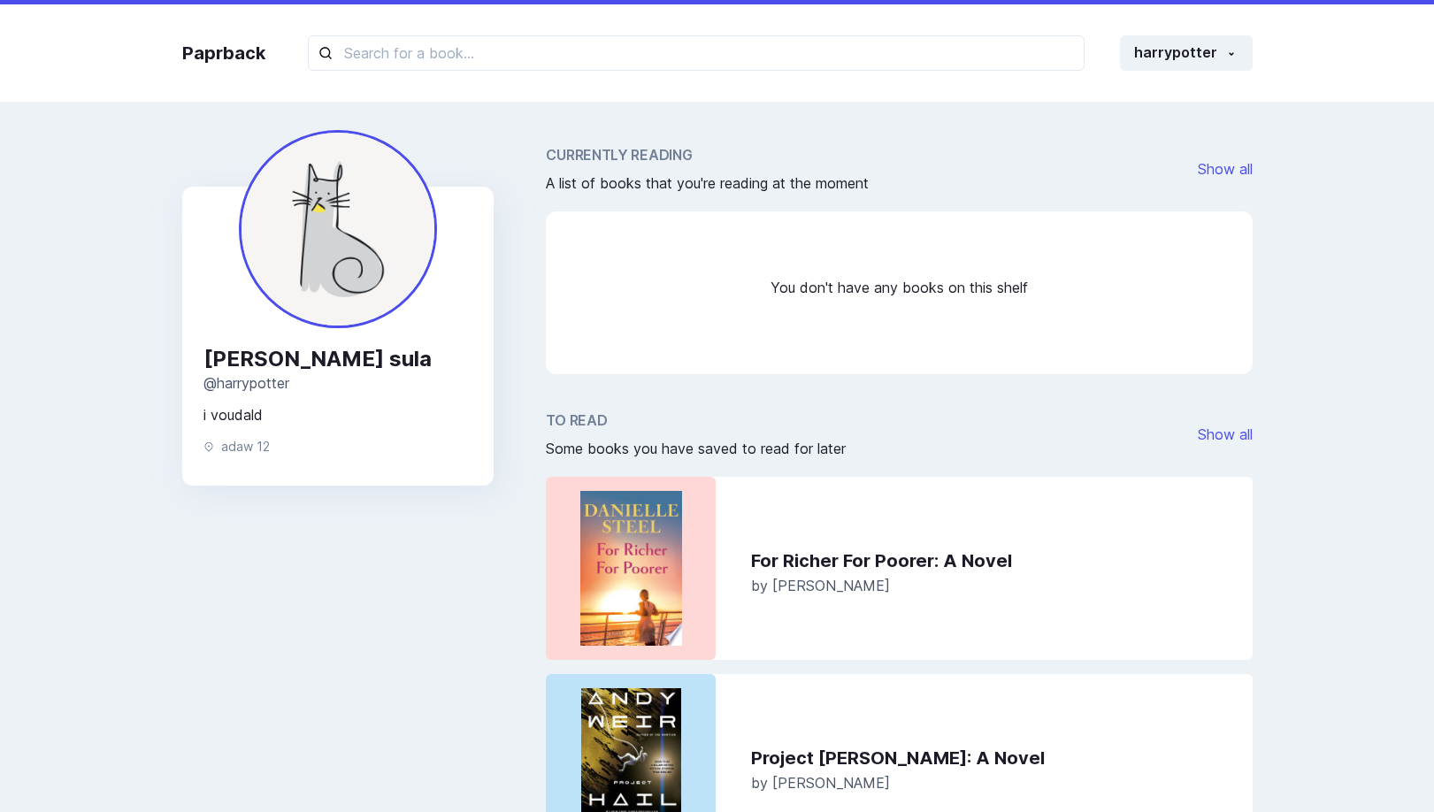
click at [1340, 141] on div "Paprback harrypotter Home Profile Settings Log out Yazan sula @ harrypotter i v…" at bounding box center [717, 654] width 1434 height 1309
